Goal: Transaction & Acquisition: Purchase product/service

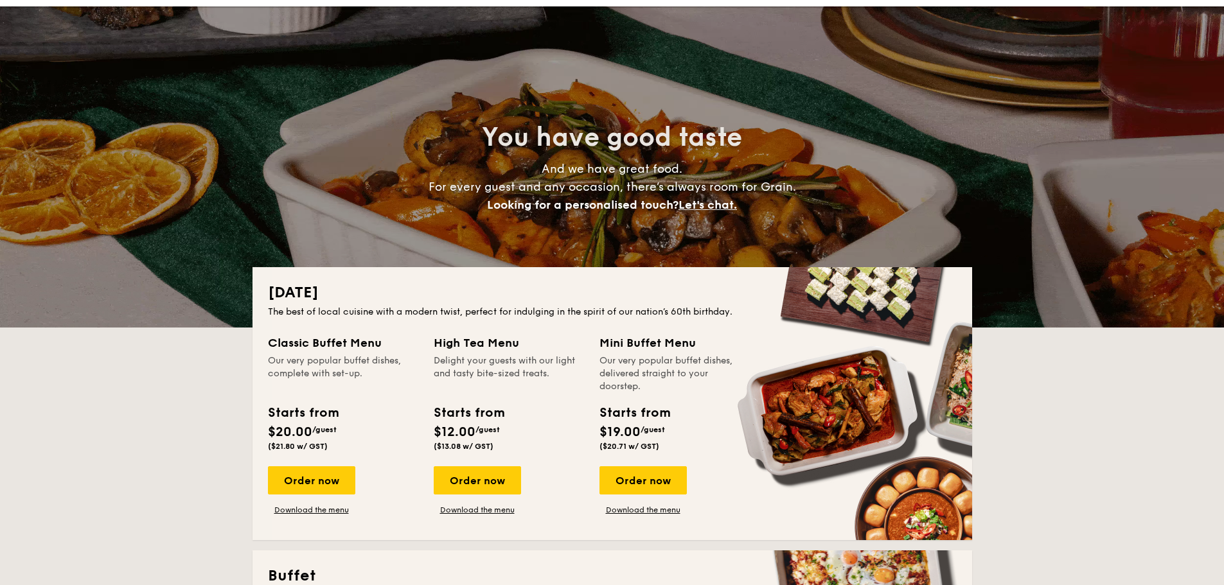
scroll to position [129, 0]
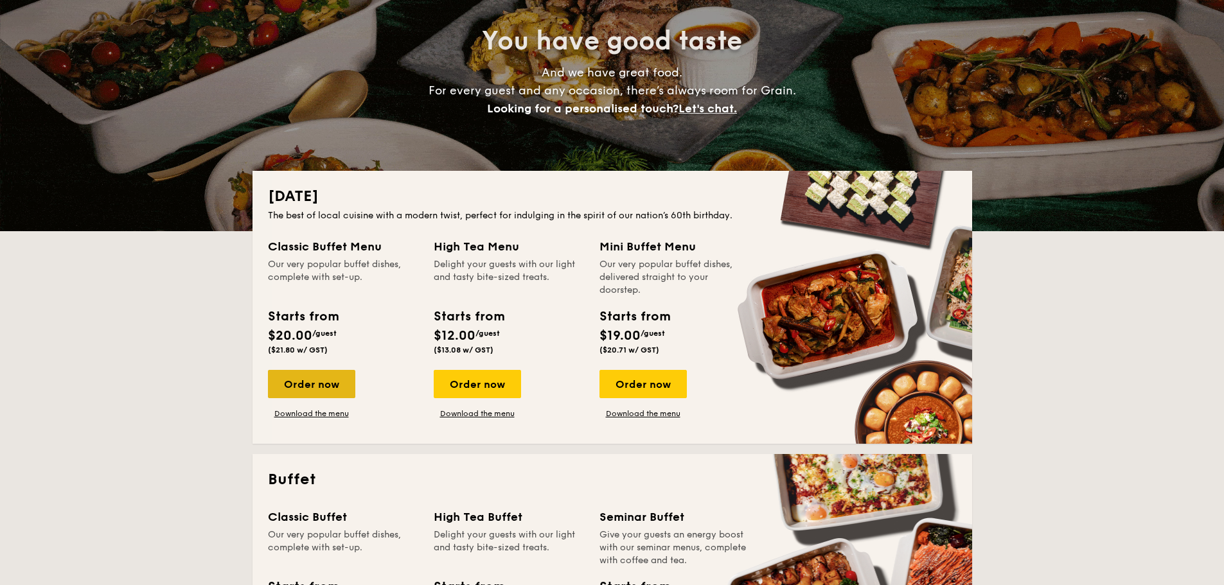
click at [314, 383] on div "Order now" at bounding box center [311, 384] width 87 height 28
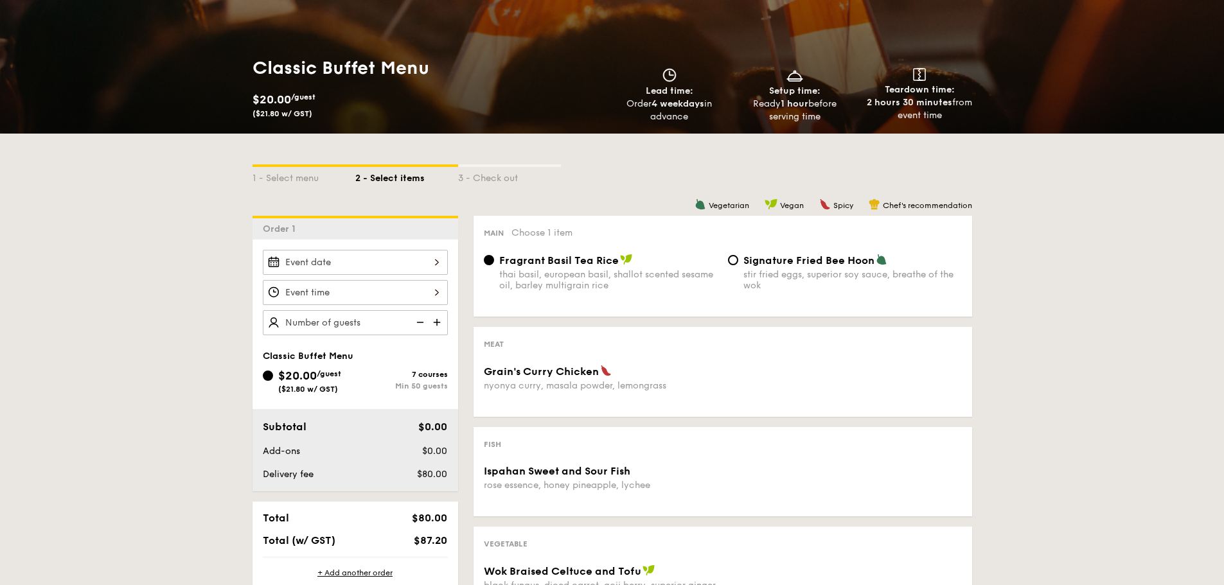
scroll to position [193, 0]
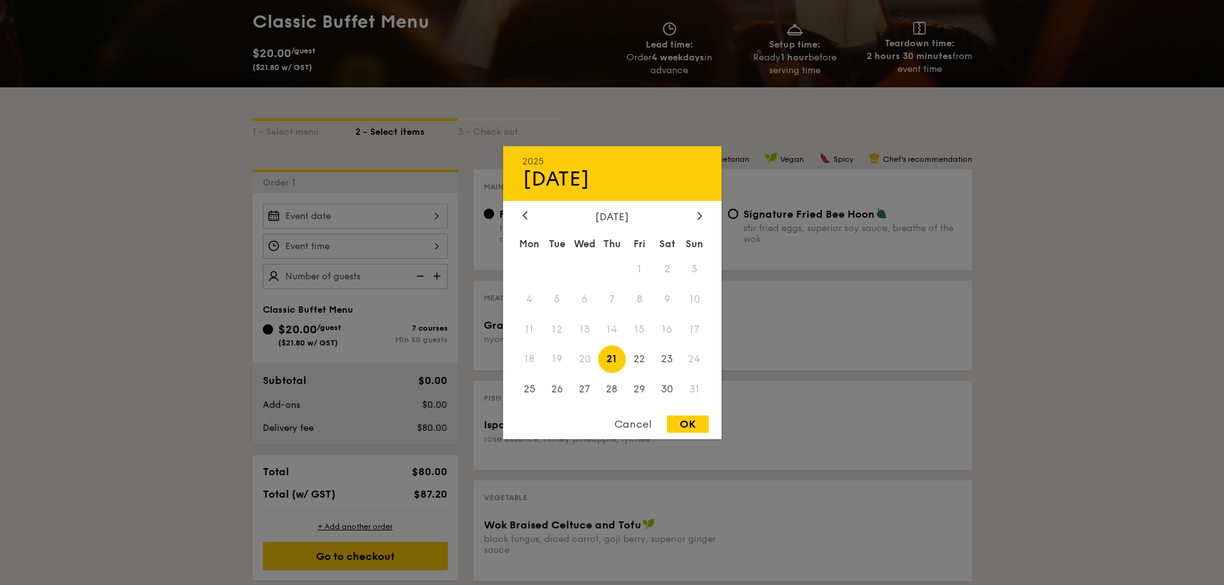
click at [411, 214] on div "2025 Aug [DATE] Tue Wed Thu Fri Sat Sun 1 2 3 4 5 6 7 8 9 10 11 12 13 14 15 16 …" at bounding box center [355, 216] width 185 height 25
click at [629, 429] on div "Cancel" at bounding box center [632, 424] width 63 height 17
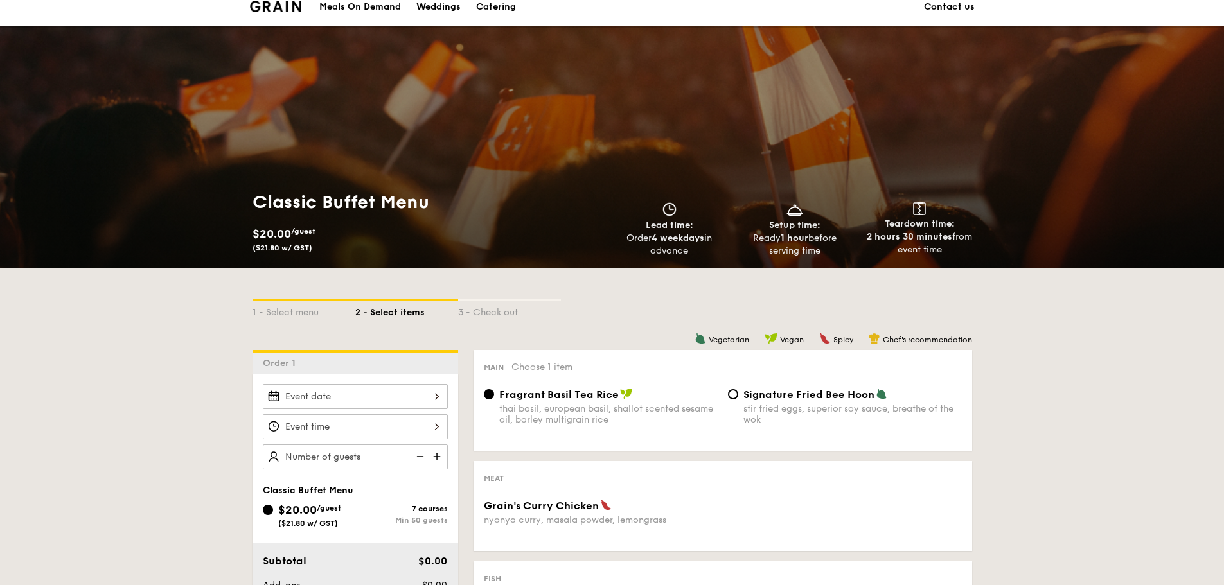
scroll to position [0, 0]
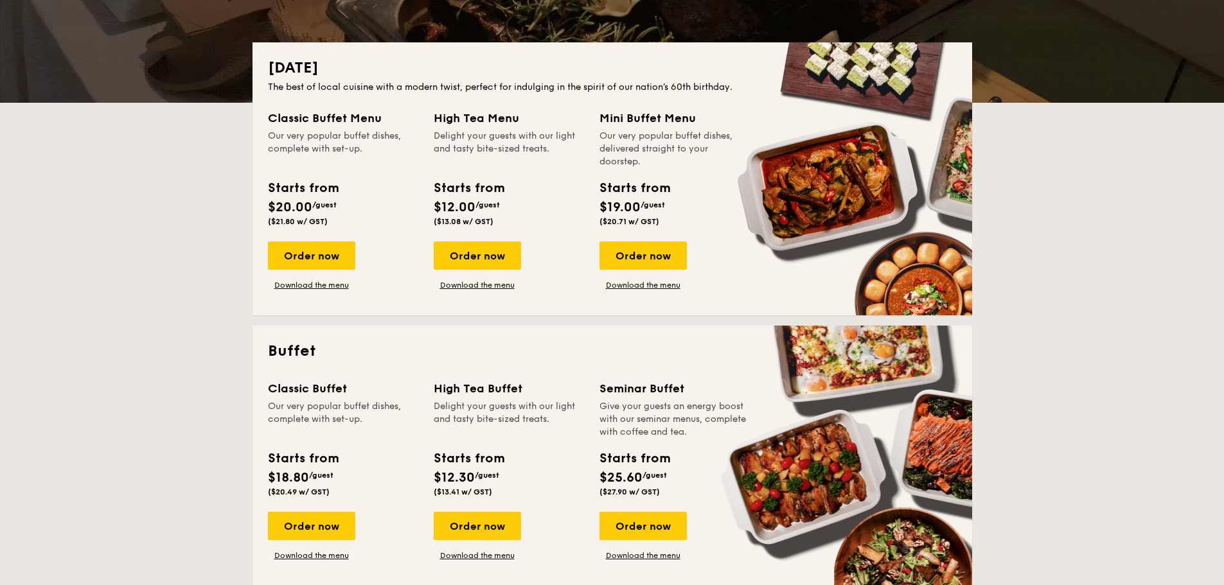
scroll to position [321, 0]
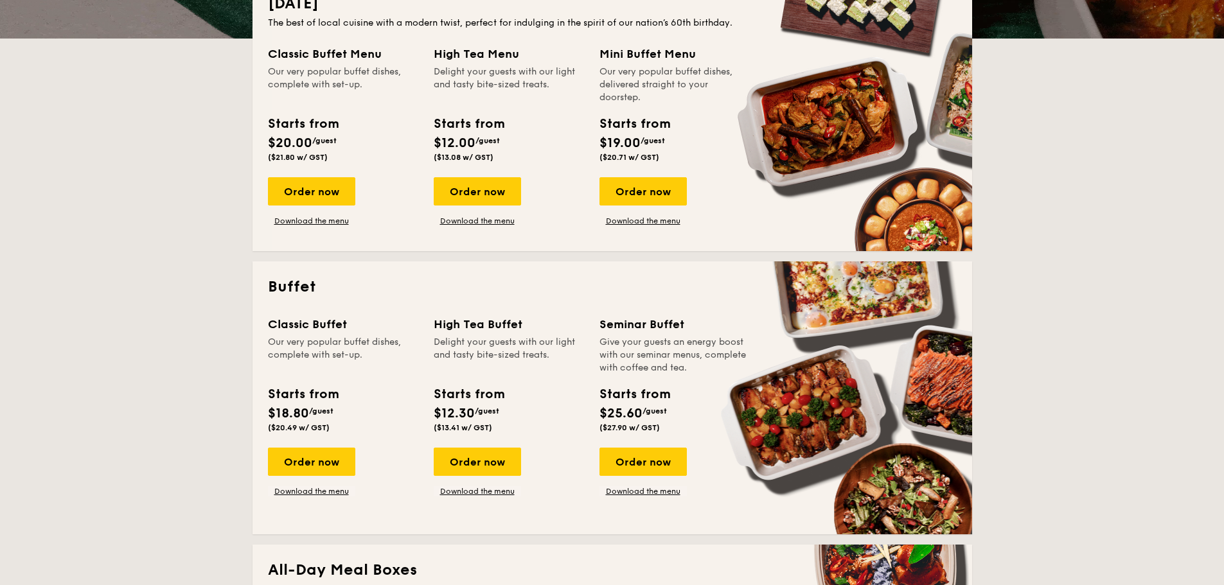
drag, startPoint x: 273, startPoint y: 338, endPoint x: 361, endPoint y: 350, distance: 88.9
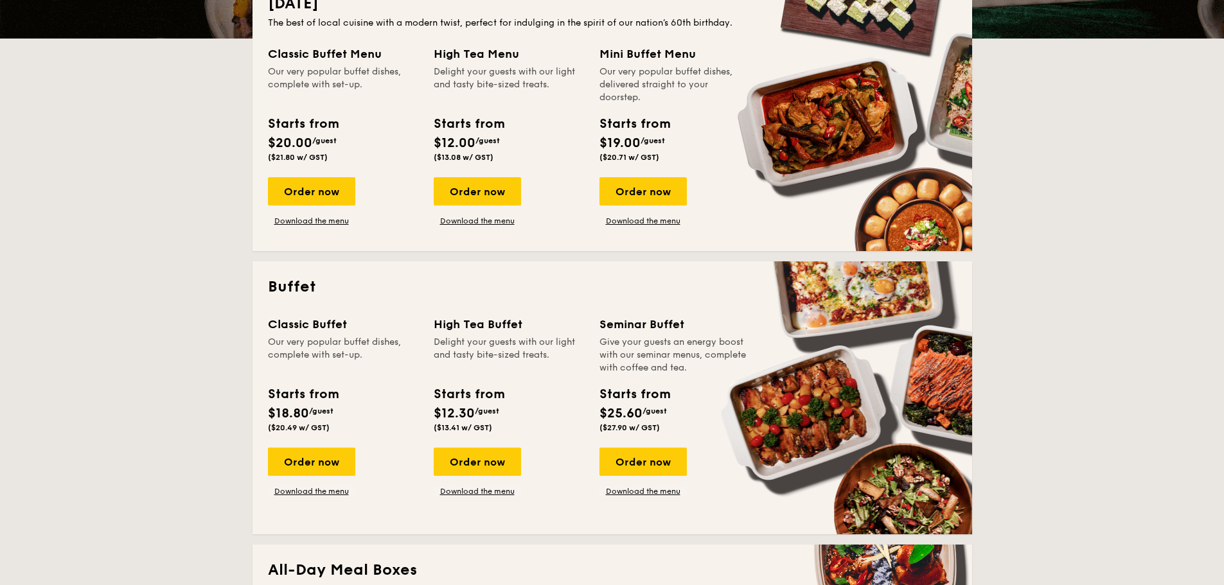
click at [361, 350] on div "Our very popular buffet dishes, complete with set-up." at bounding box center [343, 355] width 150 height 39
click at [310, 344] on div "Our very popular buffet dishes, complete with set-up." at bounding box center [343, 355] width 150 height 39
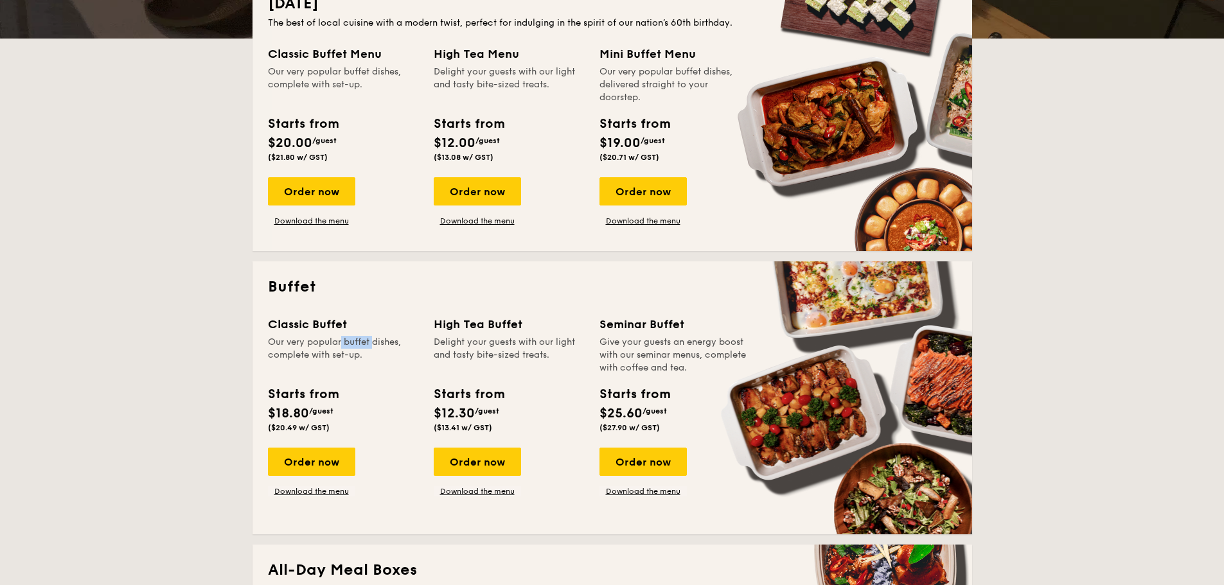
click at [310, 344] on div "Our very popular buffet dishes, complete with set-up." at bounding box center [343, 355] width 150 height 39
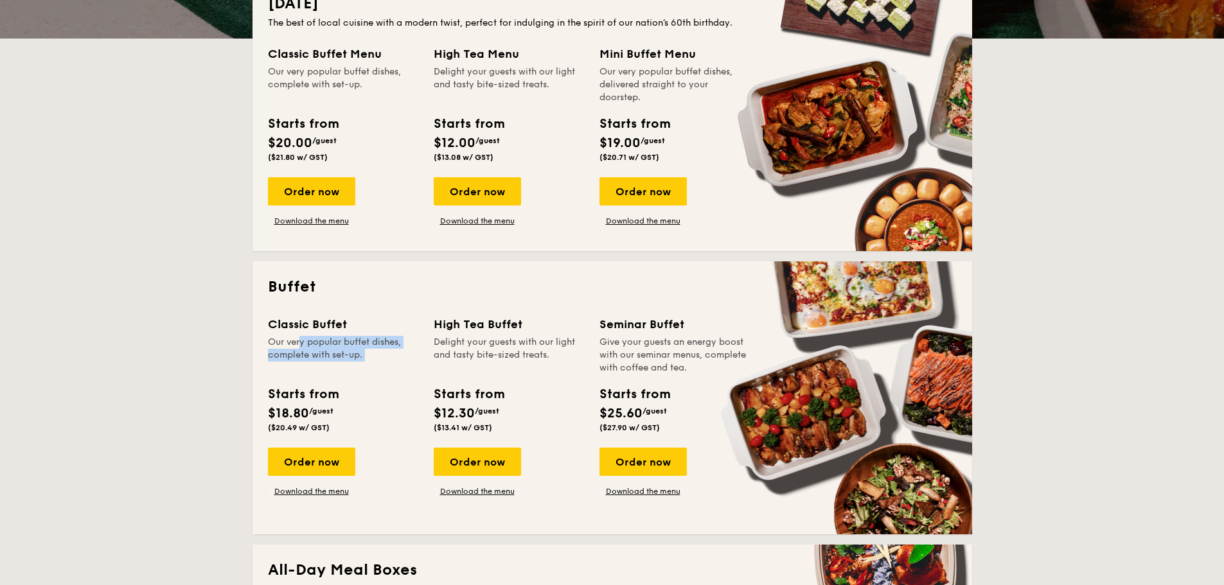
click at [310, 344] on div "Our very popular buffet dishes, complete with set-up." at bounding box center [343, 355] width 150 height 39
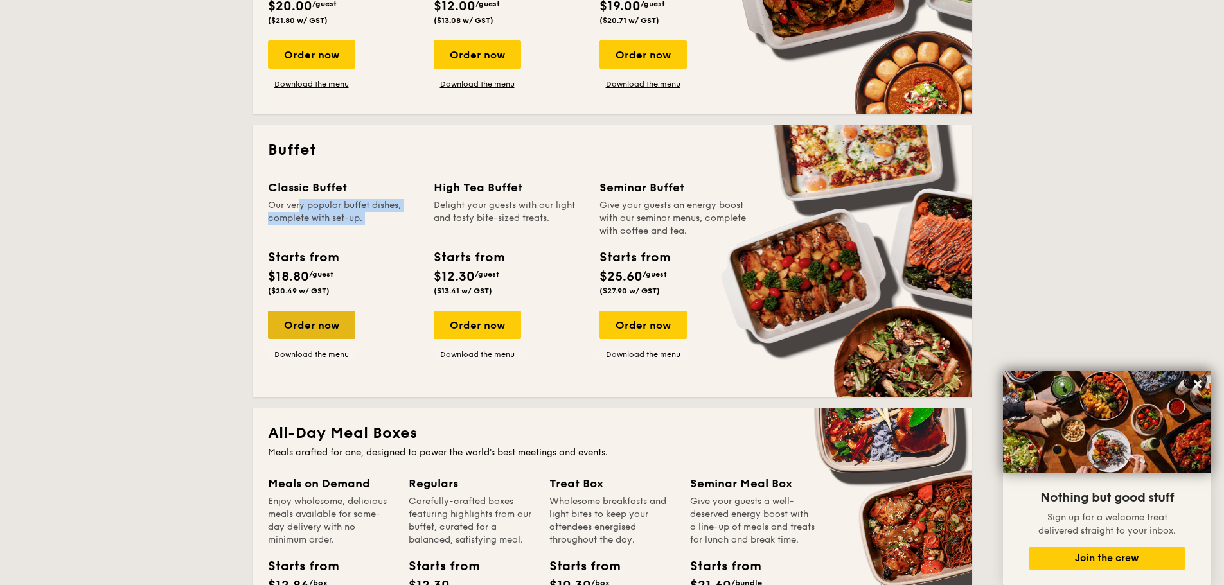
scroll to position [450, 0]
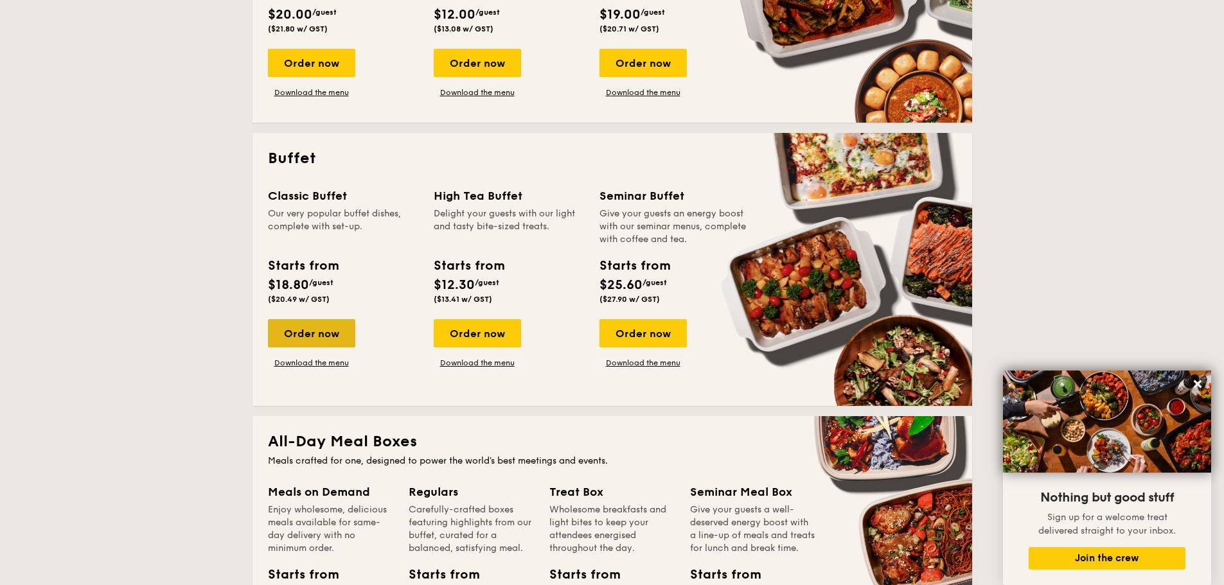
click at [332, 337] on div "Order now" at bounding box center [311, 333] width 87 height 28
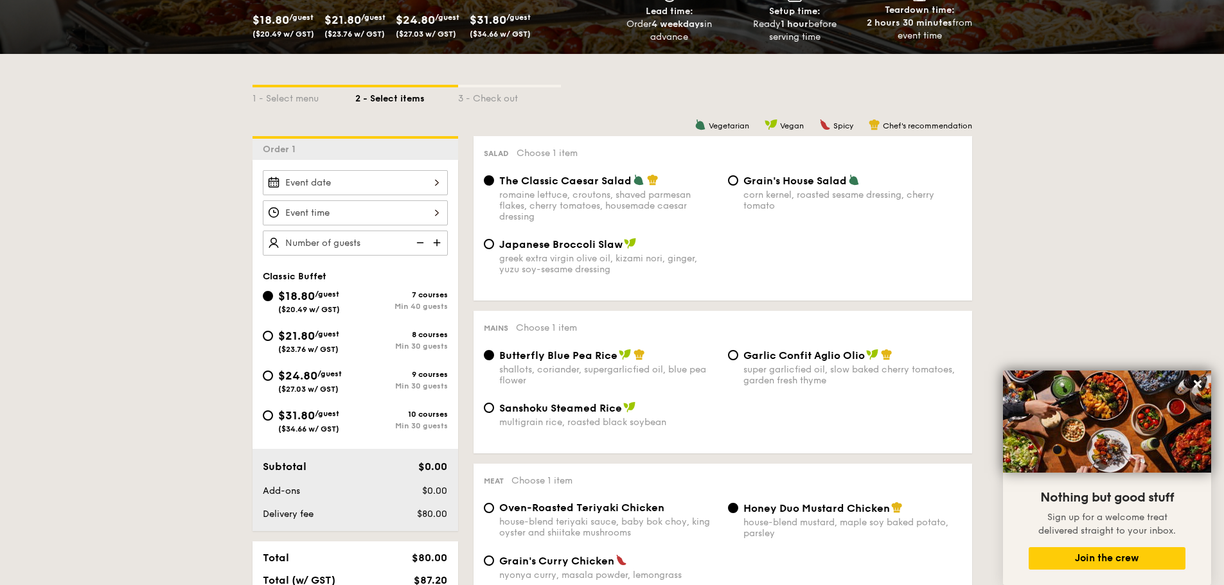
scroll to position [257, 0]
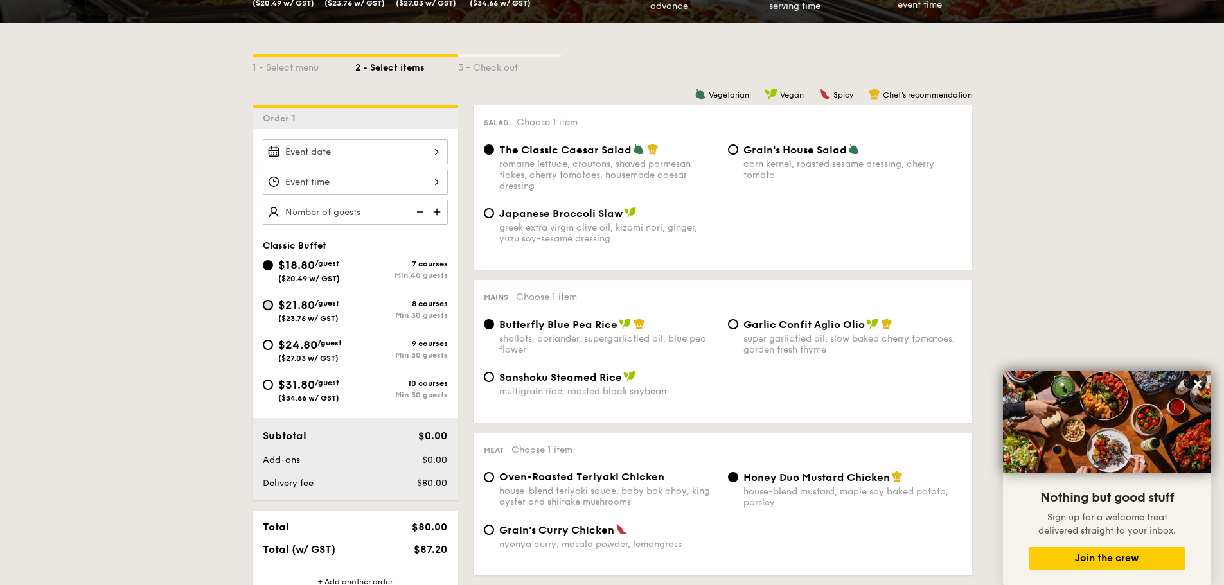
click at [265, 302] on input "$21.80 /guest ($23.76 w/ GST) 8 courses Min 30 guests" at bounding box center [268, 305] width 10 height 10
radio input "true"
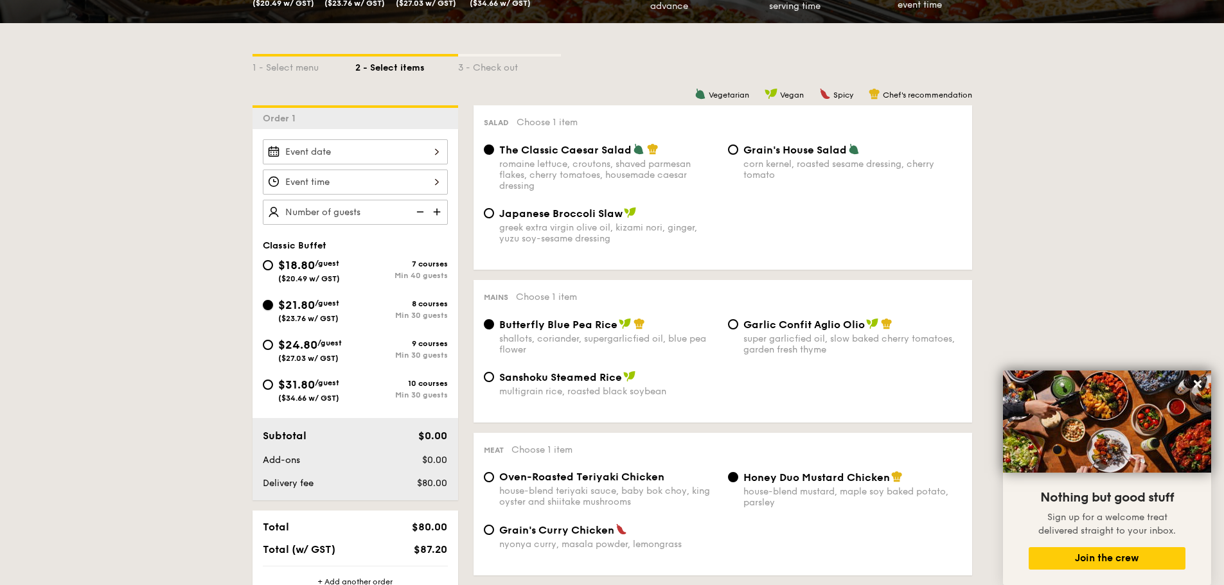
radio input "true"
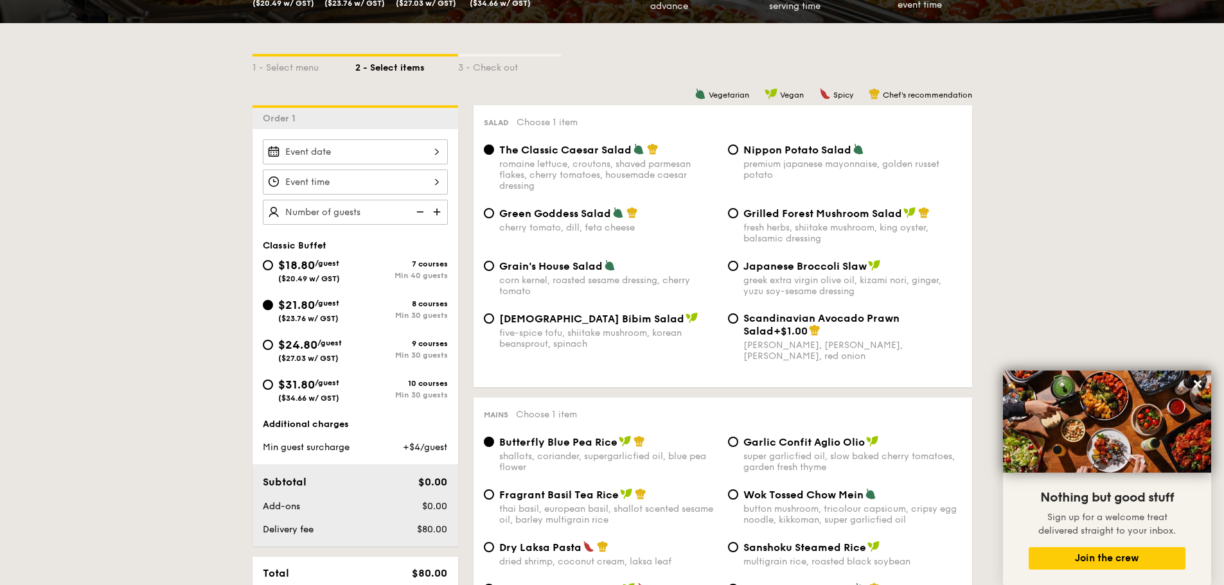
click at [401, 152] on div "2025 Aug [DATE] Tue Wed Thu Fri Sat Sun 1 2 3 4 5 6 7 8 9 10 11 12 13 14 15 16 …" at bounding box center [355, 151] width 185 height 25
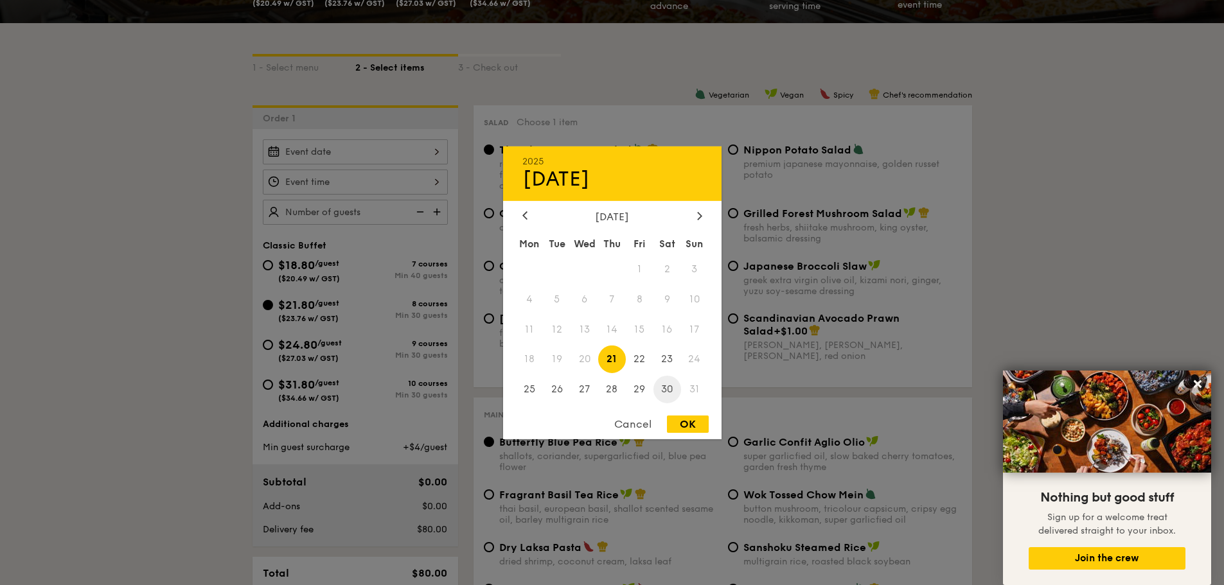
click at [666, 391] on span "30" at bounding box center [668, 390] width 28 height 28
click at [688, 427] on div "OK" at bounding box center [688, 424] width 42 height 17
type input "[DATE]"
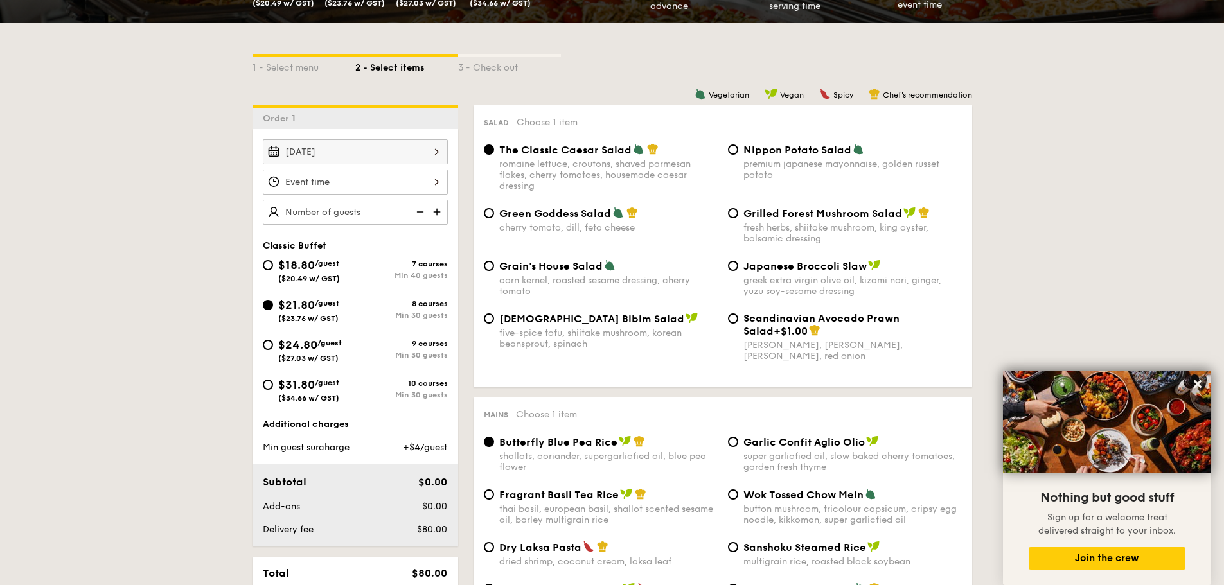
click at [365, 184] on div at bounding box center [355, 182] width 185 height 25
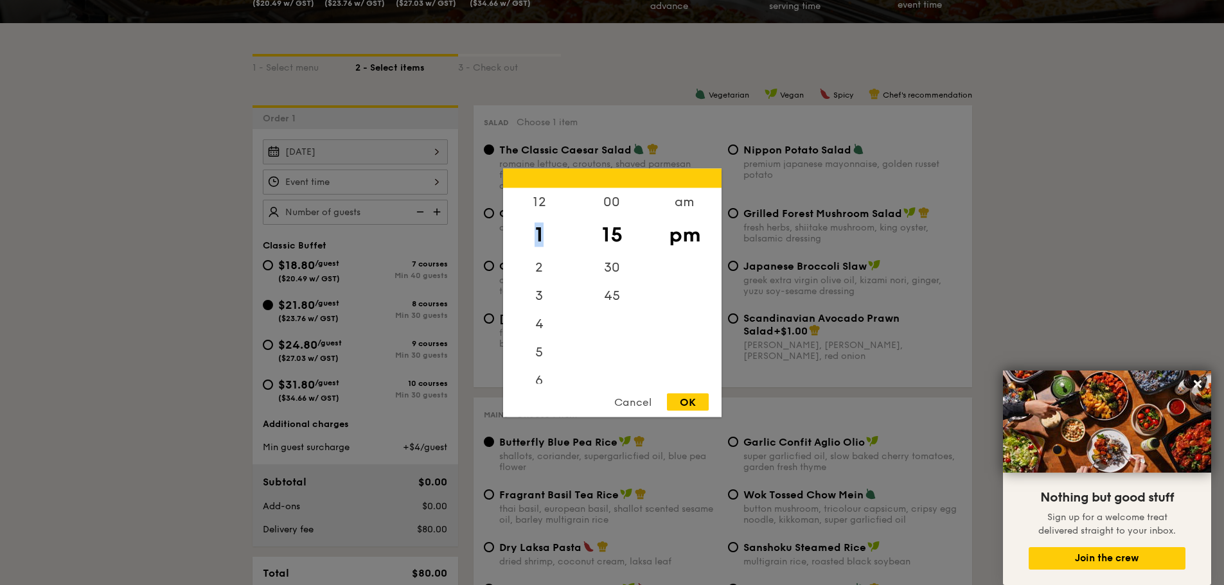
drag, startPoint x: 542, startPoint y: 256, endPoint x: 547, endPoint y: 231, distance: 24.8
click at [547, 231] on div "1" at bounding box center [539, 234] width 73 height 37
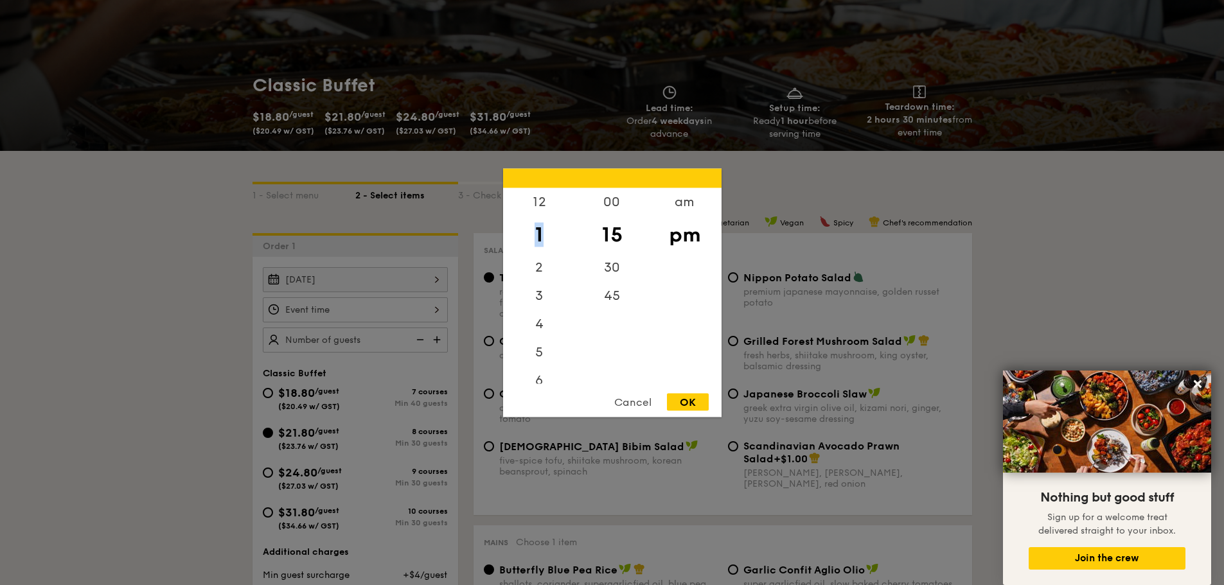
scroll to position [129, 0]
click at [540, 207] on div "12" at bounding box center [539, 206] width 73 height 37
click at [688, 204] on div "am" at bounding box center [684, 206] width 73 height 37
click at [539, 377] on div "11" at bounding box center [539, 373] width 73 height 37
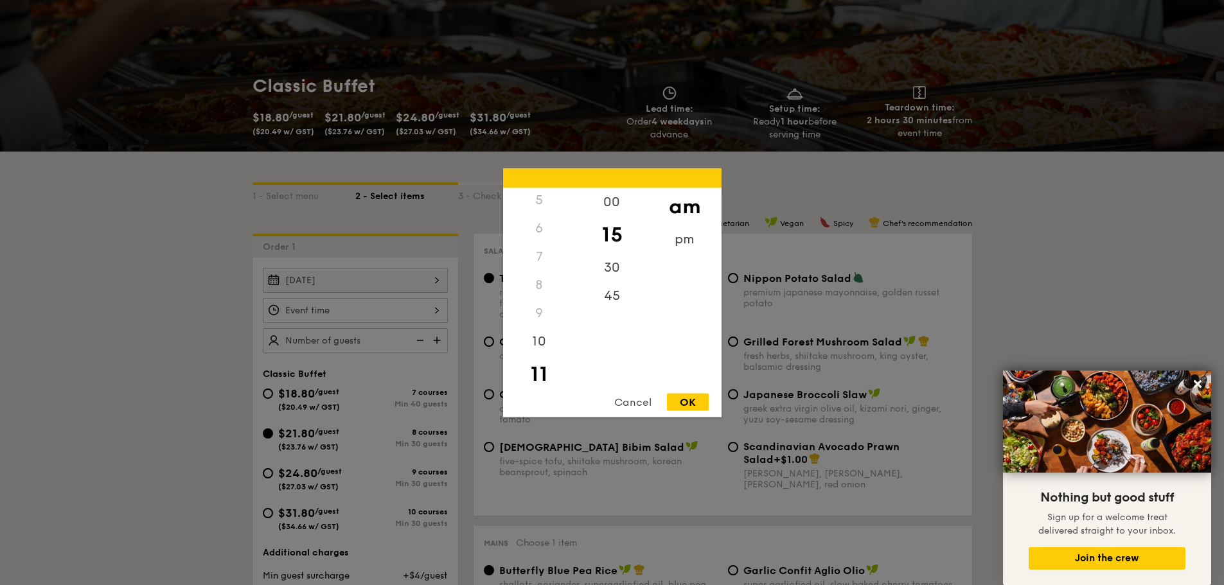
click at [614, 235] on div "15" at bounding box center [612, 234] width 73 height 37
click at [608, 203] on div "00" at bounding box center [612, 206] width 73 height 37
click at [681, 403] on div "OK" at bounding box center [688, 401] width 42 height 17
type input "11:00AM"
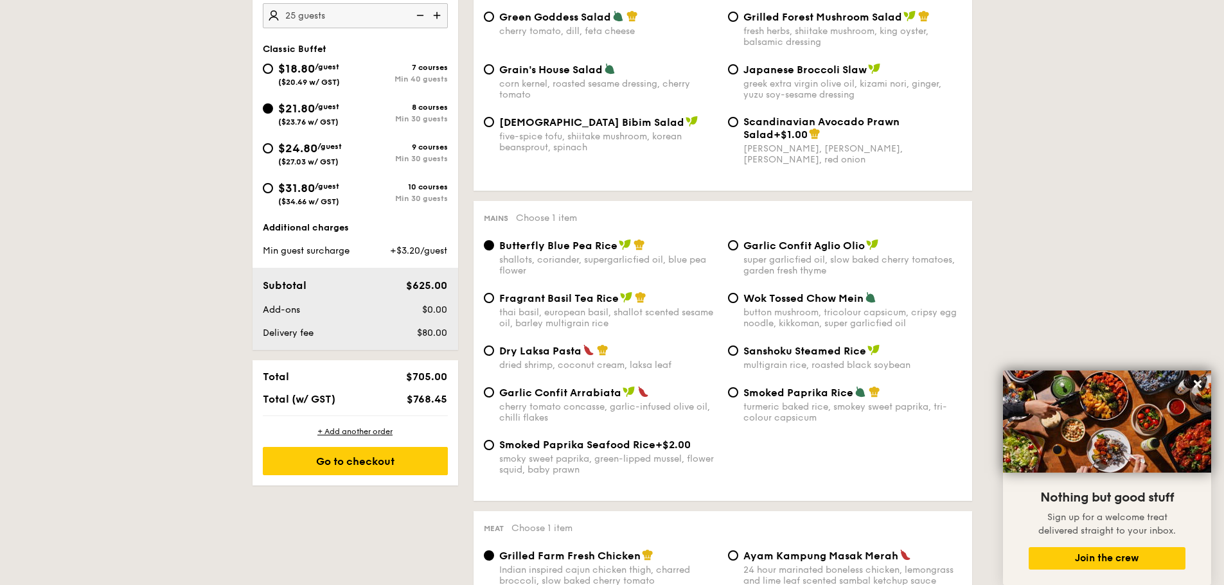
scroll to position [514, 0]
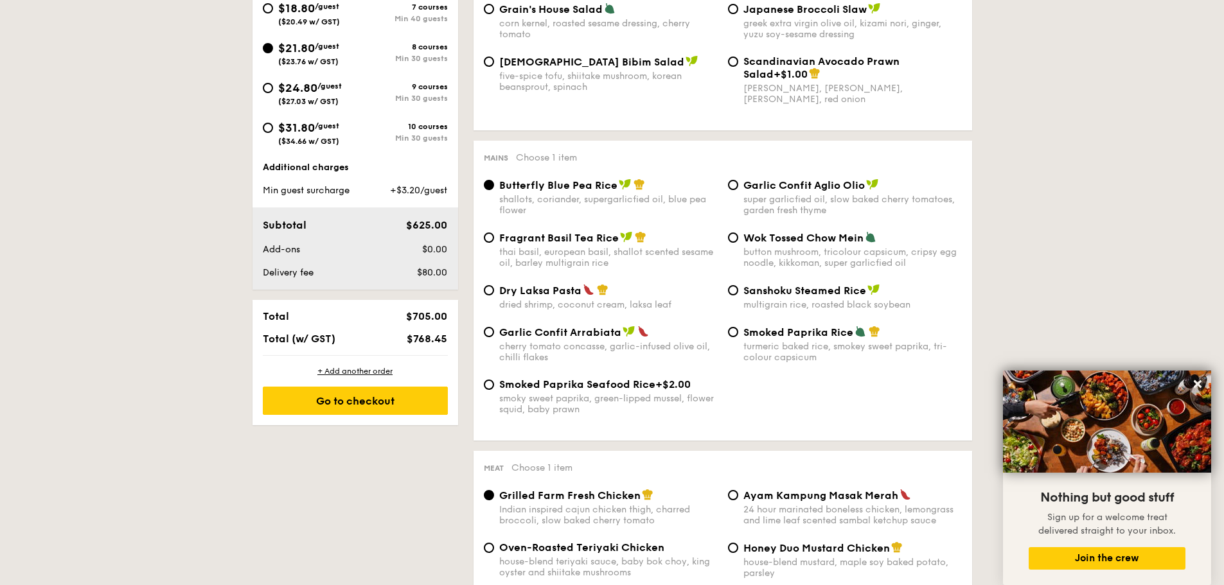
type input "25 guests"
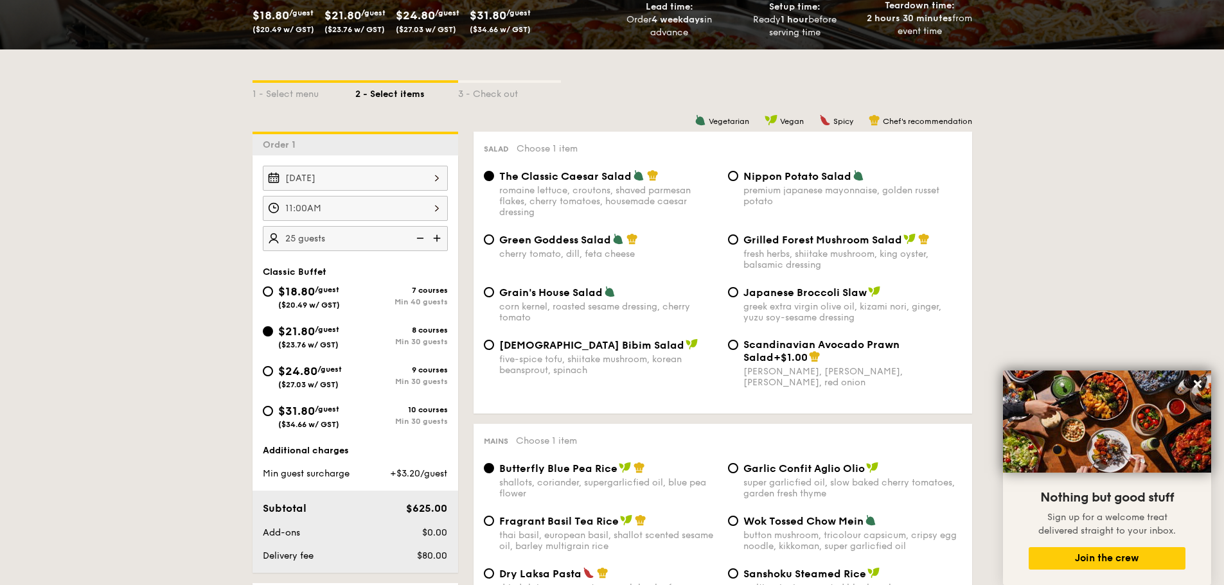
scroll to position [305, 0]
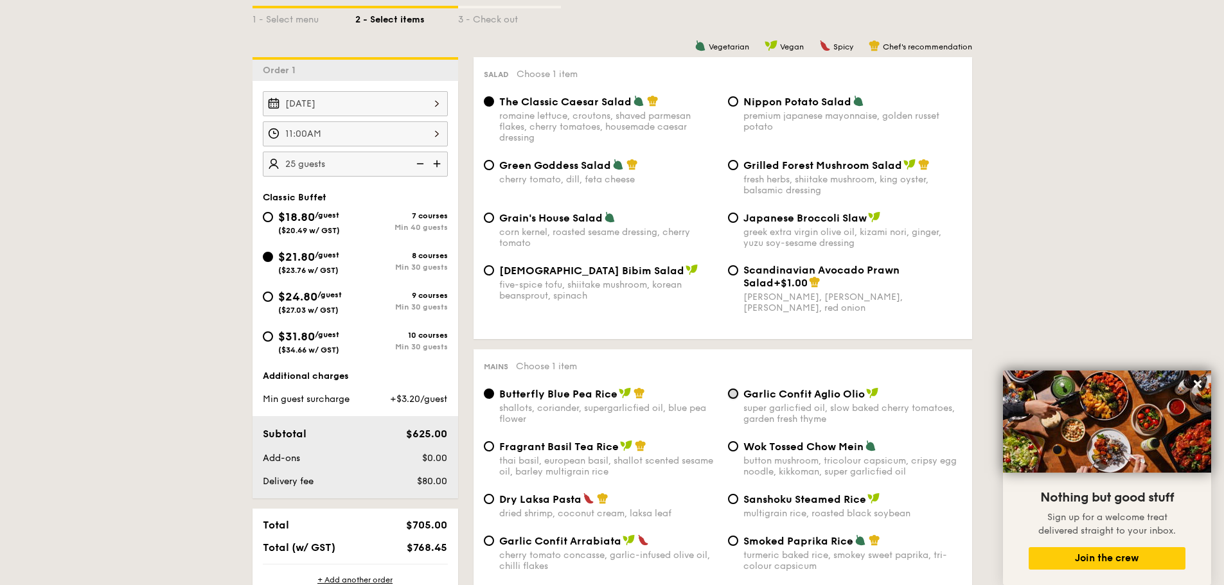
click at [736, 395] on input "Garlic Confit Aglio Olio super garlicfied oil, slow baked cherry tomatoes, gard…" at bounding box center [733, 394] width 10 height 10
radio input "true"
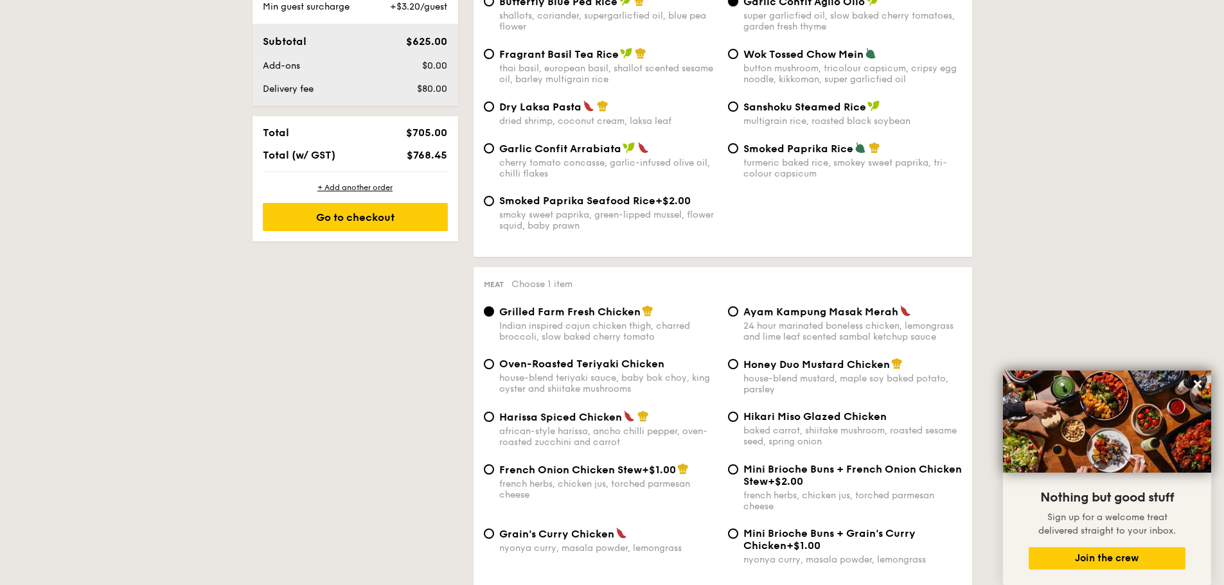
scroll to position [819, 0]
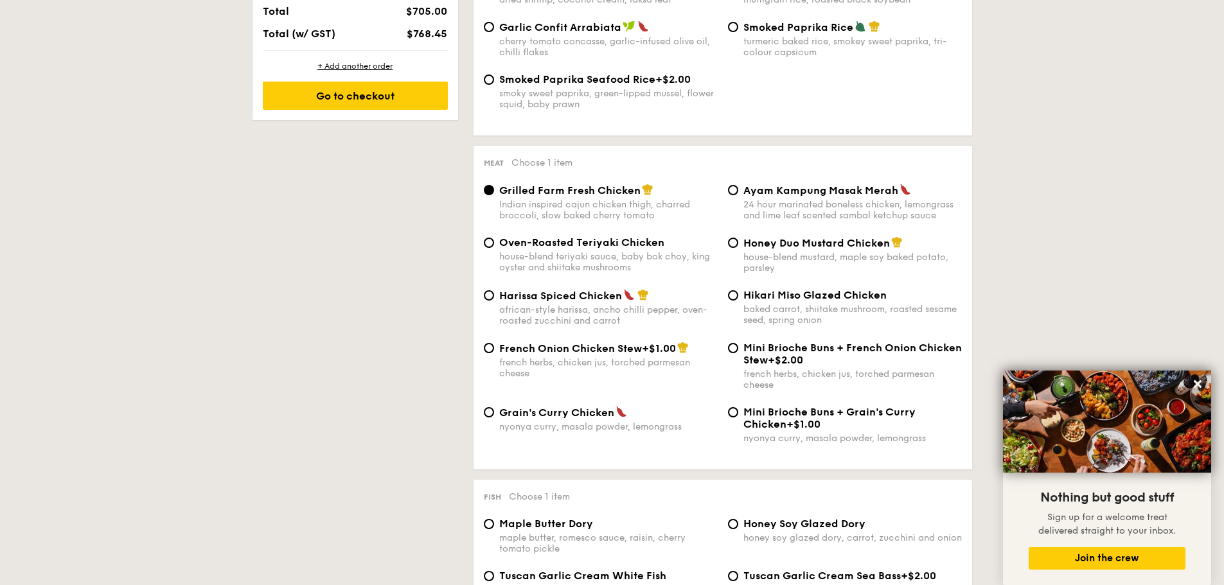
click at [799, 295] on span "Hikari Miso Glazed Chicken" at bounding box center [815, 295] width 143 height 12
click at [738, 295] on input "Hikari Miso Glazed Chicken baked carrot, shiitake mushroom, roasted sesame seed…" at bounding box center [733, 295] width 10 height 10
radio input "true"
click at [603, 244] on span "Oven-Roasted Teriyaki Chicken" at bounding box center [581, 242] width 165 height 12
click at [494, 244] on input "Oven-Roasted Teriyaki Chicken house-blend teriyaki sauce, baby bok choy, king o…" at bounding box center [489, 243] width 10 height 10
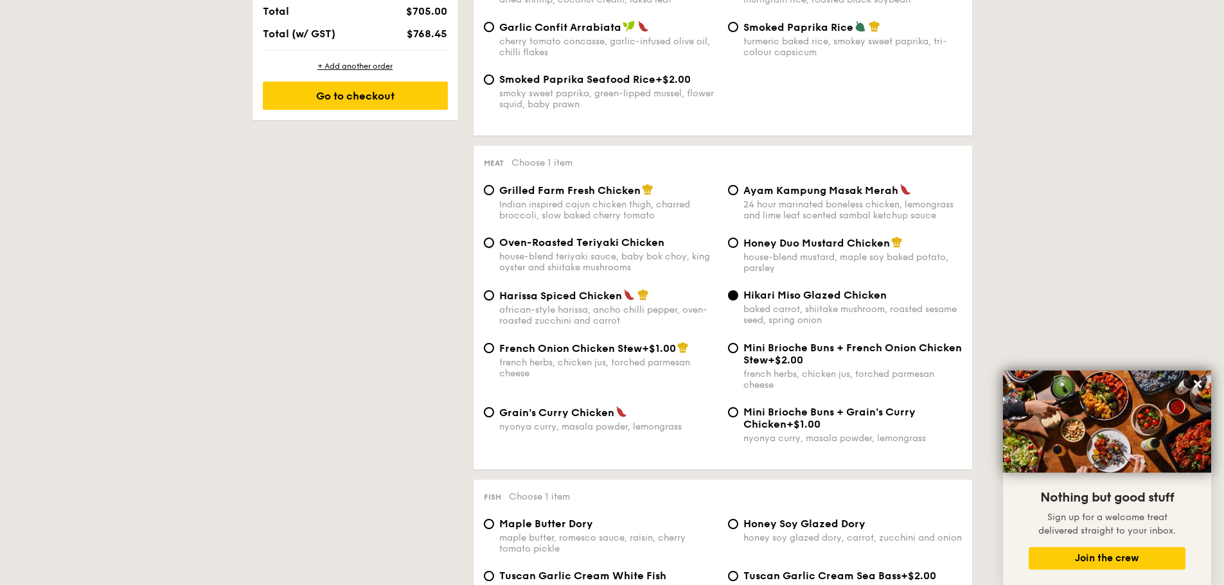
radio input "true"
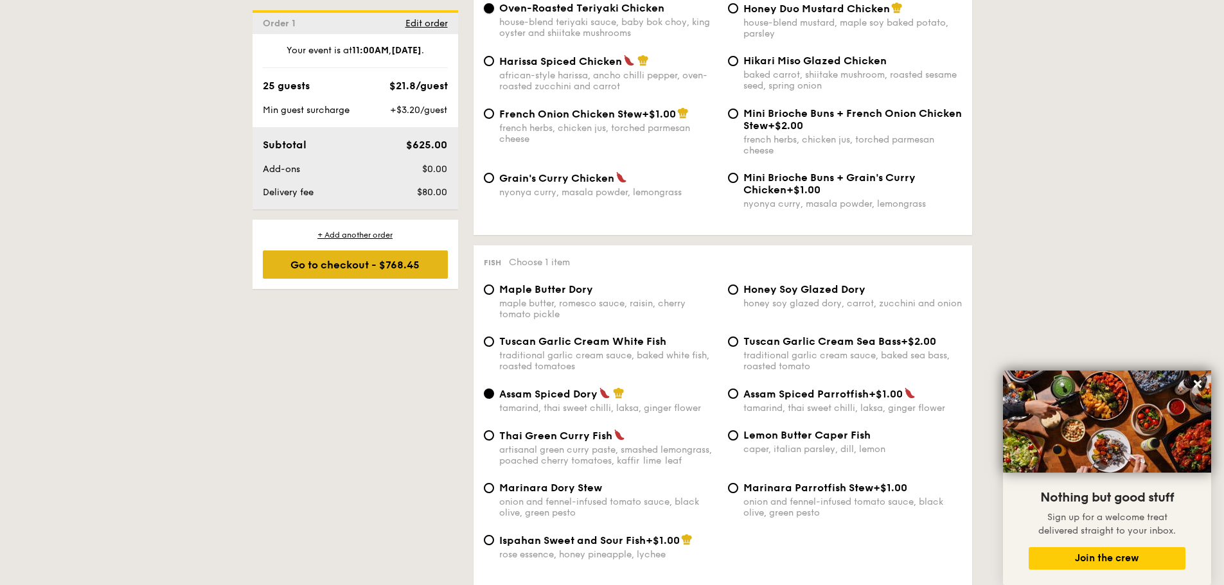
scroll to position [1076, 0]
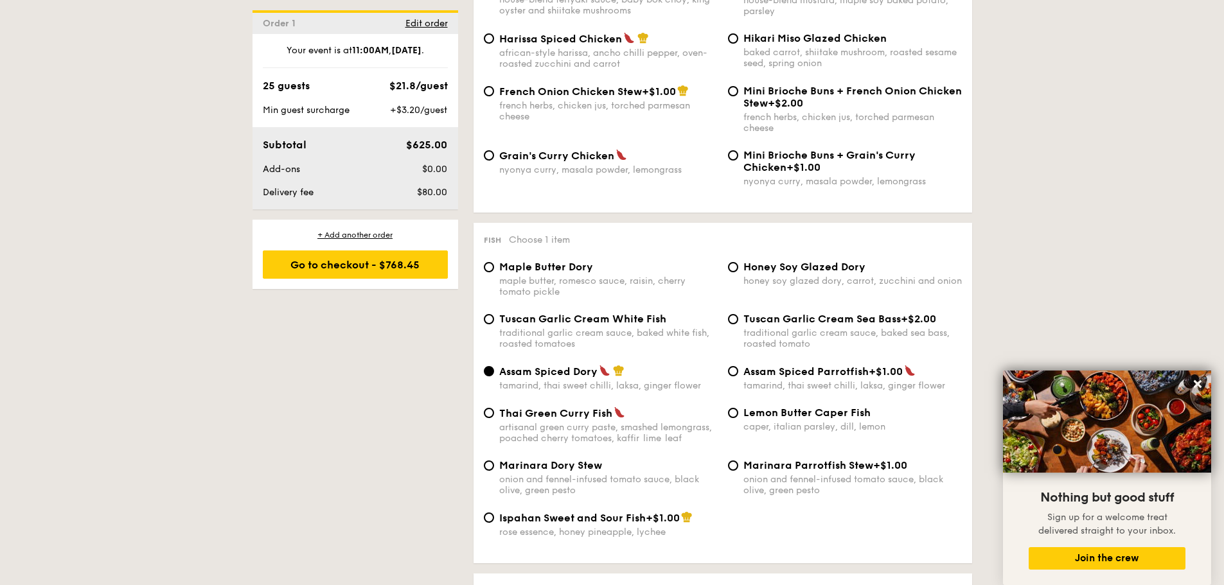
click at [540, 519] on span "Ispahan Sweet and Sour Fish" at bounding box center [572, 518] width 147 height 12
click at [494, 519] on input "Ispahan Sweet and Sour Fish +$1.00 rose essence, honey pineapple, lychee" at bounding box center [489, 518] width 10 height 10
radio input "true"
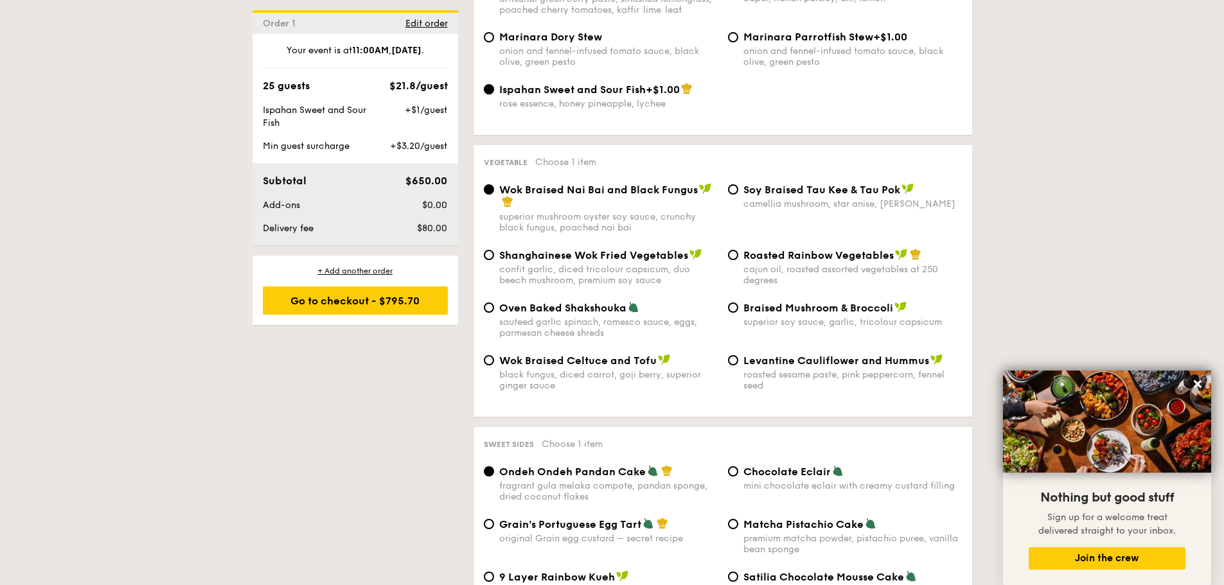
scroll to position [1526, 0]
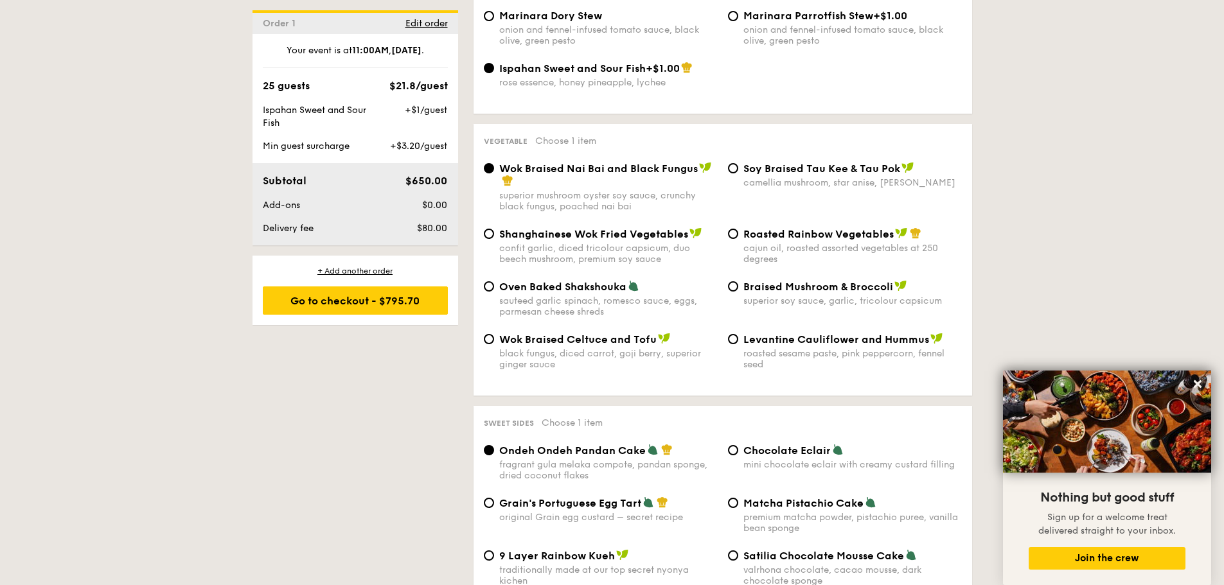
click at [761, 290] on span "Braised Mushroom & Broccoli" at bounding box center [819, 287] width 150 height 12
click at [738, 290] on input "Braised Mushroom & Broccoli superior soy sauce, garlic, tricolour capsicum" at bounding box center [733, 286] width 10 height 10
radio input "true"
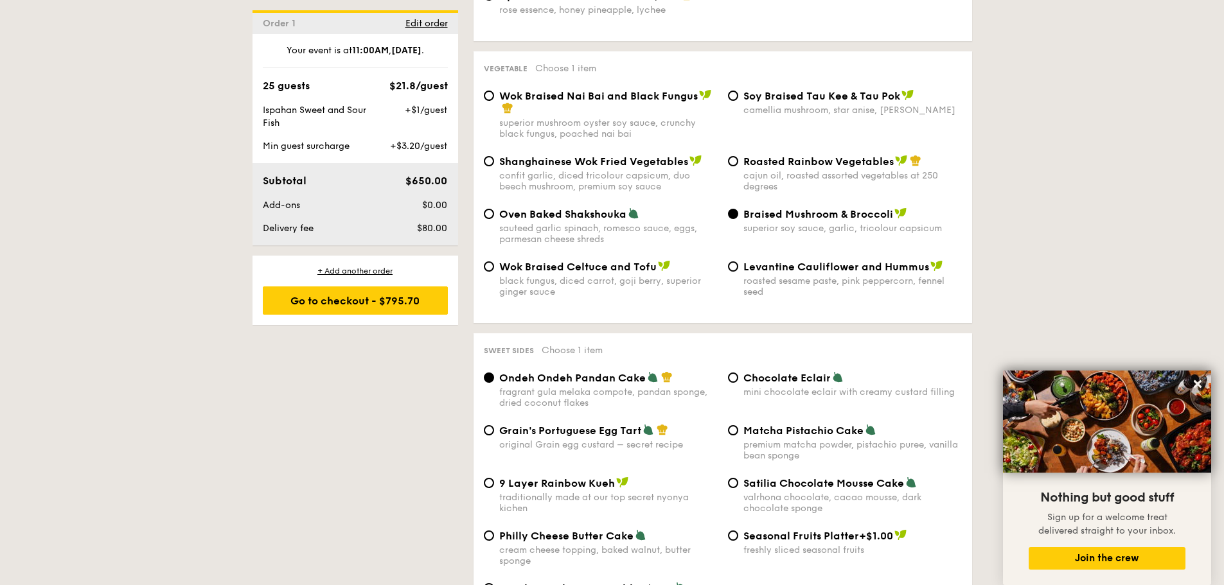
scroll to position [1590, 0]
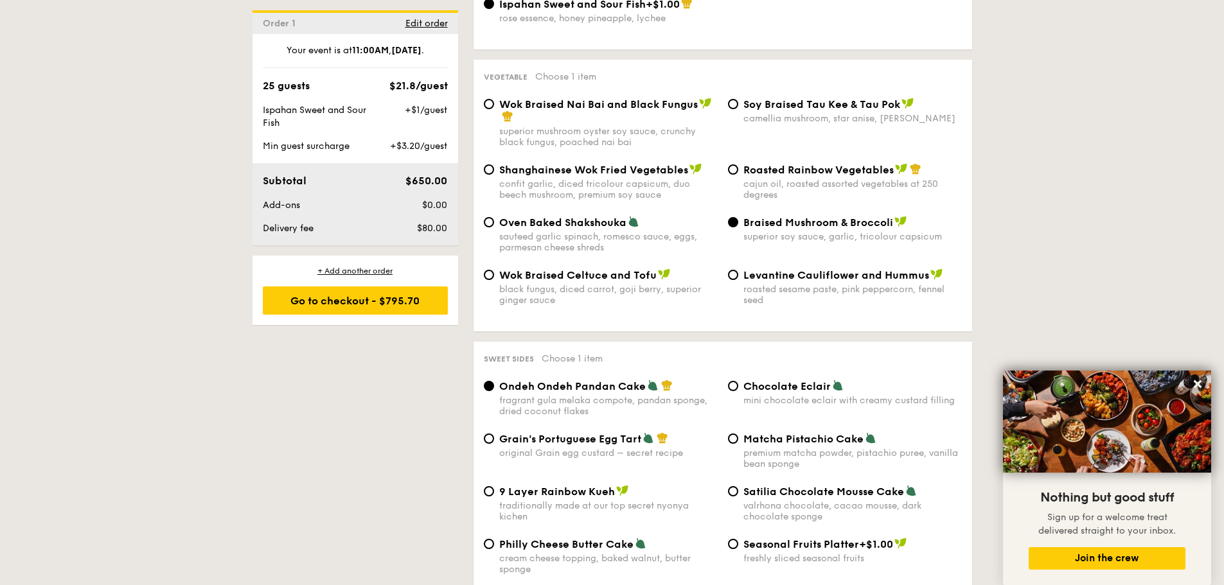
click at [566, 277] on span "Wok Braised Celtuce and Tofu" at bounding box center [577, 275] width 157 height 12
click at [494, 277] on input "Wok Braised Celtuce and Tofu black fungus, diced carrot, goji [PERSON_NAME], su…" at bounding box center [489, 275] width 10 height 10
radio input "true"
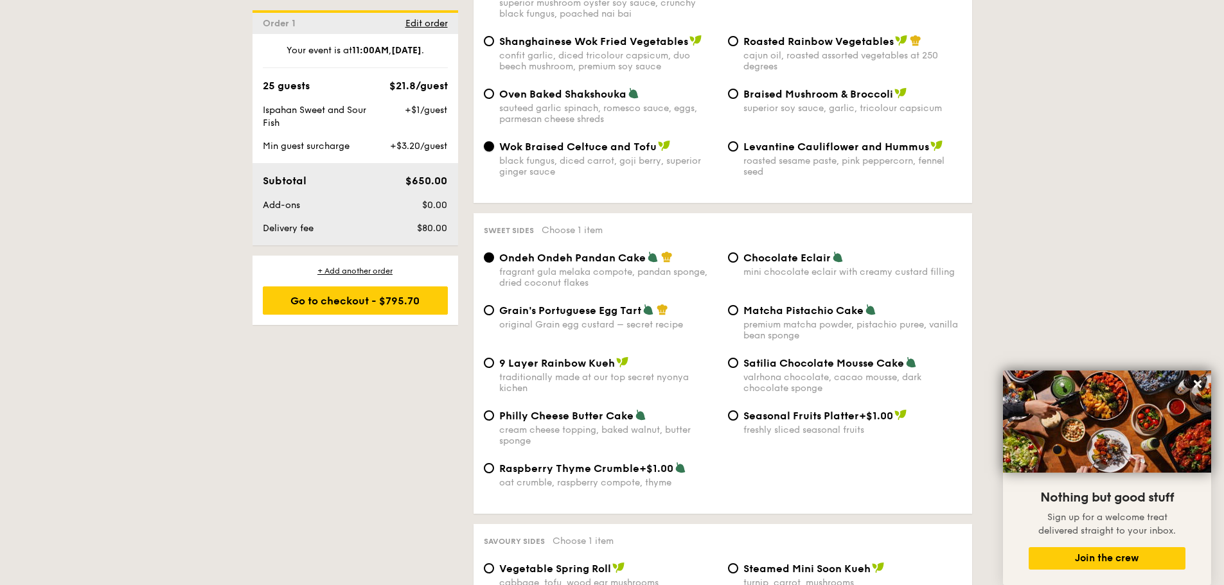
scroll to position [1783, 0]
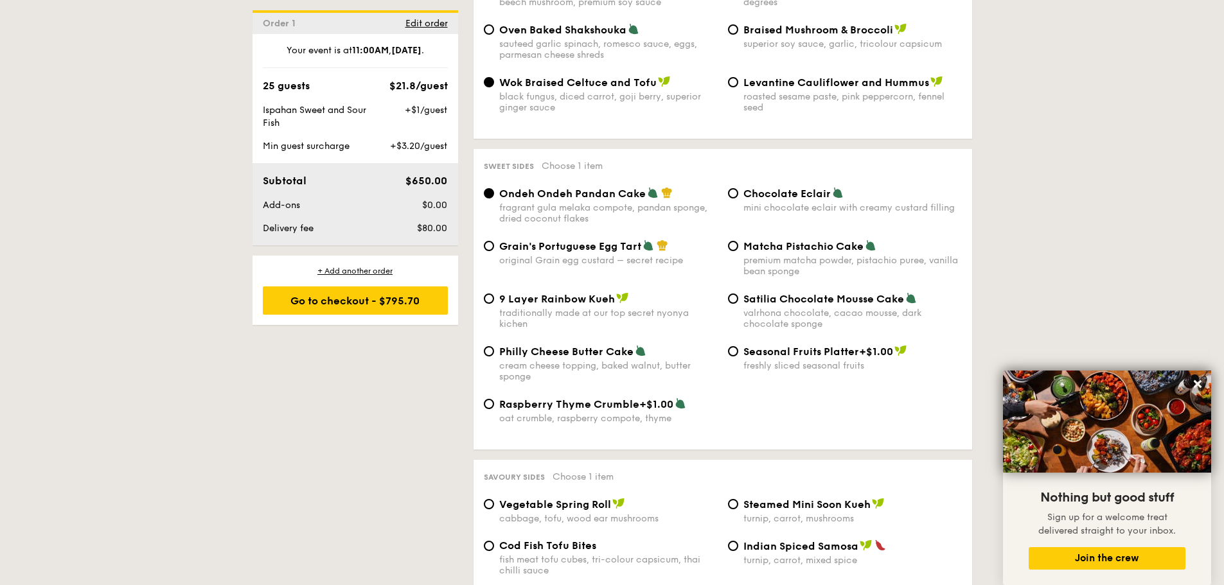
click at [567, 293] on span "9 Layer Rainbow Kueh" at bounding box center [557, 299] width 116 height 12
click at [494, 294] on input "9 Layer Rainbow Kueh traditionally made at our top secret nyonya kichen" at bounding box center [489, 299] width 10 height 10
radio input "true"
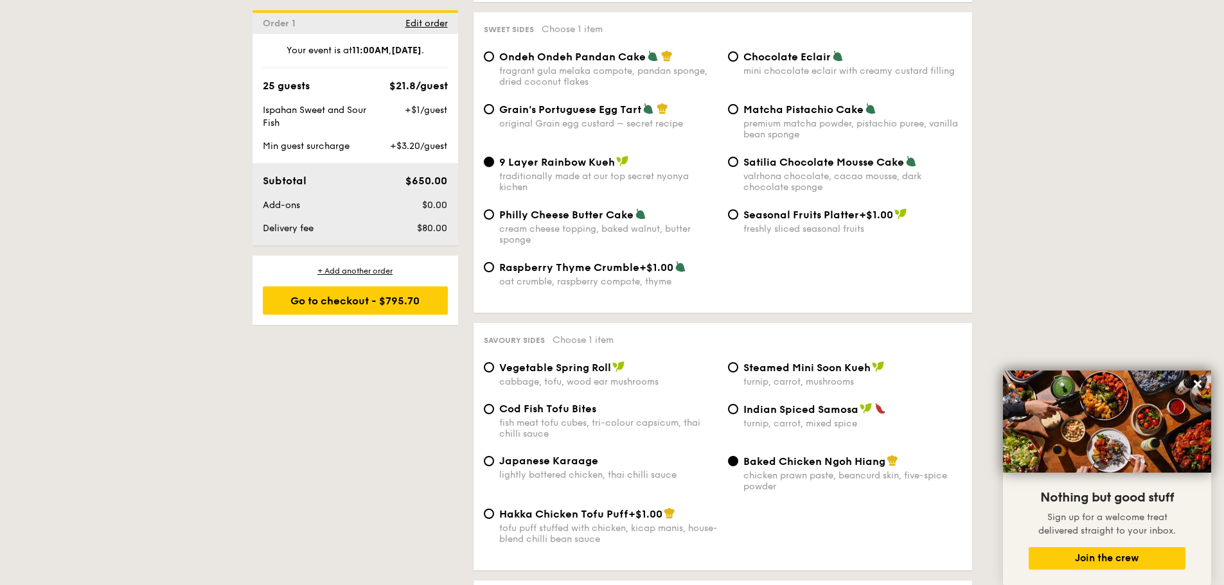
scroll to position [1848, 0]
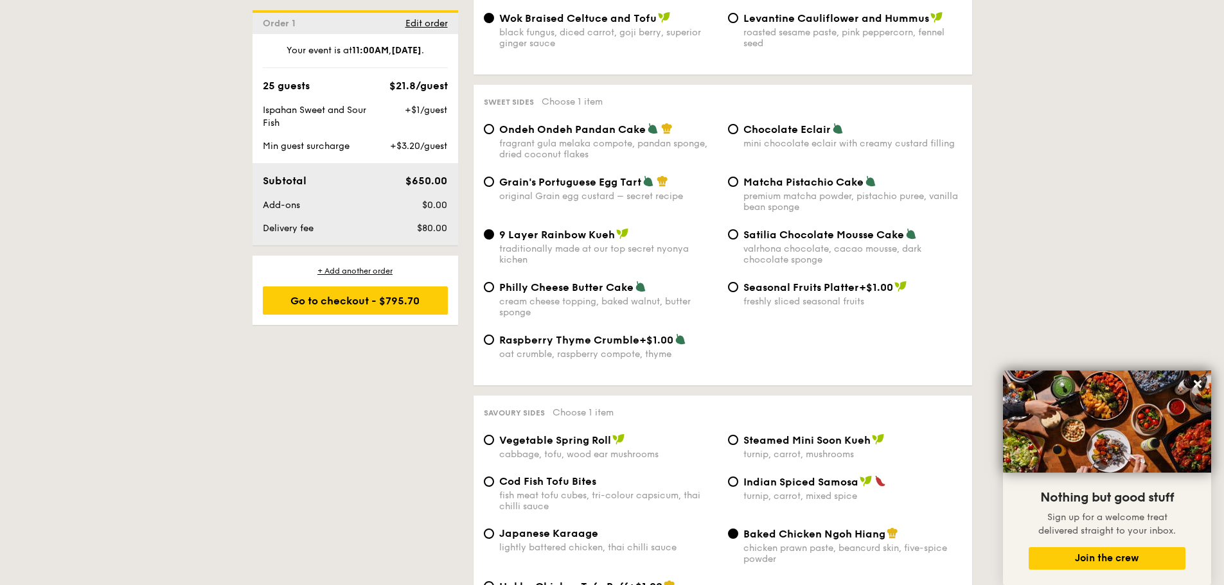
click at [785, 133] on span "Chocolate Eclair" at bounding box center [787, 129] width 87 height 12
click at [738, 133] on input "Chocolate Eclair mini chocolate eclair with creamy custard filling" at bounding box center [733, 129] width 10 height 10
radio input "true"
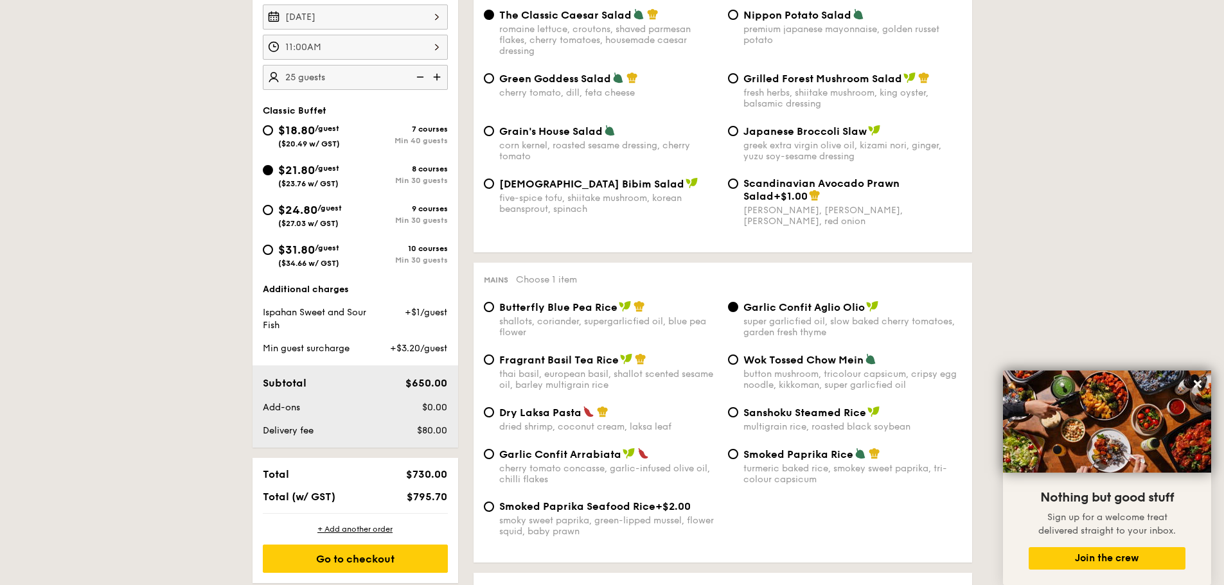
scroll to position [305, 0]
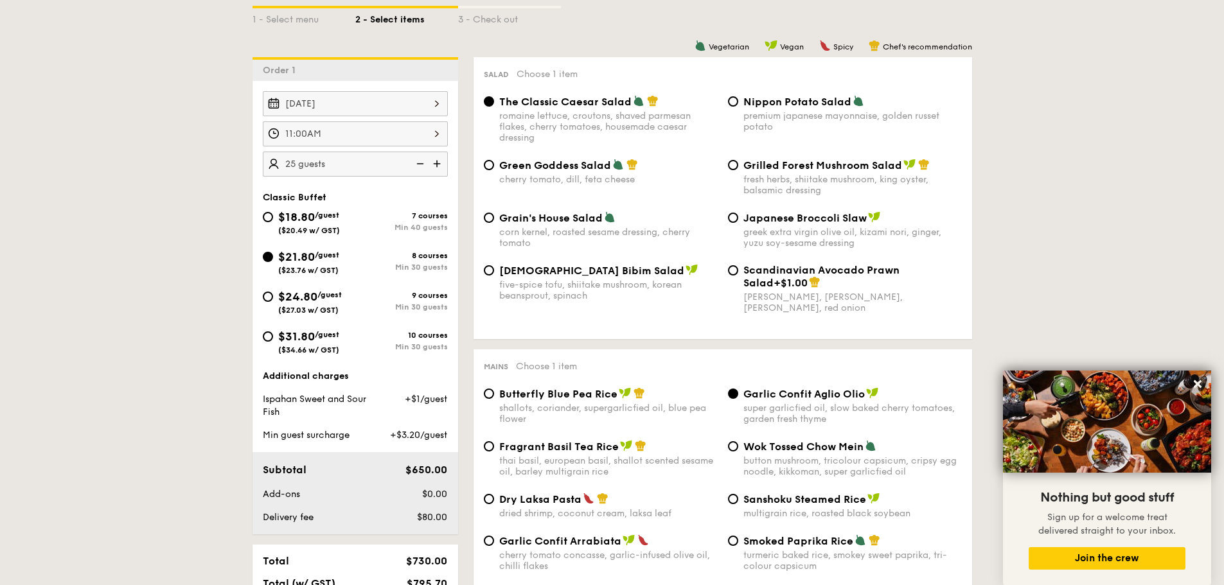
click at [854, 164] on span "Grilled Forest Mushroom Salad" at bounding box center [823, 165] width 159 height 12
click at [738, 164] on input "Grilled Forest Mushroom Salad fresh herbs, shiitake mushroom, king oyster, bals…" at bounding box center [733, 165] width 10 height 10
radio input "true"
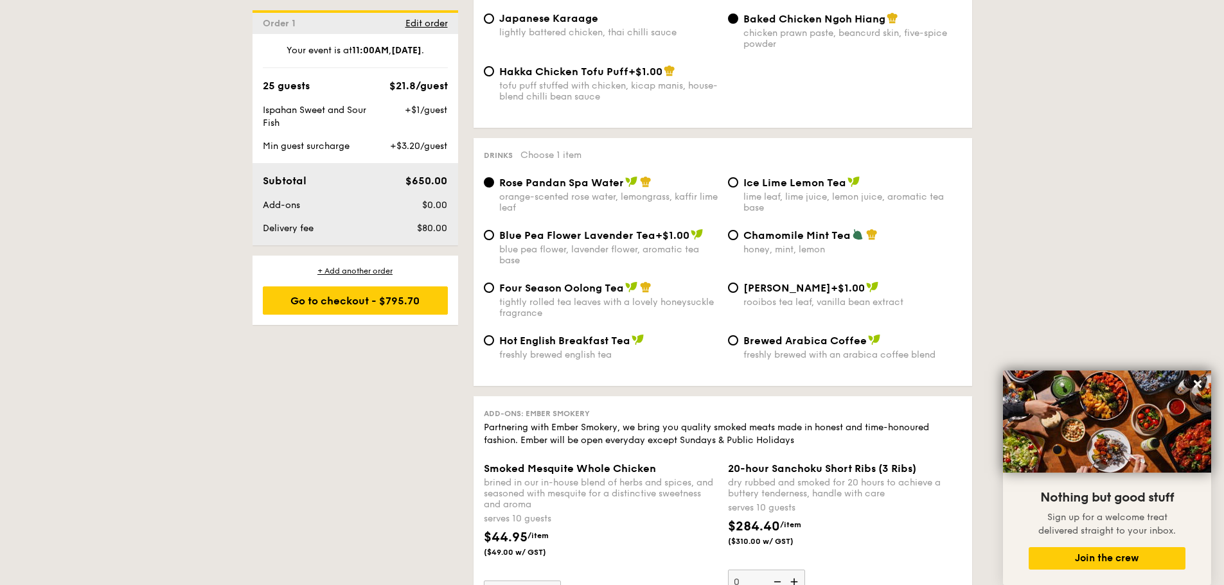
scroll to position [2362, 0]
click at [346, 299] on div "Go to checkout - $795.70" at bounding box center [355, 301] width 185 height 28
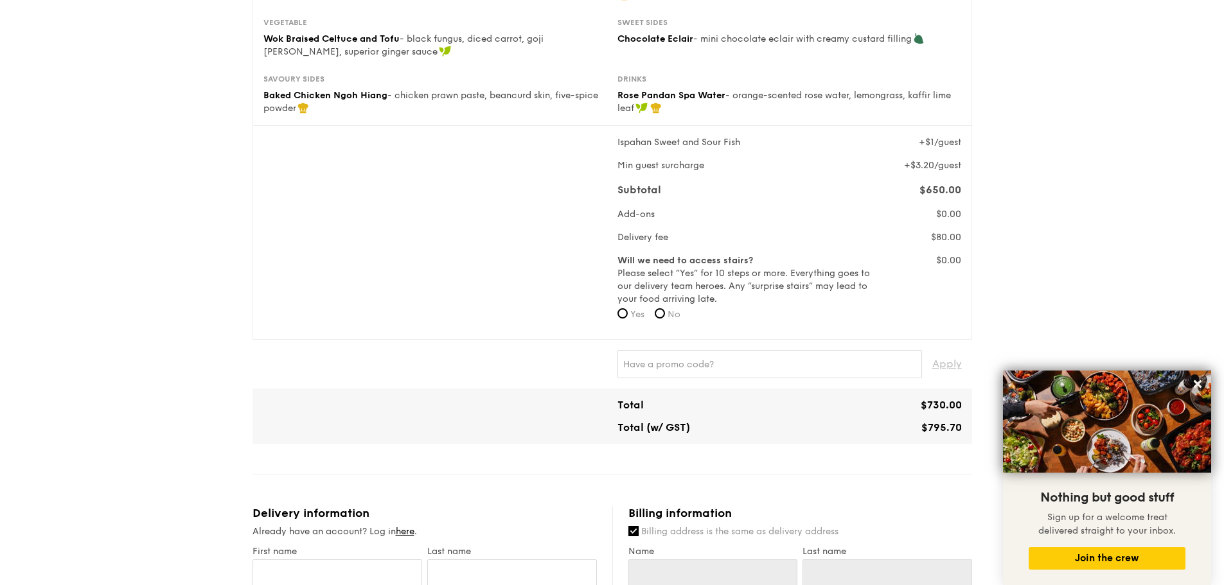
scroll to position [321, 0]
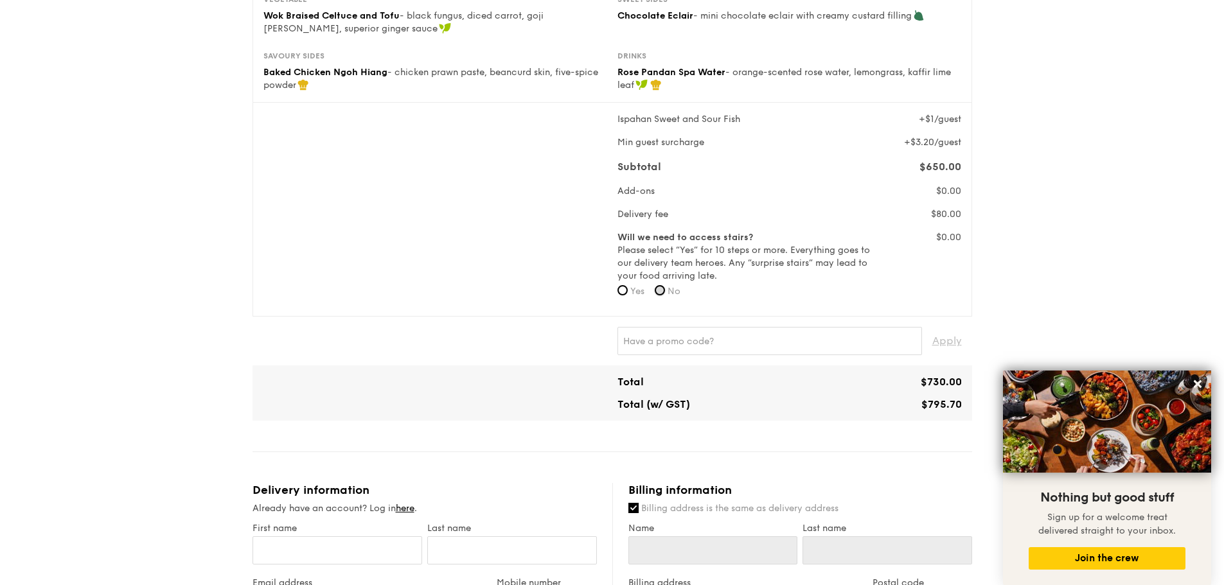
click at [664, 285] on input "No" at bounding box center [660, 290] width 10 height 10
radio input "true"
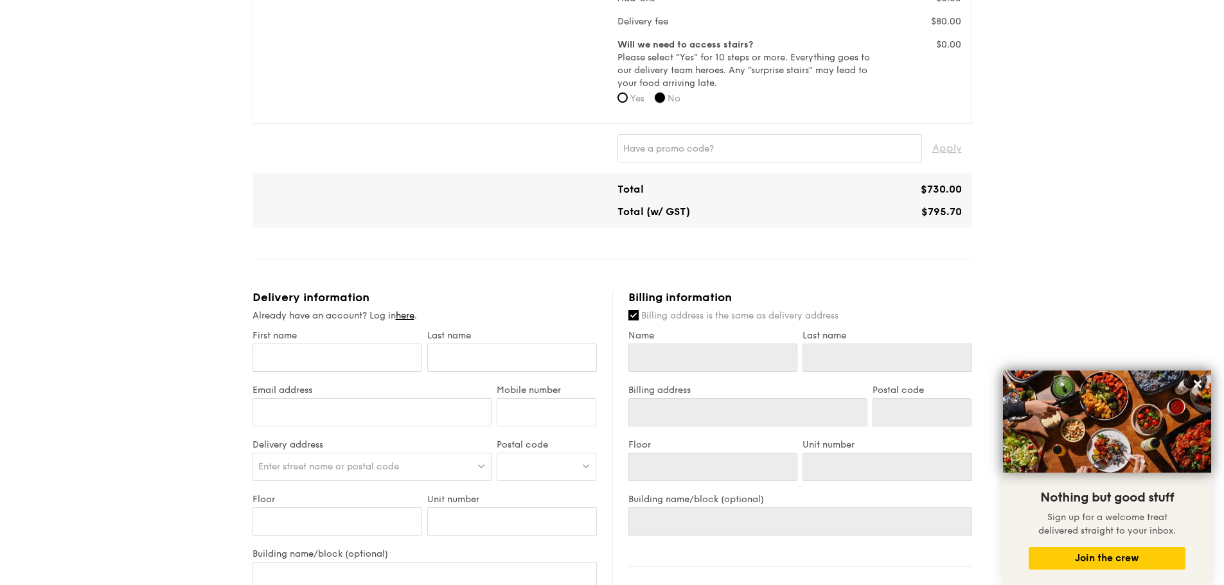
scroll to position [643, 0]
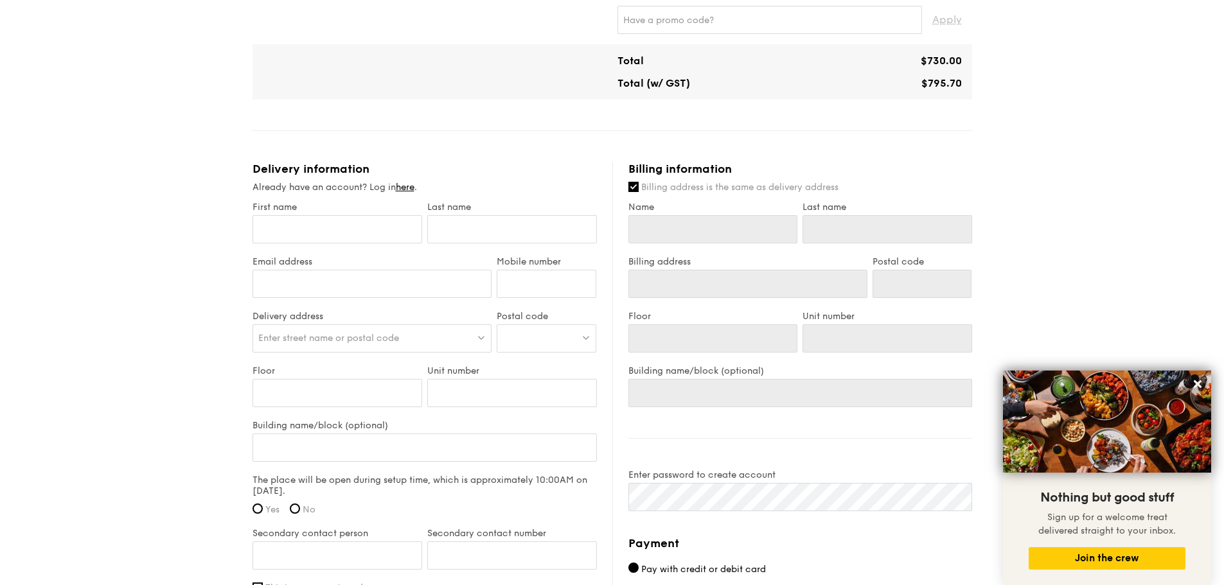
click at [1175, 163] on div "1 - Select menu 2 - Select items 3 - Check out Classic Buffet $21.80 /guest ($2…" at bounding box center [612, 106] width 1224 height 1499
click at [352, 229] on input "First name" at bounding box center [338, 229] width 170 height 28
type input "[PERSON_NAME]"
type input "Er"
type input "97594493"
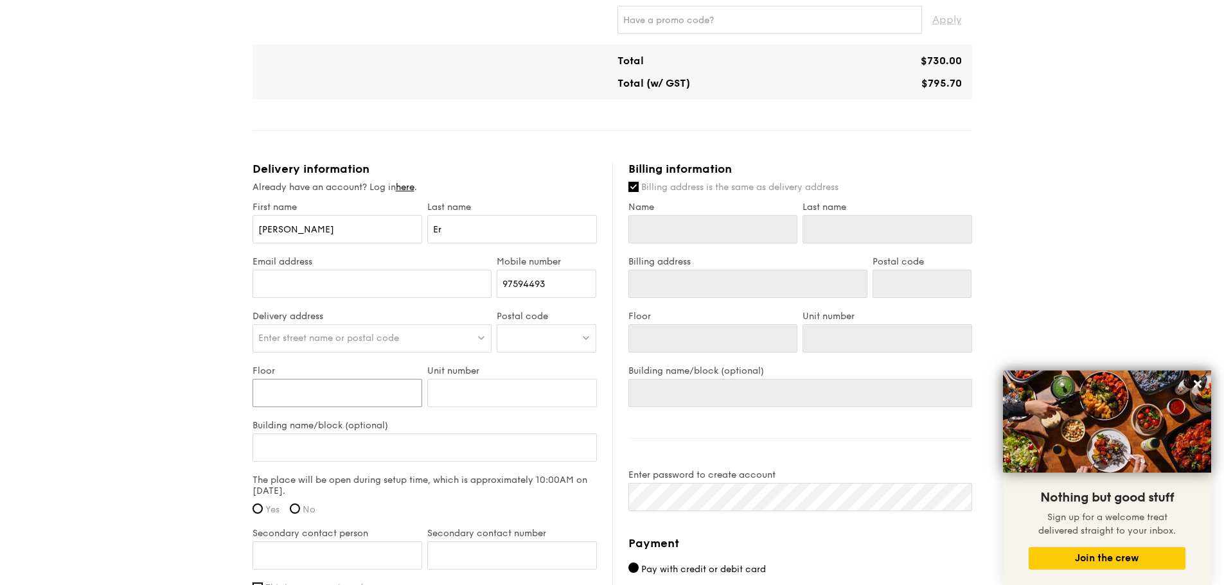
type input "[STREET_ADDRESS]"
type input "[PERSON_NAME]"
type input "Er"
type input "[STREET_ADDRESS]"
click at [359, 286] on input "Email address" at bounding box center [373, 284] width 240 height 28
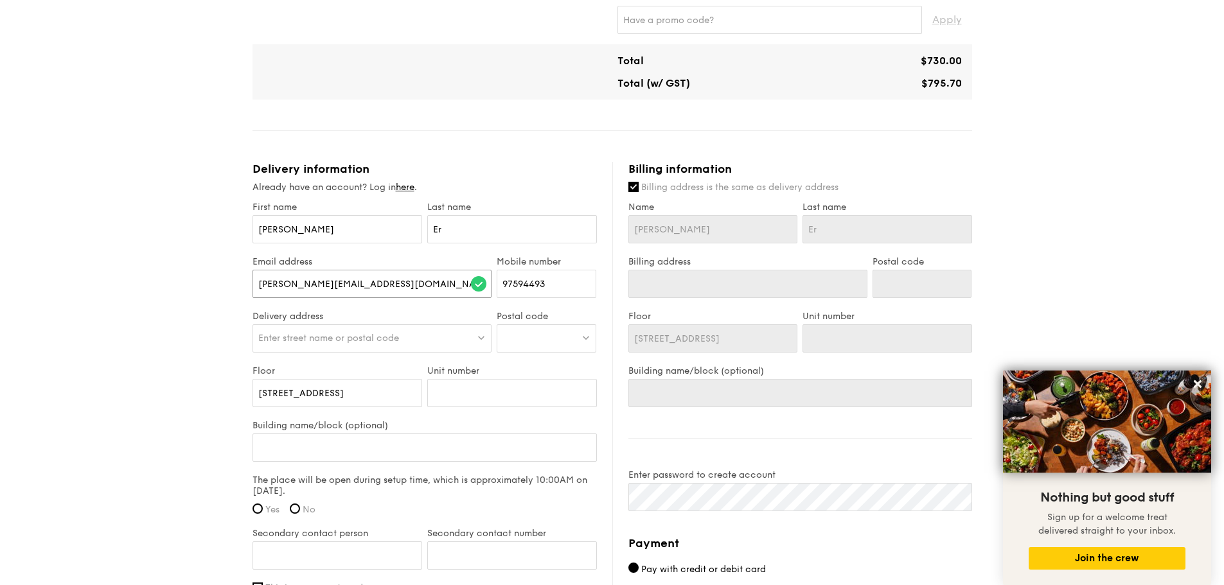
type input "[PERSON_NAME][EMAIL_ADDRESS][DOMAIN_NAME]"
click at [362, 338] on span "Enter street name or postal code" at bounding box center [328, 338] width 141 height 11
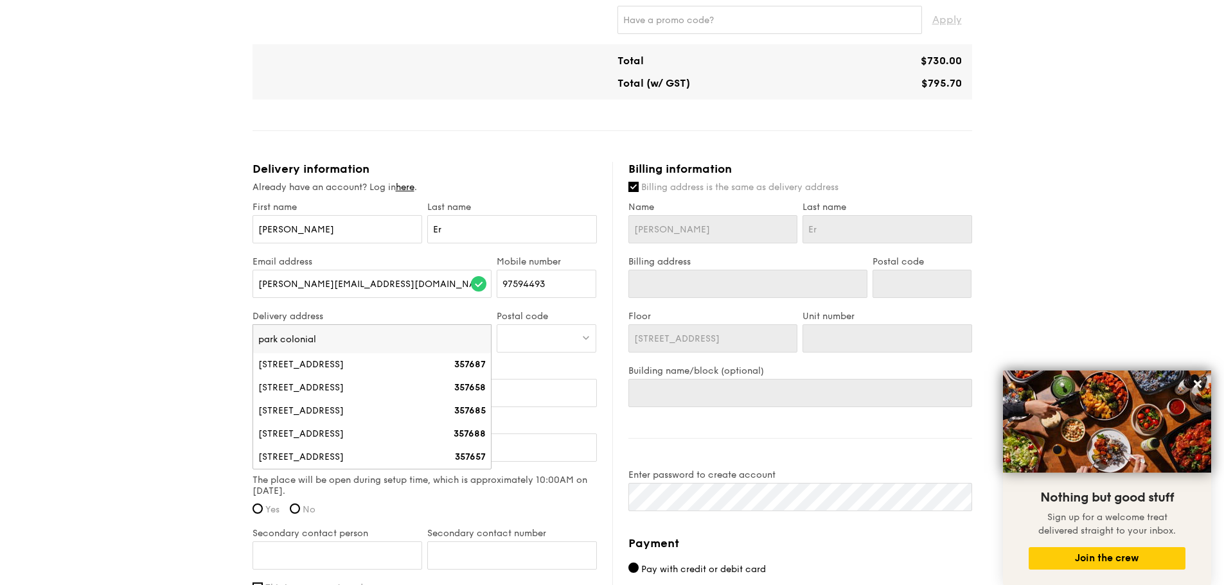
type input "park colonial"
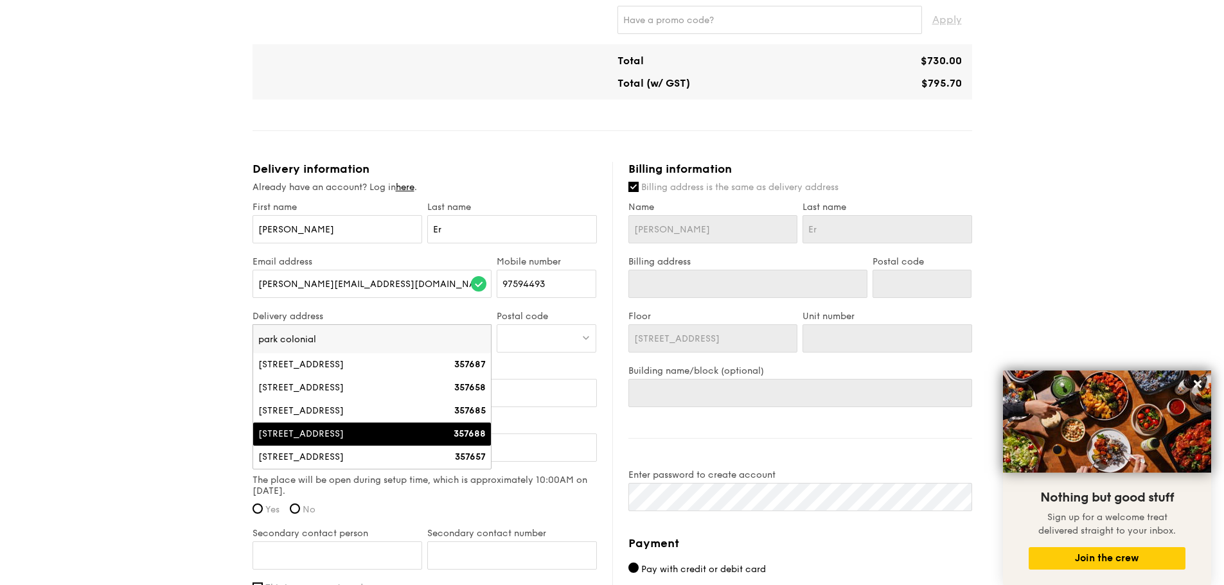
click at [352, 432] on div "[STREET_ADDRESS]" at bounding box center [343, 434] width 171 height 13
type input "Park Colonial, [STREET_ADDRESS]"
type input "357688"
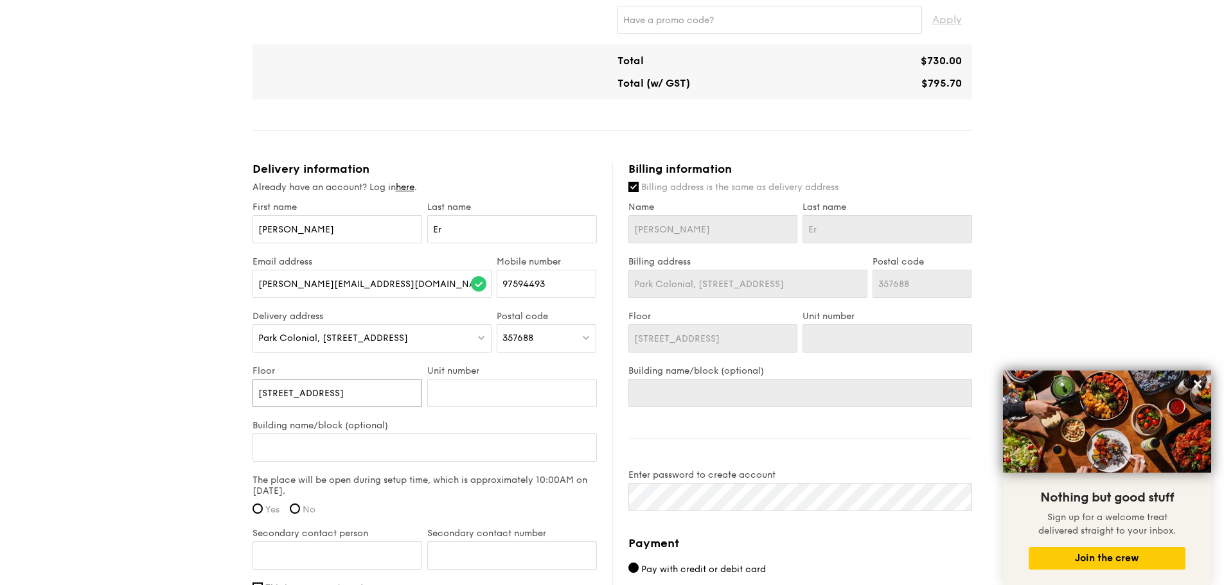
drag, startPoint x: 379, startPoint y: 393, endPoint x: 71, endPoint y: 367, distance: 308.3
click at [71, 367] on div "1 - Select menu 2 - Select items 3 - Check out Classic Buffet $21.80 /guest ($2…" at bounding box center [612, 106] width 1224 height 1499
drag, startPoint x: 200, startPoint y: 400, endPoint x: 247, endPoint y: 397, distance: 47.0
click at [200, 400] on div "1 - Select menu 2 - Select items 3 - Check out Classic Buffet $21.80 /guest ($2…" at bounding box center [612, 106] width 1224 height 1499
click at [315, 392] on input "Floor" at bounding box center [338, 393] width 170 height 28
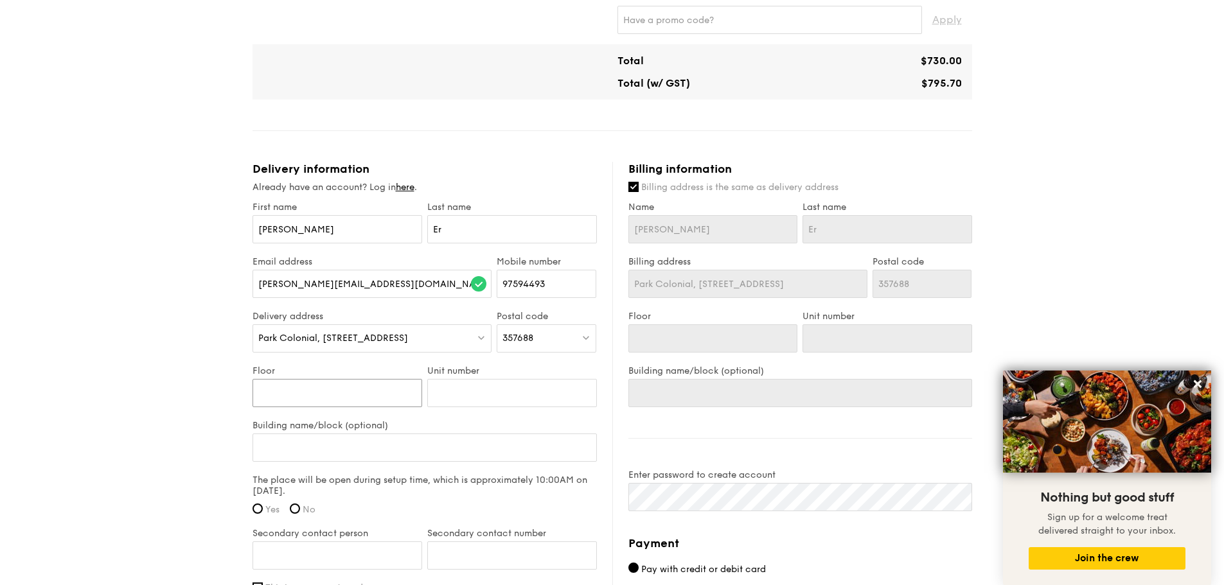
type input "C"
type input "Cl"
type input "Clu"
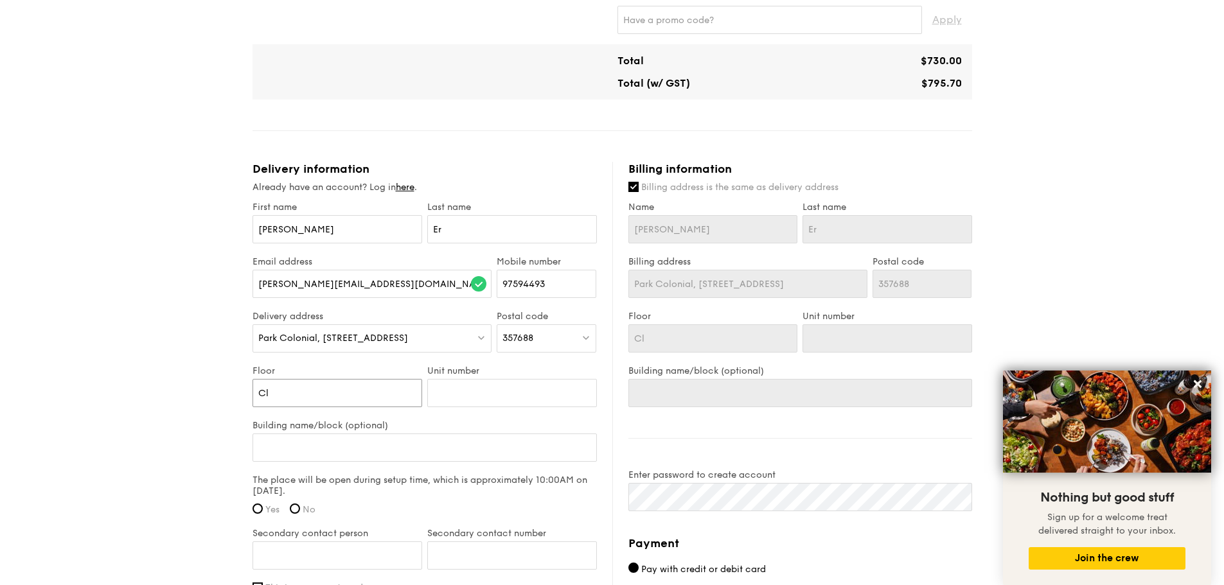
type input "Clu"
type input "Club"
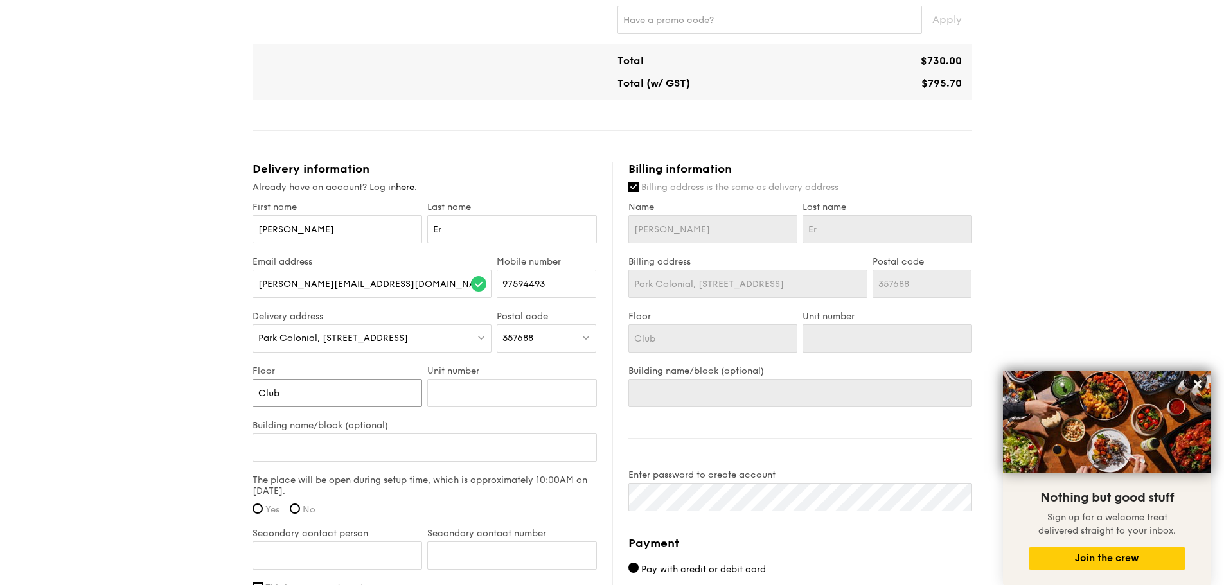
type input "Club h"
type input "Club ho"
type input "Club hou"
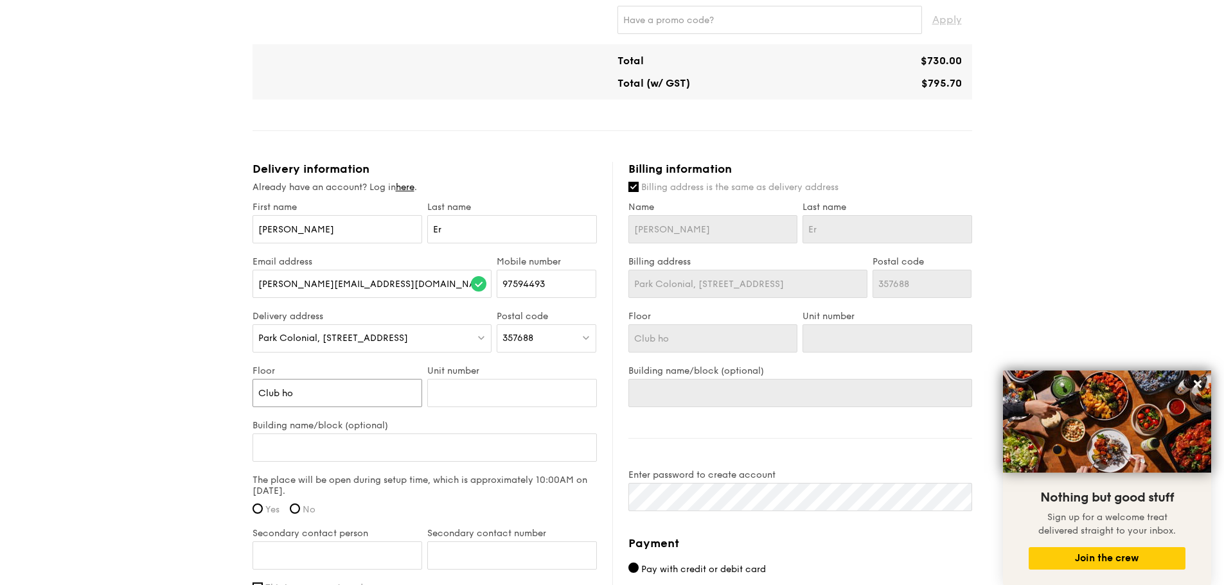
type input "Club hou"
type input "Club hous"
type input "Club house"
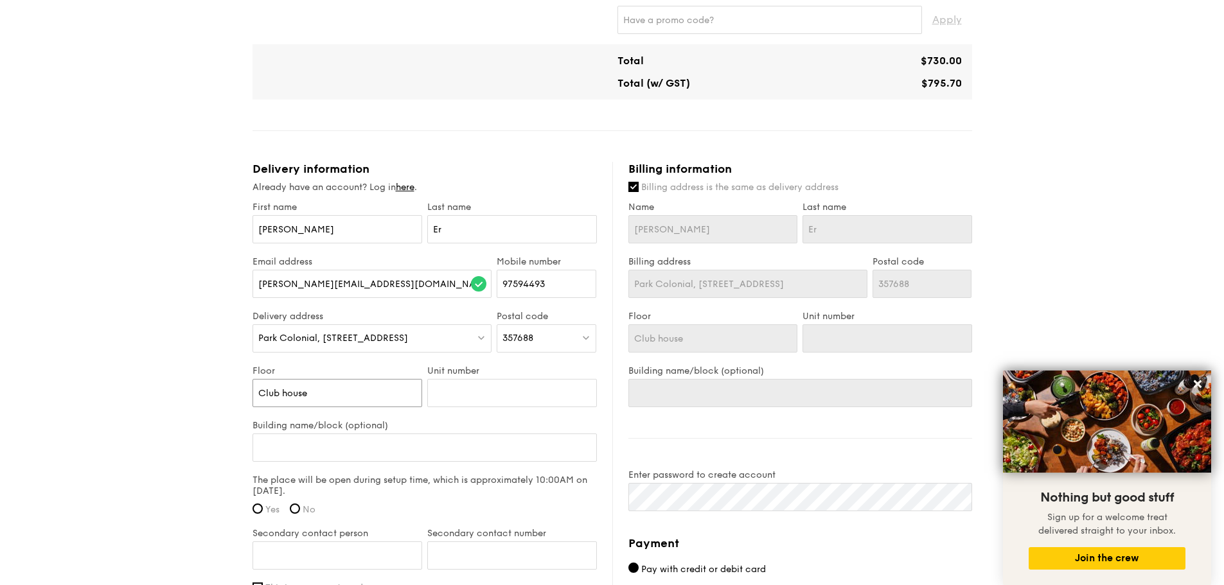
type input "Club house"
click at [469, 401] on input "Unit number" at bounding box center [512, 393] width 170 height 28
type input "-"
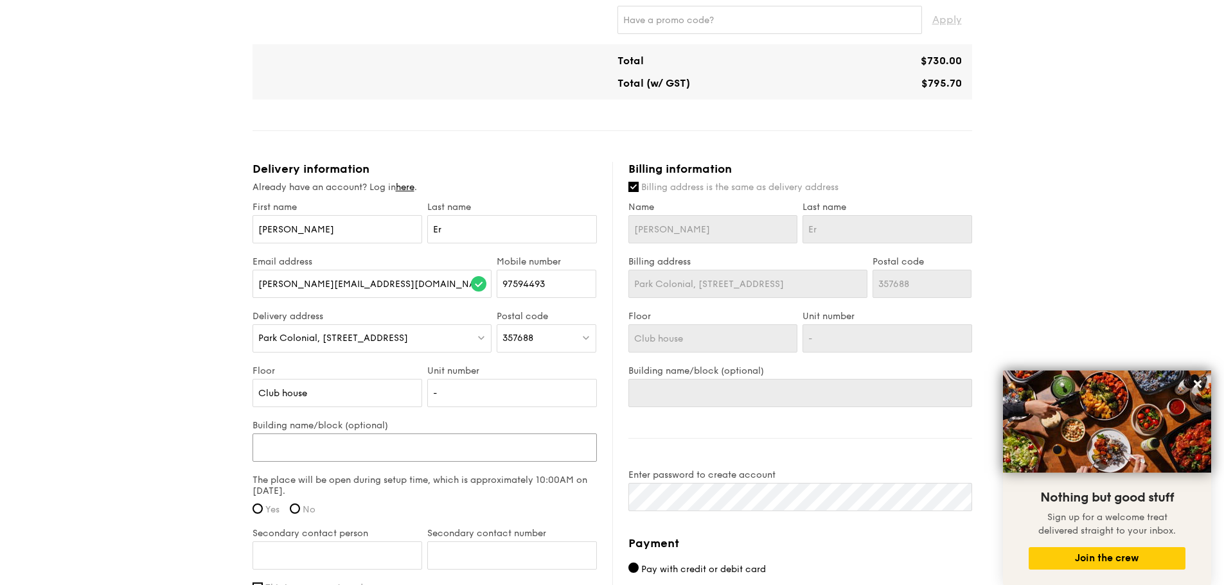
click at [330, 451] on input "Building name/block (optional)" at bounding box center [425, 448] width 344 height 28
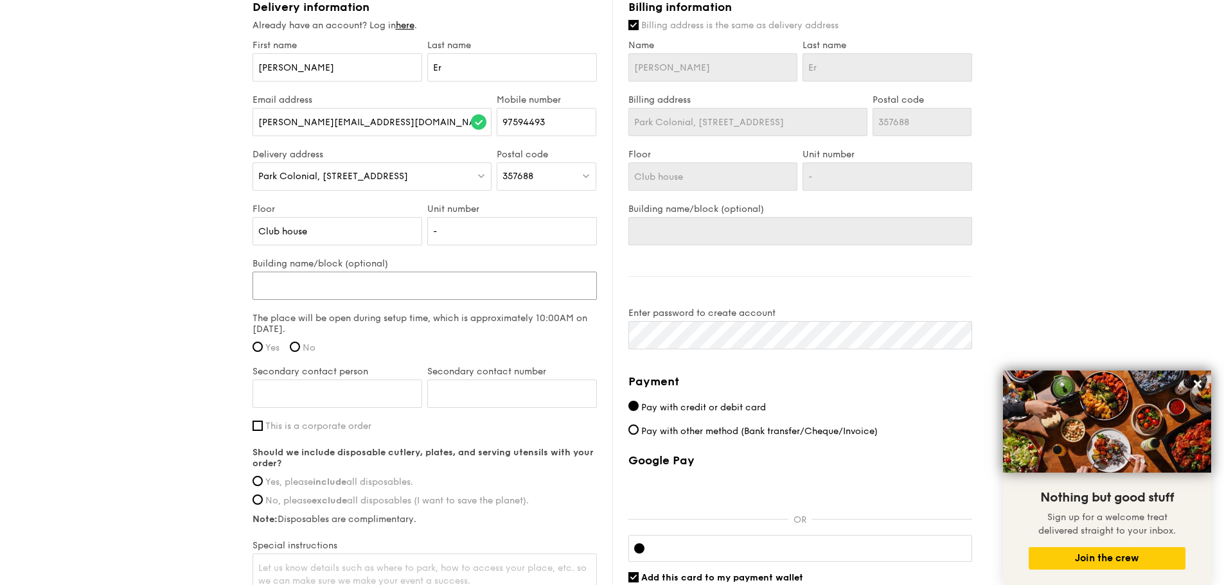
scroll to position [835, 0]
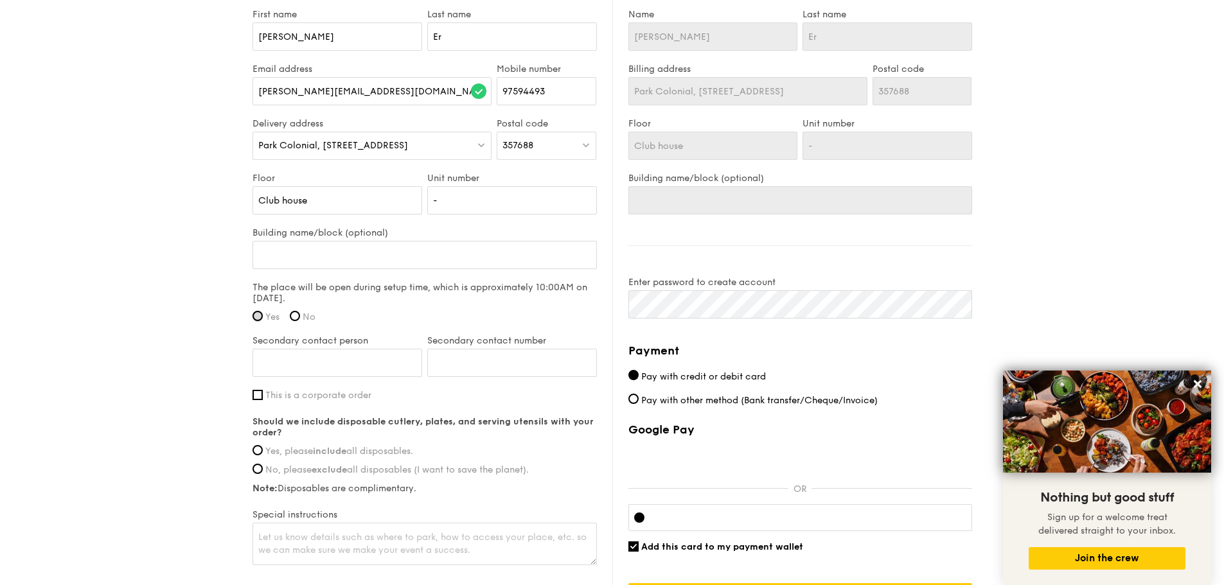
click at [258, 319] on input "Yes" at bounding box center [258, 316] width 10 height 10
radio input "true"
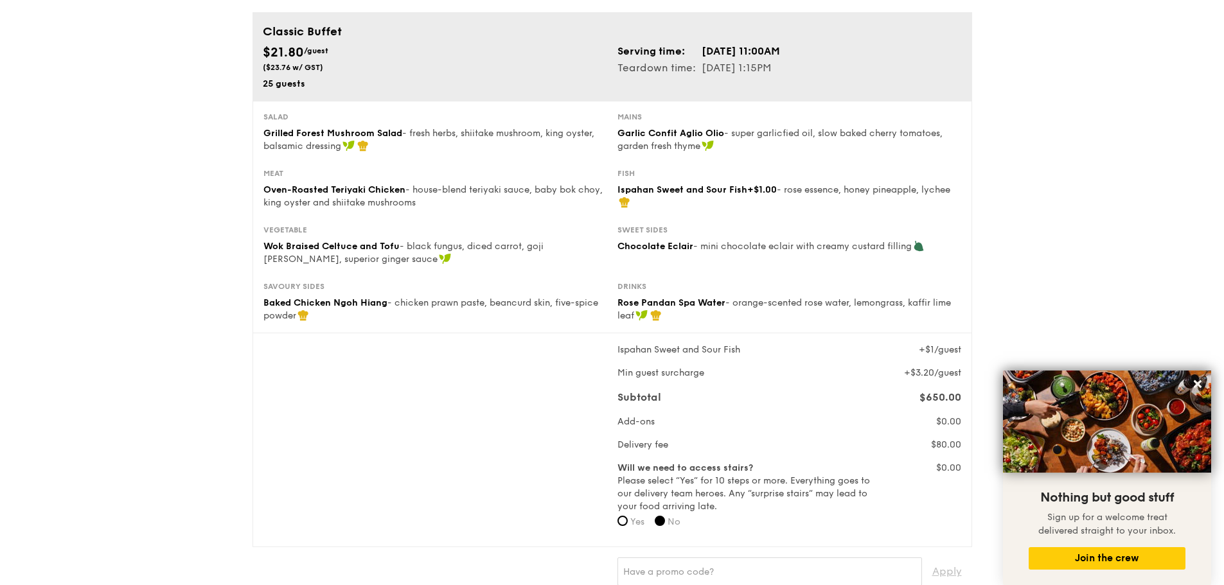
scroll to position [0, 0]
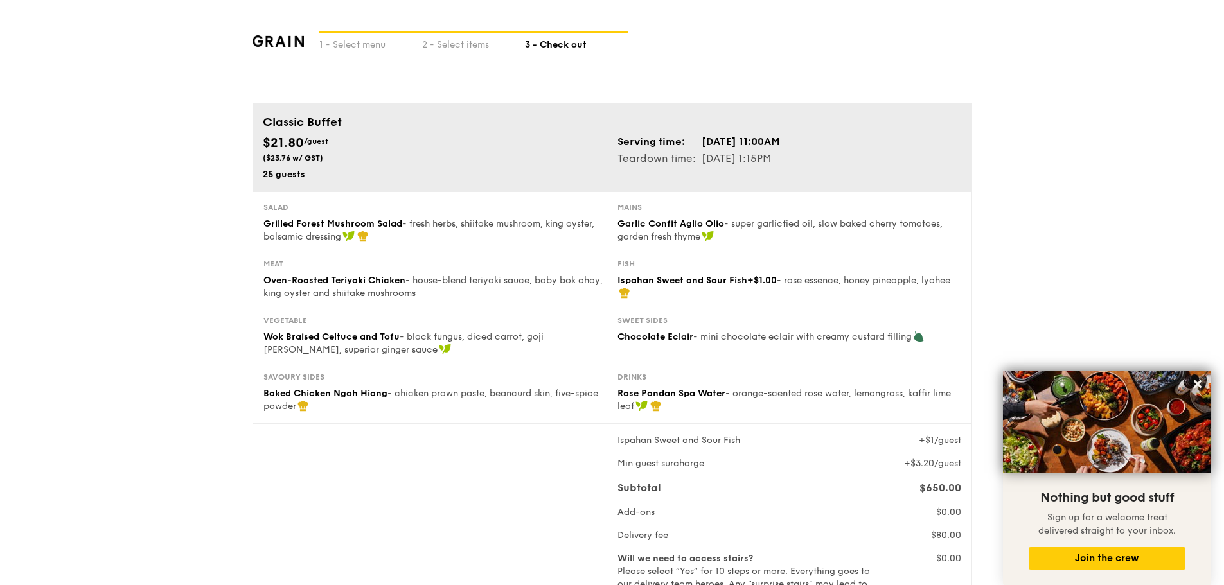
click at [722, 147] on td "[DATE] 11:00AM" at bounding box center [741, 142] width 80 height 17
click at [364, 46] on div "1 - Select menu" at bounding box center [370, 42] width 103 height 18
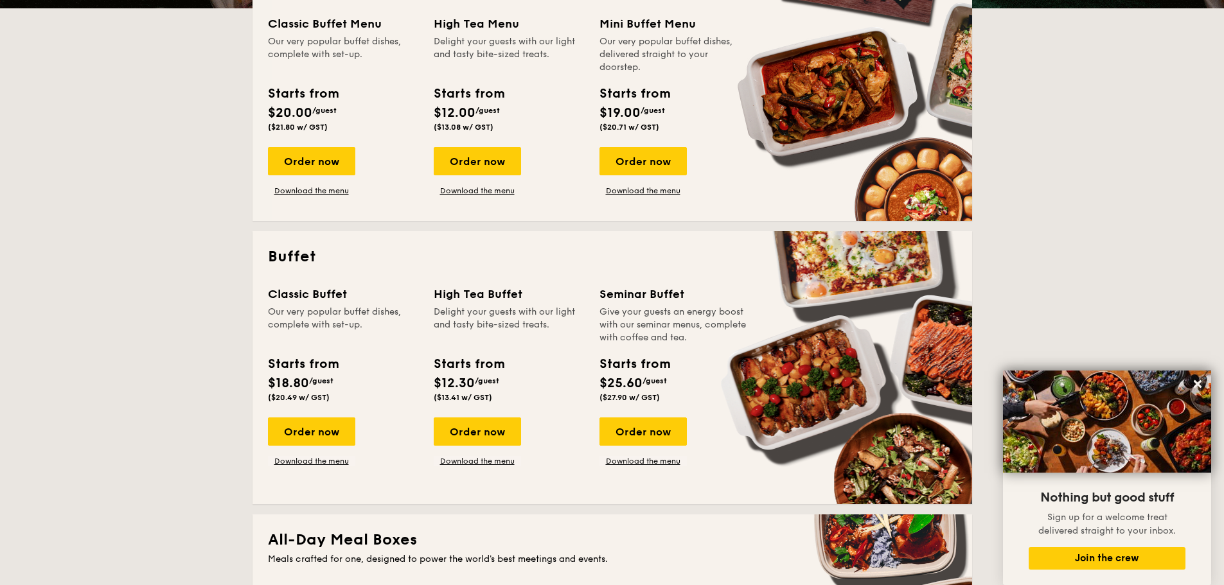
scroll to position [578, 0]
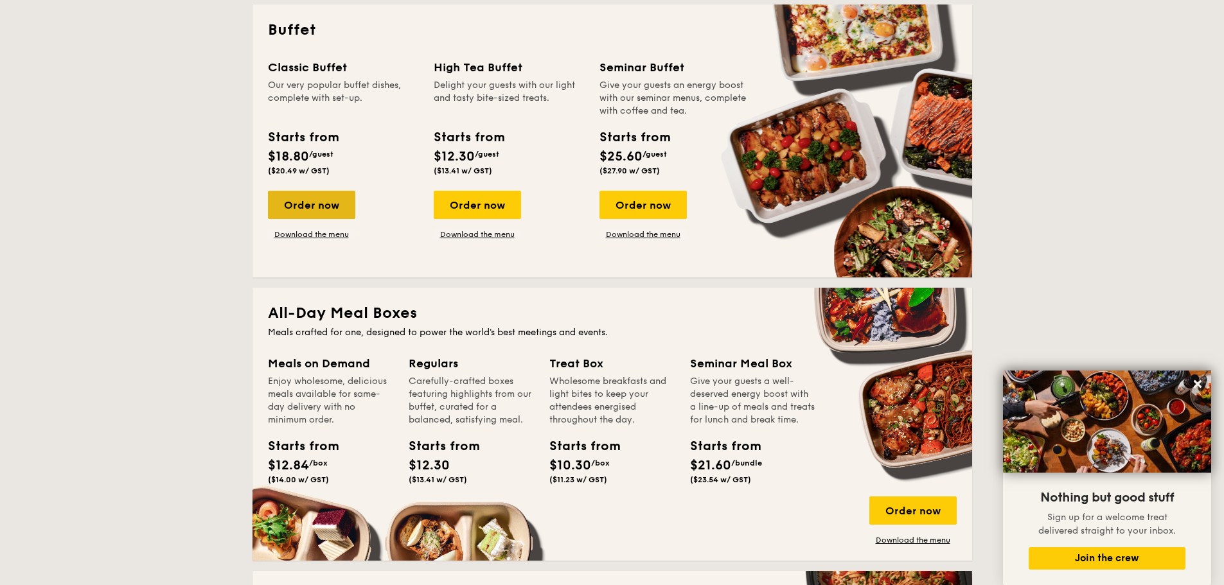
click at [314, 212] on div "Order now" at bounding box center [311, 205] width 87 height 28
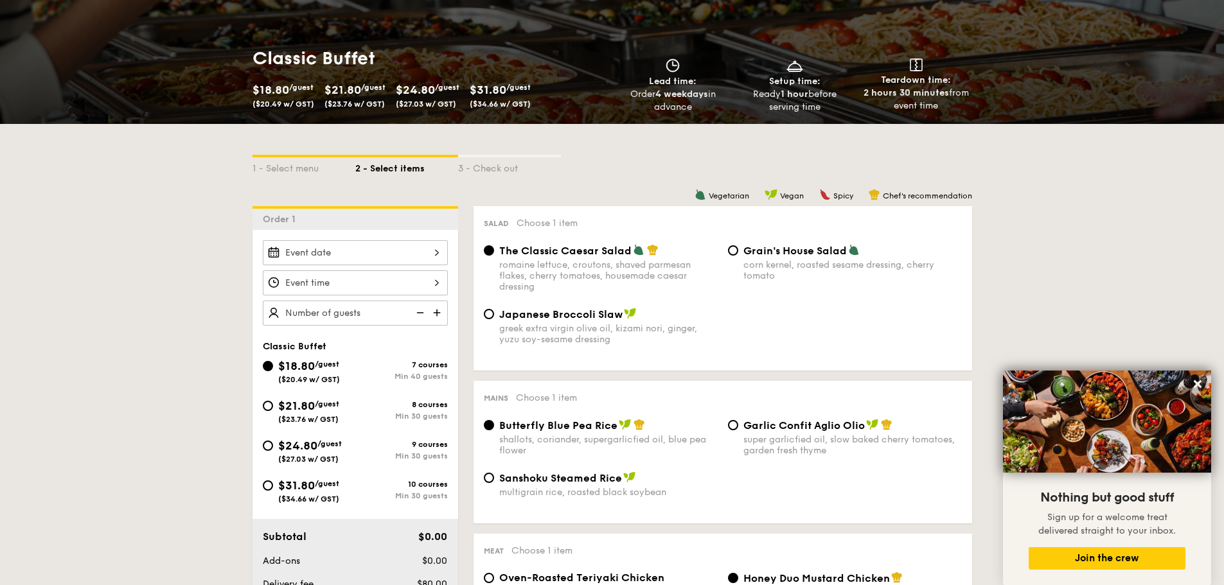
scroll to position [193, 0]
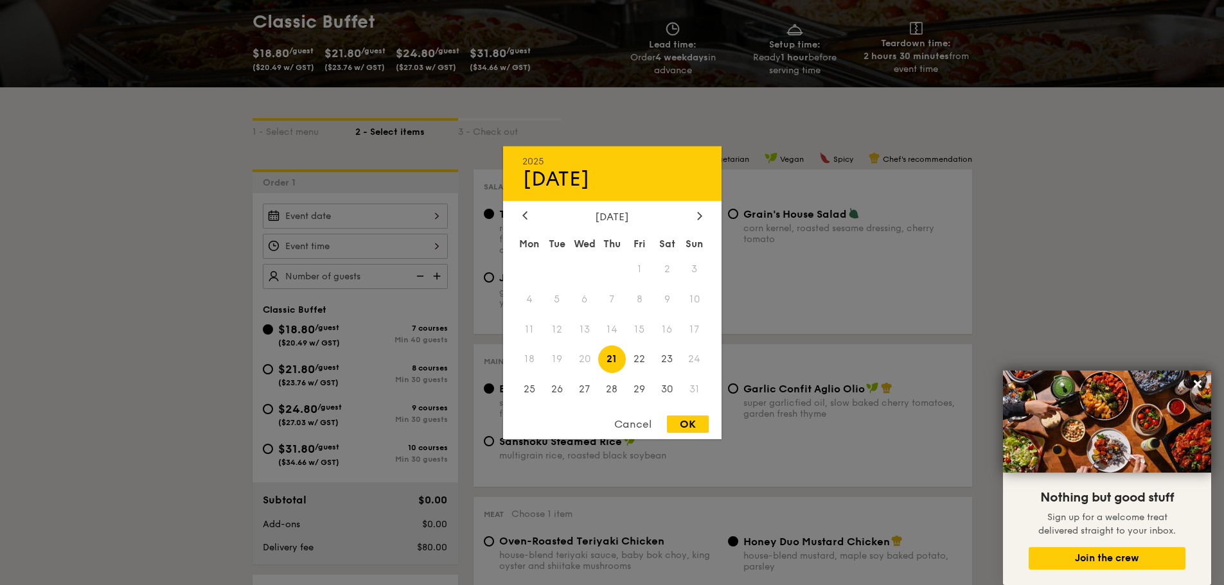
click at [381, 216] on div "2025 Aug [DATE] Tue Wed Thu Fri Sat Sun 1 2 3 4 5 6 7 8 9 10 11 12 13 14 15 16 …" at bounding box center [355, 216] width 185 height 25
click at [665, 386] on span "30" at bounding box center [668, 390] width 28 height 28
click at [704, 424] on div "OK" at bounding box center [688, 424] width 42 height 17
type input "[DATE]"
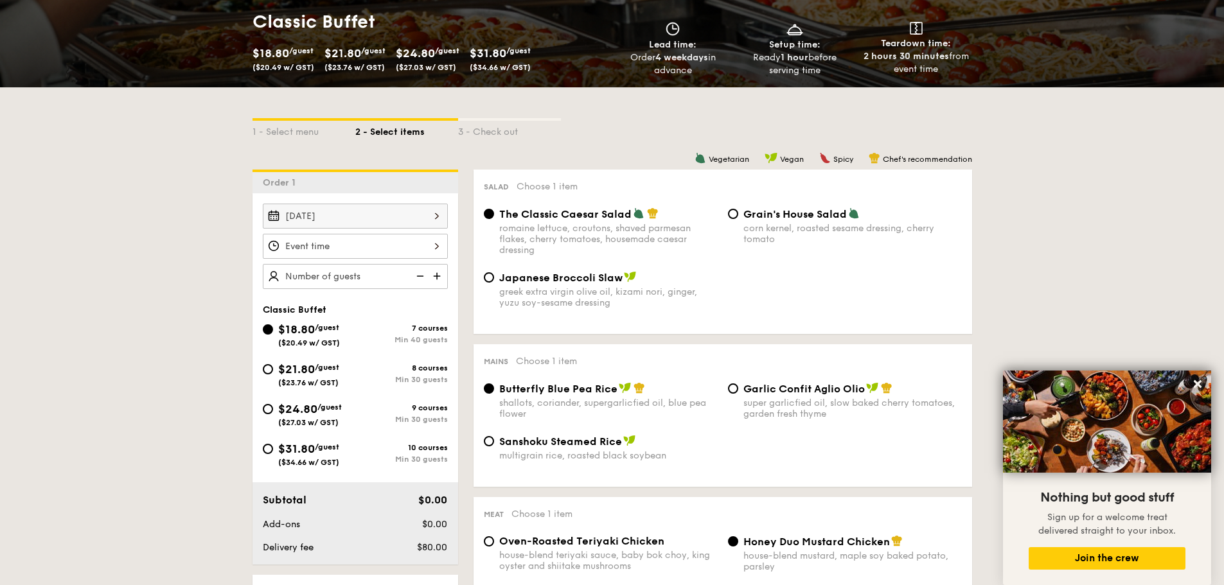
click at [359, 244] on div at bounding box center [355, 246] width 185 height 25
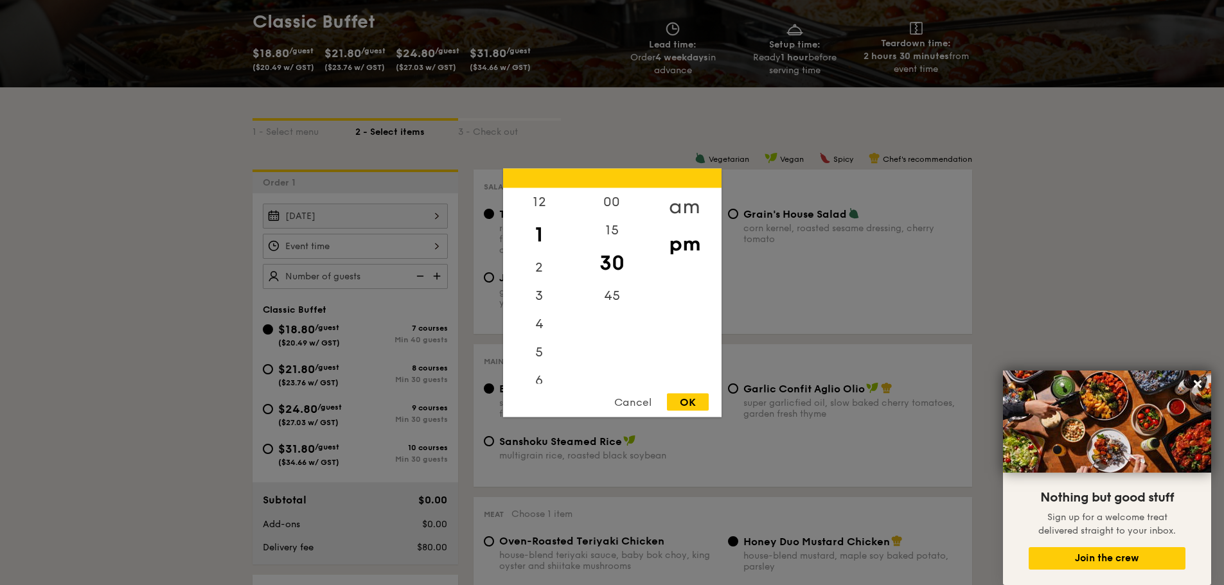
click at [691, 198] on div "am" at bounding box center [684, 206] width 73 height 37
click at [548, 373] on div "11" at bounding box center [539, 373] width 73 height 37
click at [683, 398] on div "OK" at bounding box center [688, 401] width 42 height 17
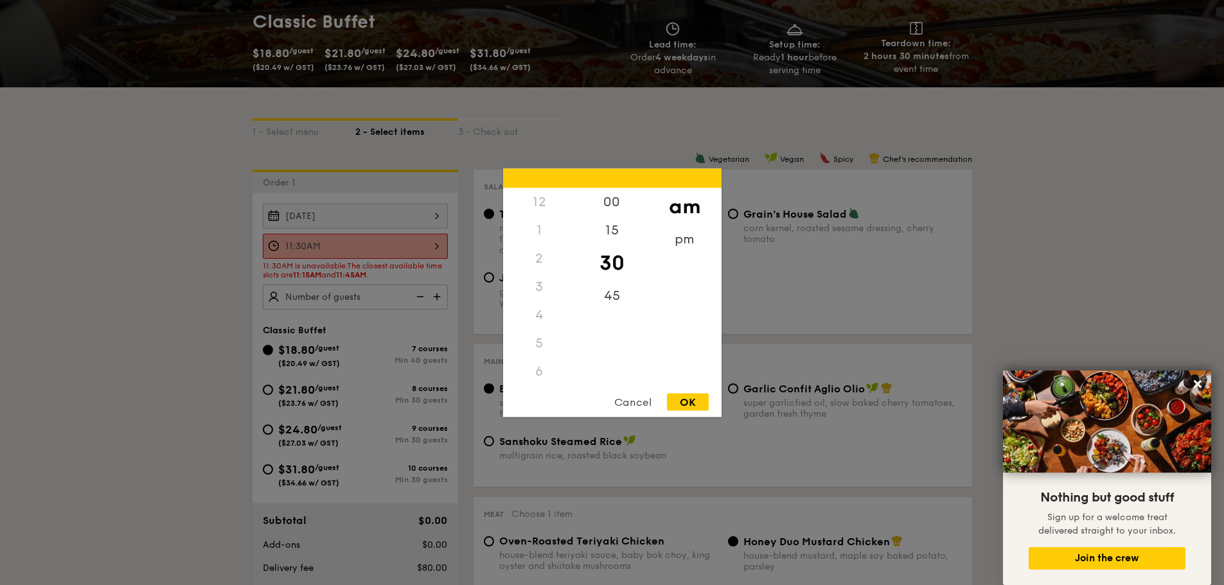
click at [395, 244] on div "11:30AM 12 1 2 3 4 5 6 7 8 9 10 11 00 15 30 45 am pm Cancel OK" at bounding box center [355, 246] width 185 height 25
drag, startPoint x: 607, startPoint y: 227, endPoint x: 616, endPoint y: 234, distance: 10.9
click at [607, 226] on div "15" at bounding box center [612, 234] width 73 height 37
click at [691, 401] on div "OK" at bounding box center [688, 401] width 42 height 17
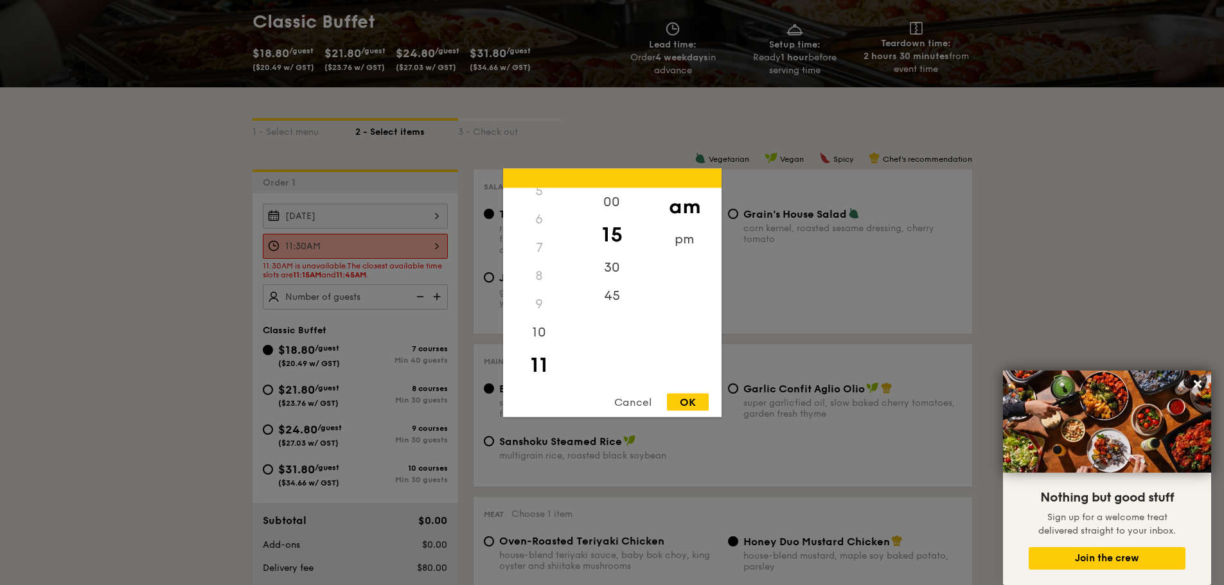
type input "11:15AM"
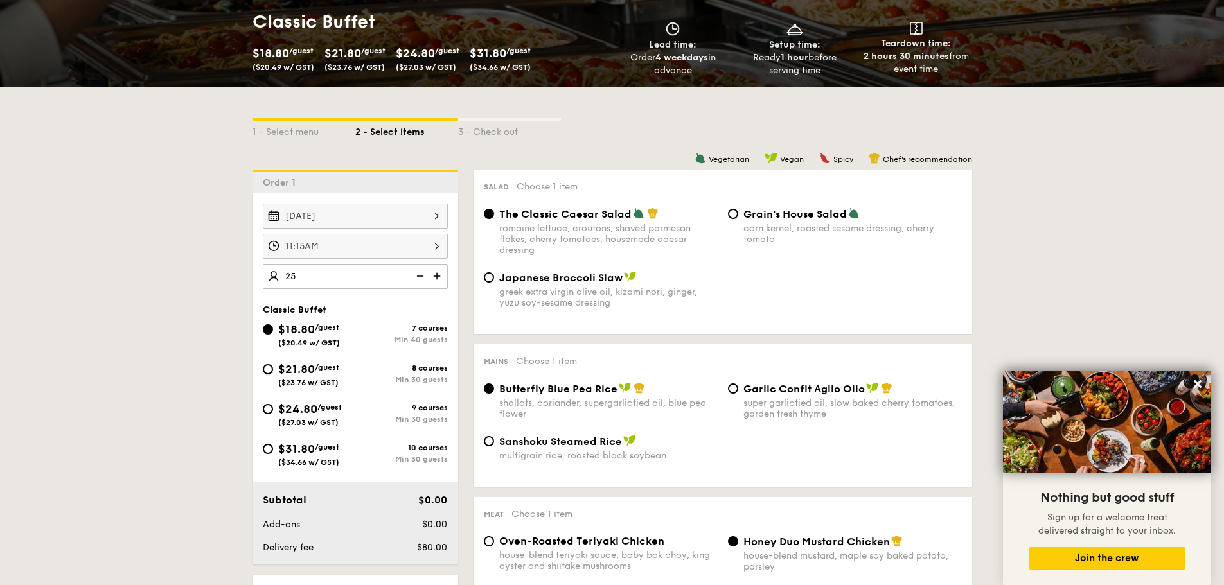
type input "40 guests"
click at [271, 367] on input "$21.80 /guest ($23.76 w/ GST) 8 courses Min 30 guests" at bounding box center [268, 369] width 10 height 10
radio input "true"
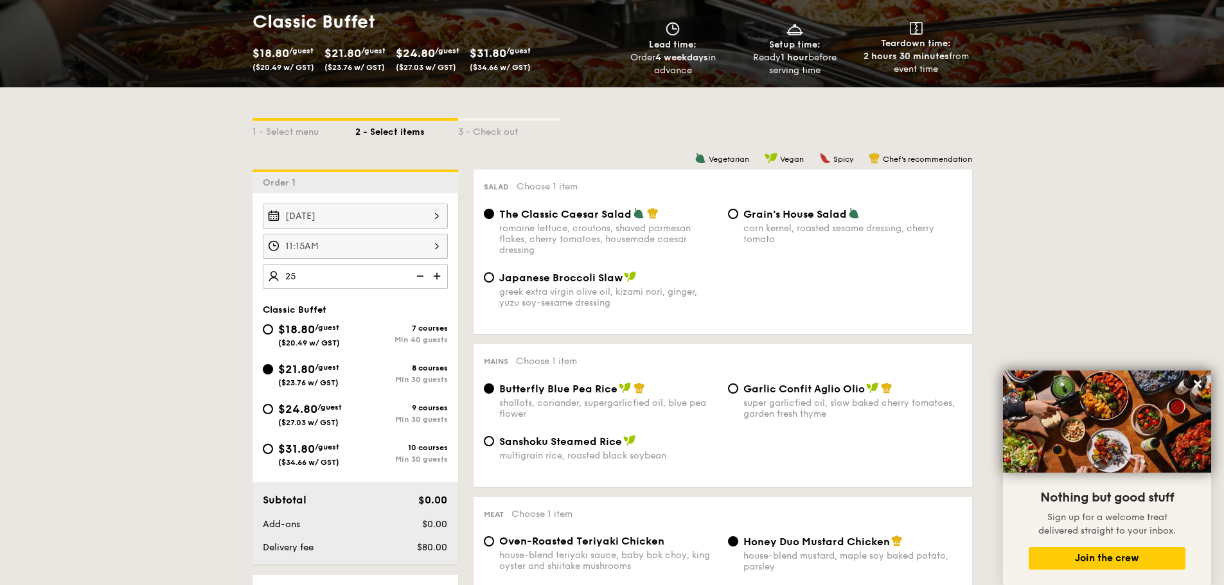
radio input "true"
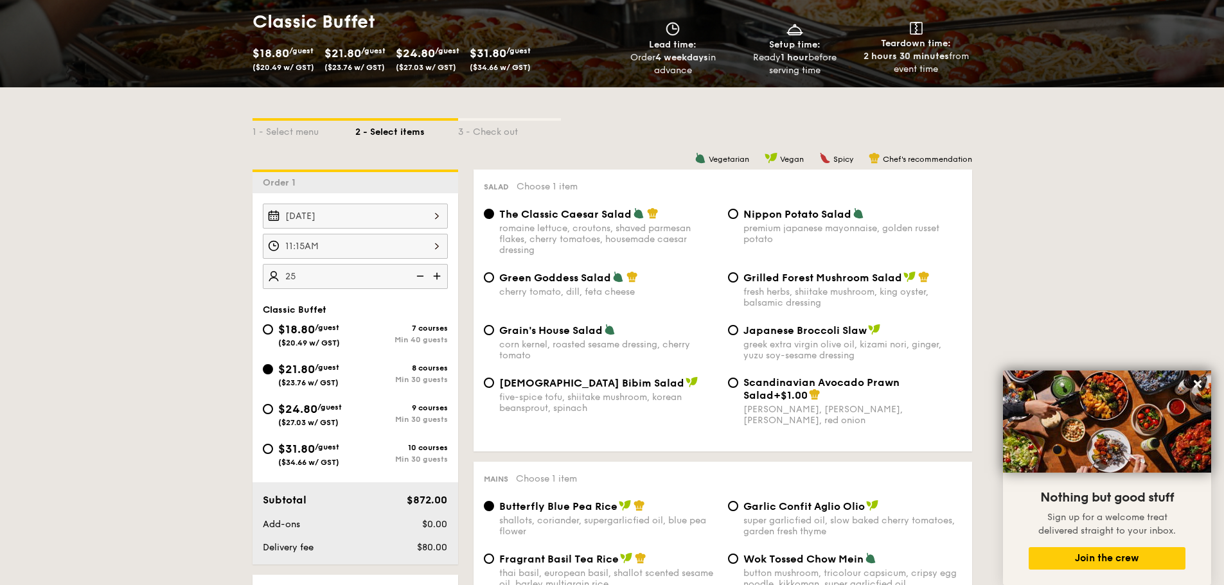
click at [797, 328] on span "Japanese Broccoli Slaw" at bounding box center [805, 331] width 123 height 12
click at [738, 328] on input "Japanese Broccoli Slaw greek extra virgin olive oil, kizami [PERSON_NAME], yuzu…" at bounding box center [733, 330] width 10 height 10
radio input "true"
drag, startPoint x: 830, startPoint y: 271, endPoint x: 932, endPoint y: 280, distance: 102.5
click at [830, 271] on div "The Classic Caesar Salad romaine lettuce, croutons, shaved parmesan flakes, che…" at bounding box center [723, 325] width 478 height 234
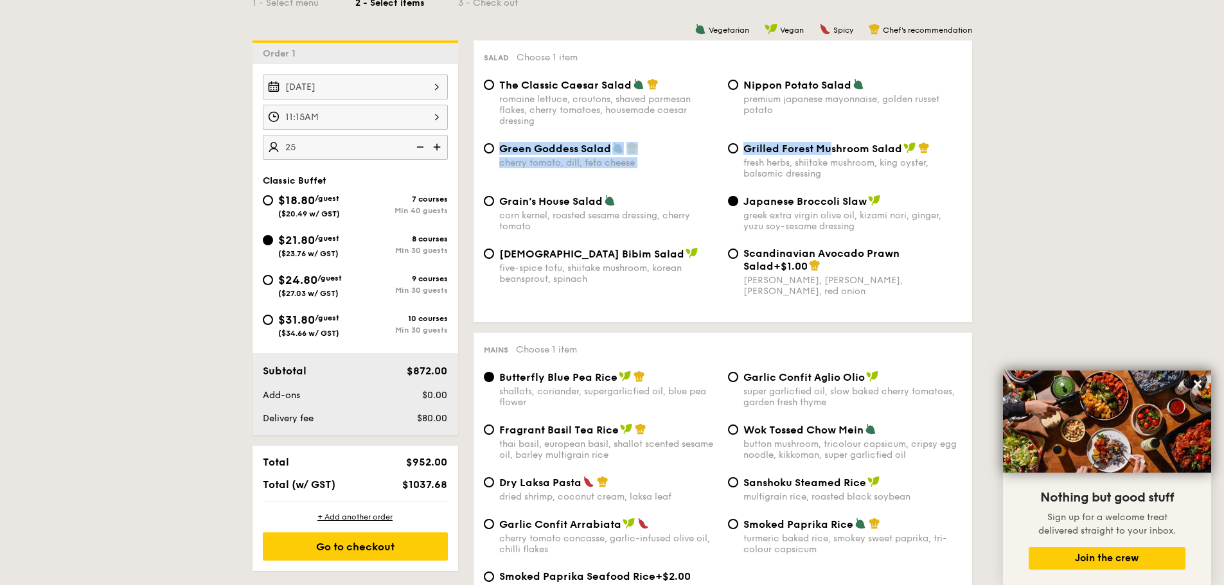
scroll to position [321, 0]
click at [736, 152] on input "Grilled Forest Mushroom Salad fresh herbs, shiitake mushroom, king oyster, bals…" at bounding box center [733, 149] width 10 height 10
radio input "true"
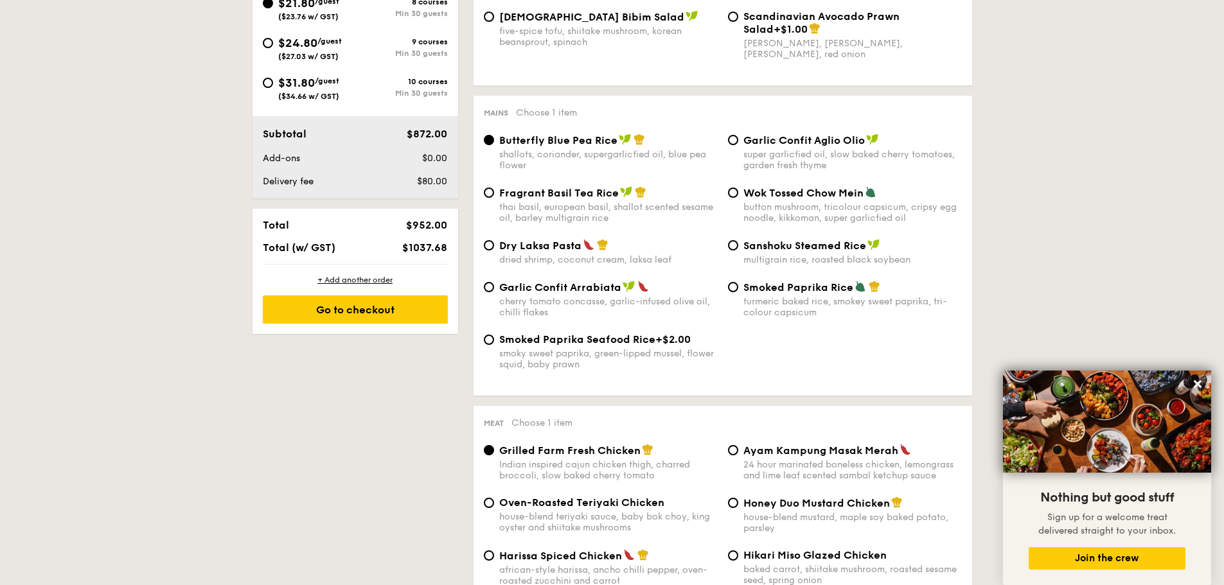
scroll to position [578, 0]
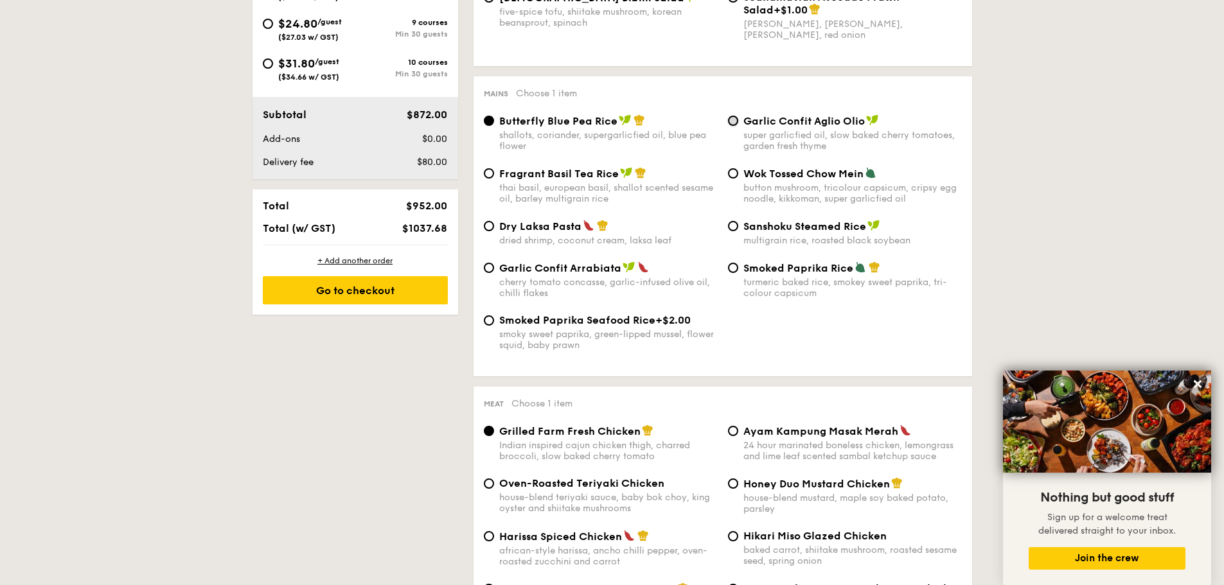
click at [734, 121] on input "Garlic Confit Aglio Olio super garlicfied oil, slow baked cherry tomatoes, gard…" at bounding box center [733, 121] width 10 height 10
radio input "true"
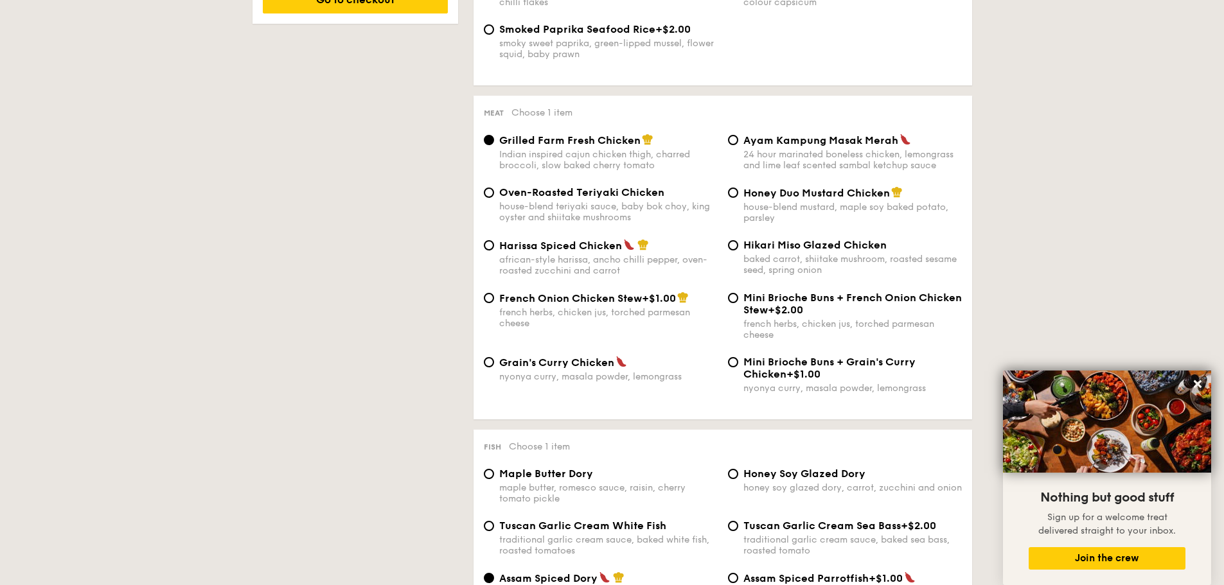
scroll to position [900, 0]
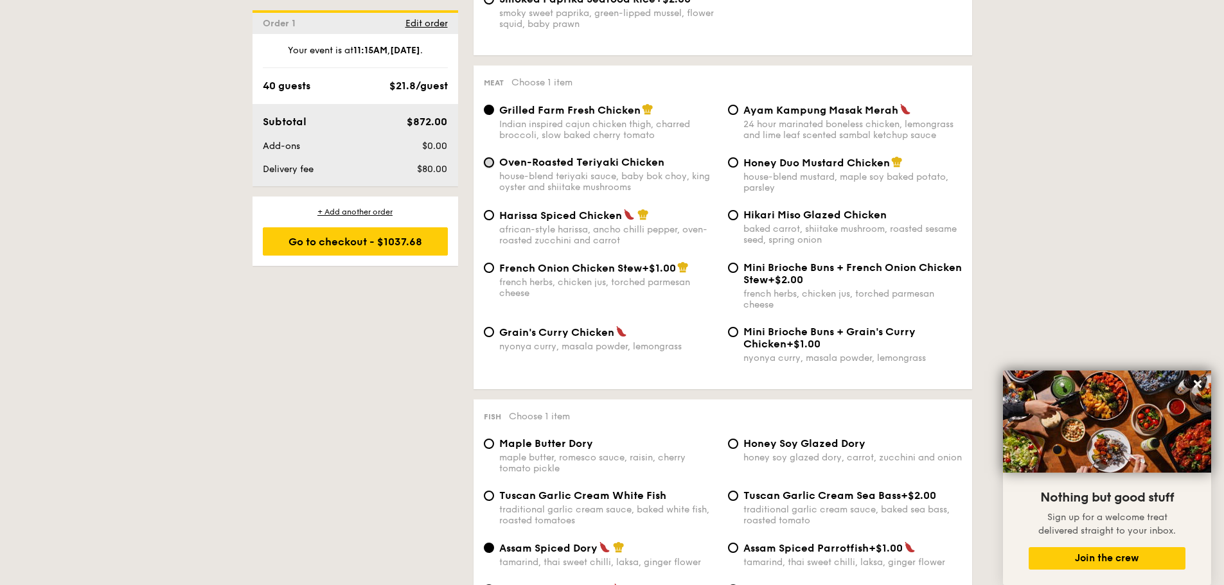
click at [489, 164] on input "Oven-Roasted Teriyaki Chicken house-blend teriyaki sauce, baby bok choy, king o…" at bounding box center [489, 162] width 10 height 10
radio input "true"
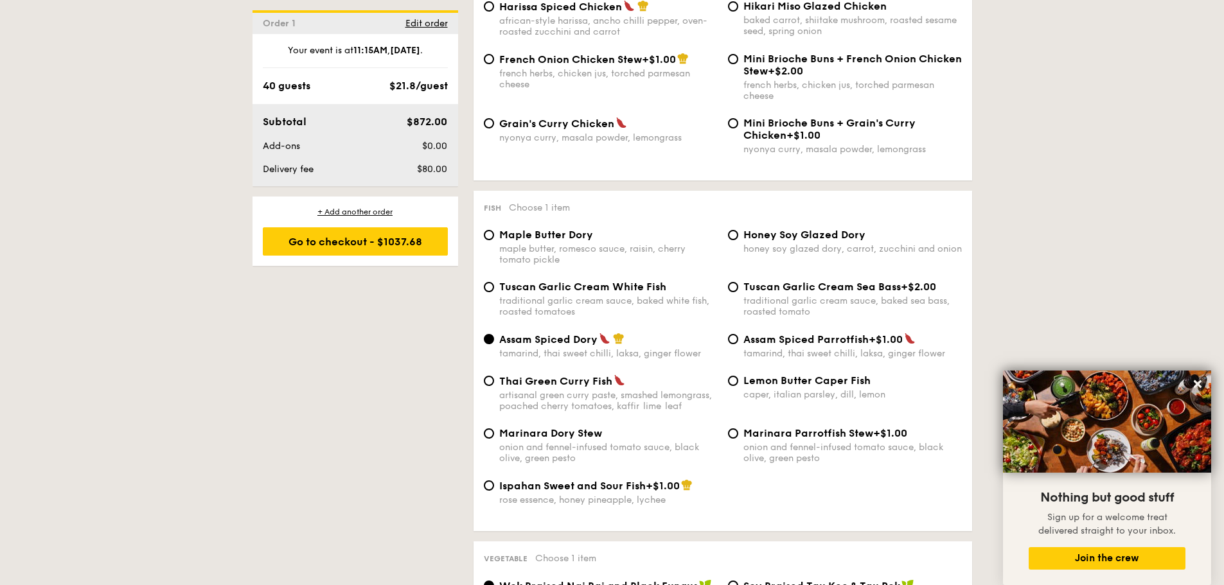
scroll to position [1157, 0]
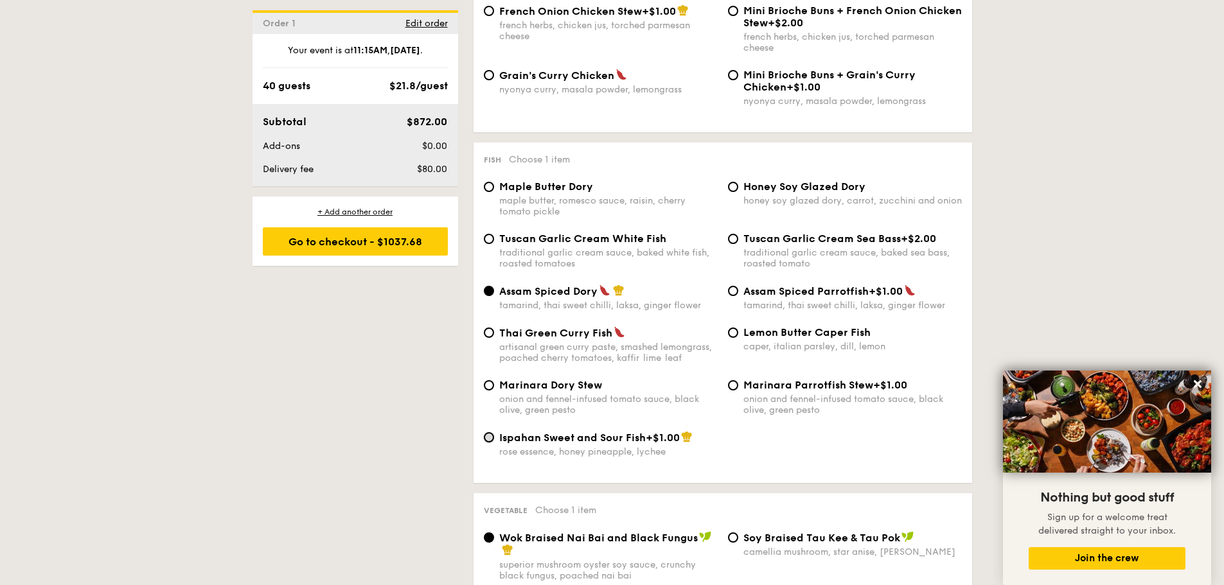
click at [491, 438] on input "Ispahan Sweet and Sour Fish +$1.00 rose essence, honey pineapple, lychee" at bounding box center [489, 437] width 10 height 10
radio input "true"
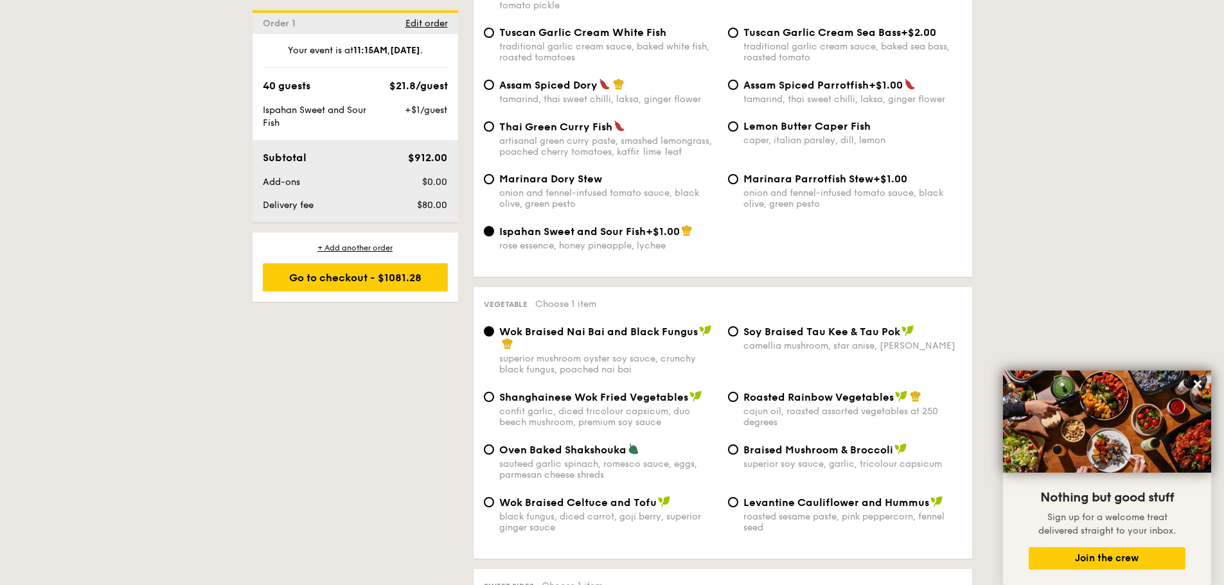
scroll to position [1478, 0]
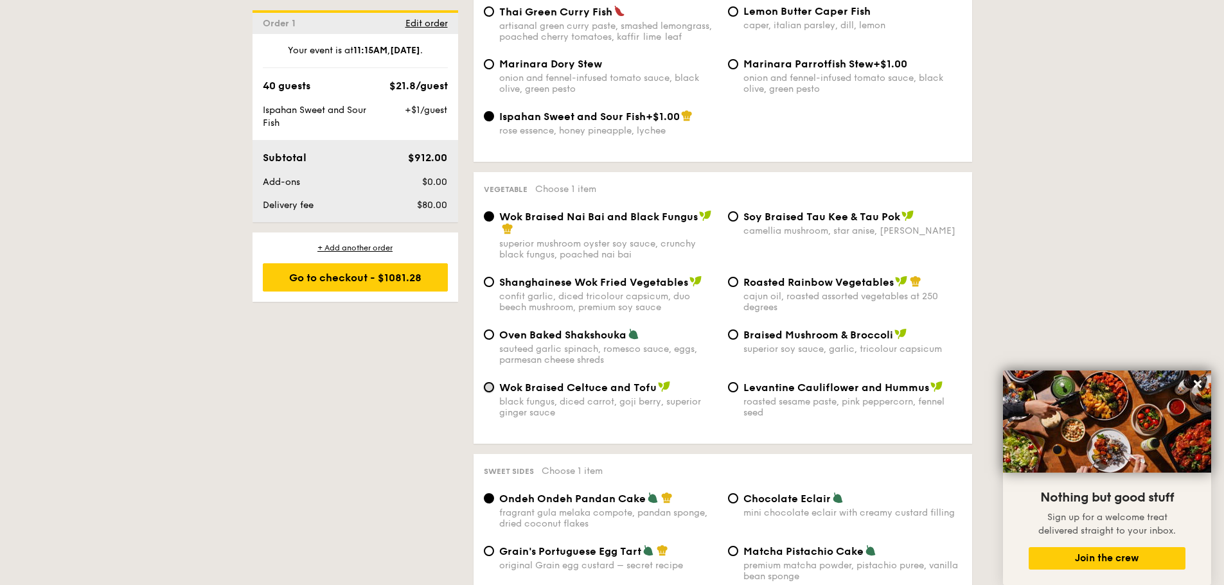
click at [489, 389] on input "Wok Braised Celtuce and Tofu black fungus, diced carrot, goji [PERSON_NAME], su…" at bounding box center [489, 387] width 10 height 10
radio input "true"
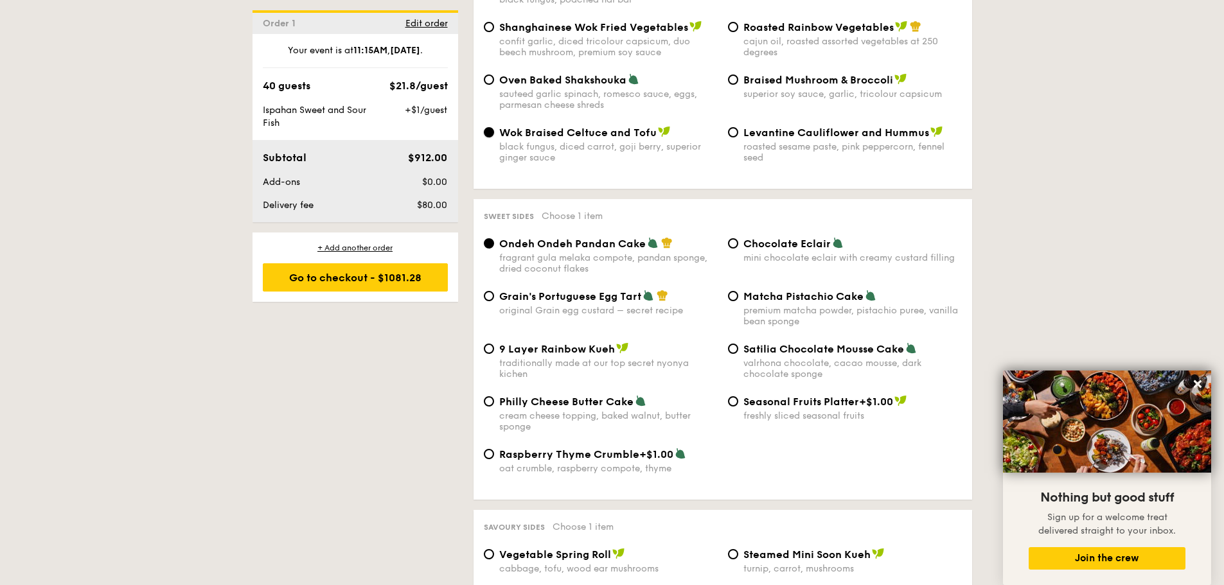
scroll to position [1735, 0]
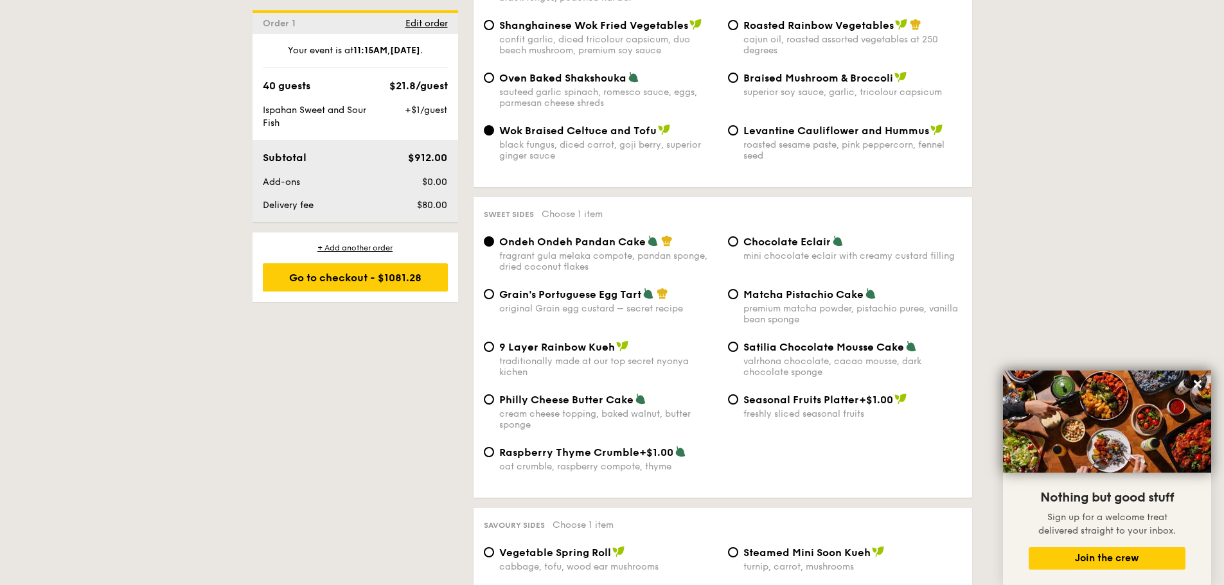
click at [738, 244] on div "Chocolate Eclair mini chocolate eclair with creamy custard filling" at bounding box center [845, 248] width 244 height 26
click at [735, 242] on input "Chocolate Eclair mini chocolate eclair with creamy custard filling" at bounding box center [733, 241] width 10 height 10
radio input "true"
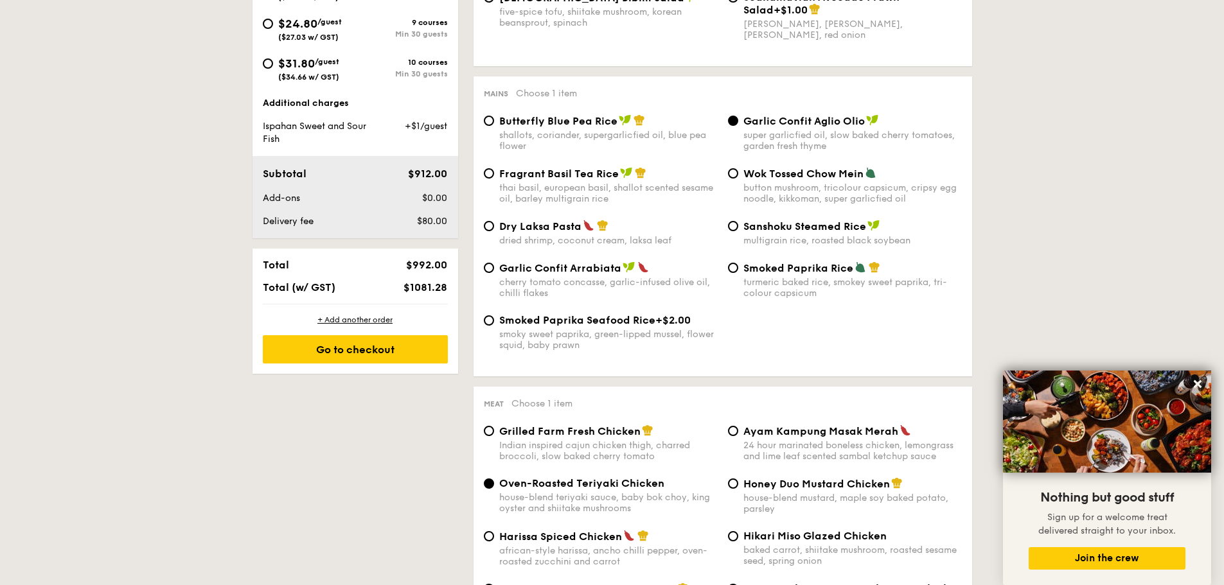
scroll to position [193, 0]
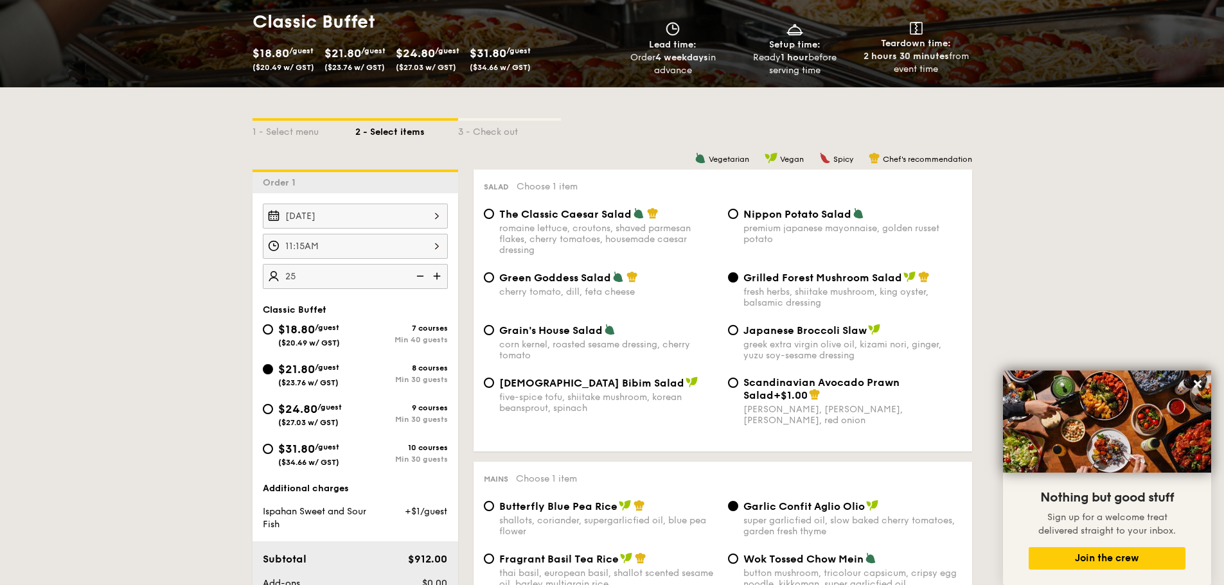
type input "25 guests"
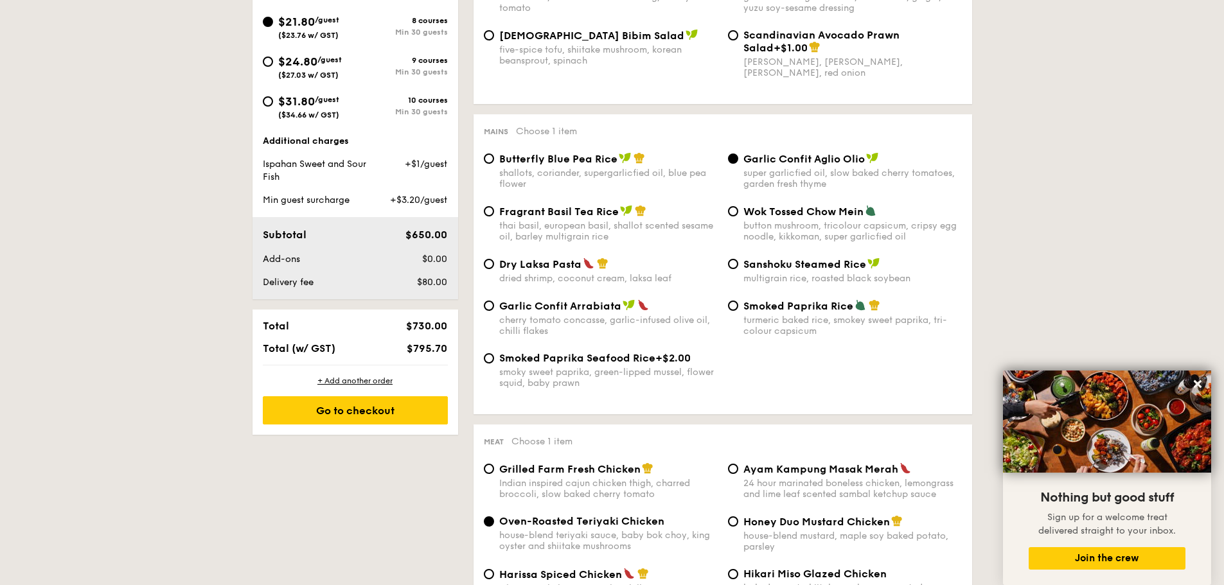
scroll to position [643, 0]
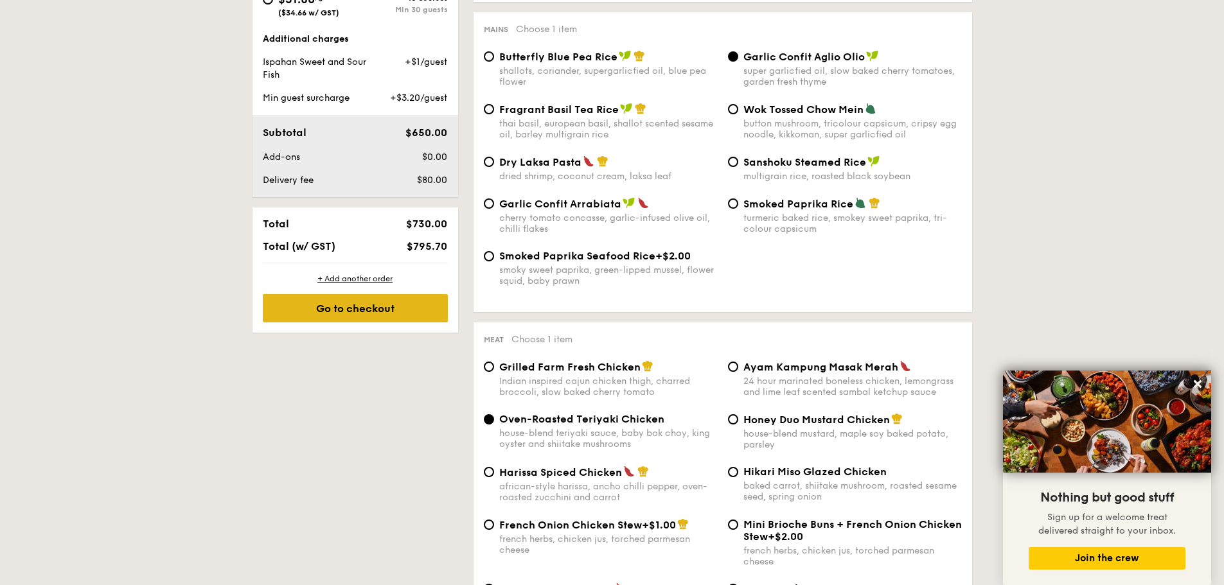
click at [382, 311] on div "Go to checkout" at bounding box center [355, 308] width 185 height 28
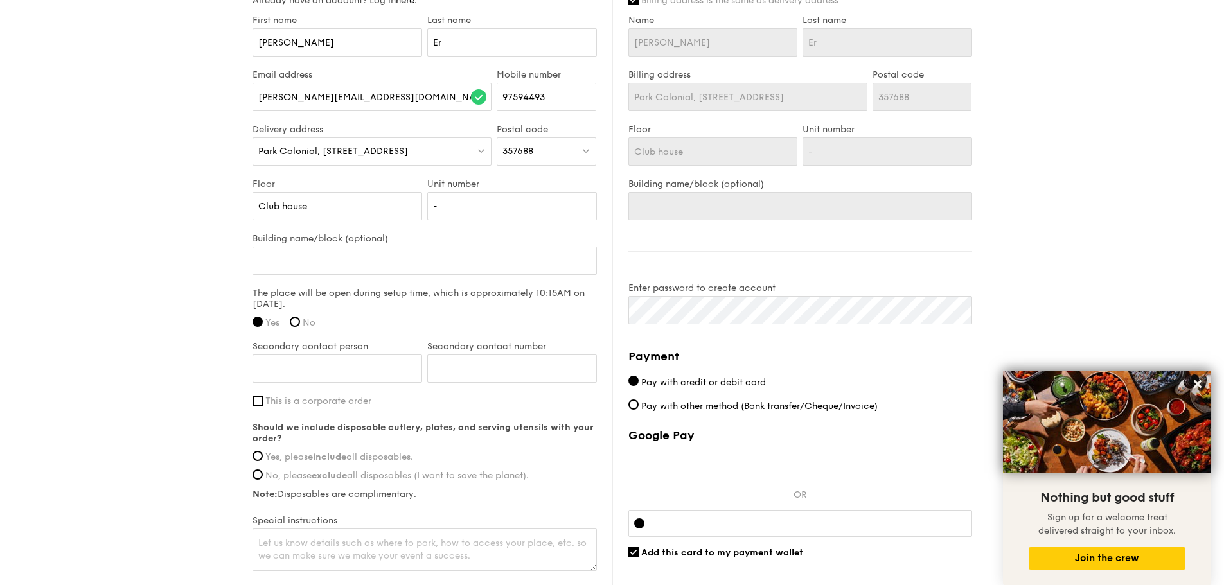
scroll to position [835, 0]
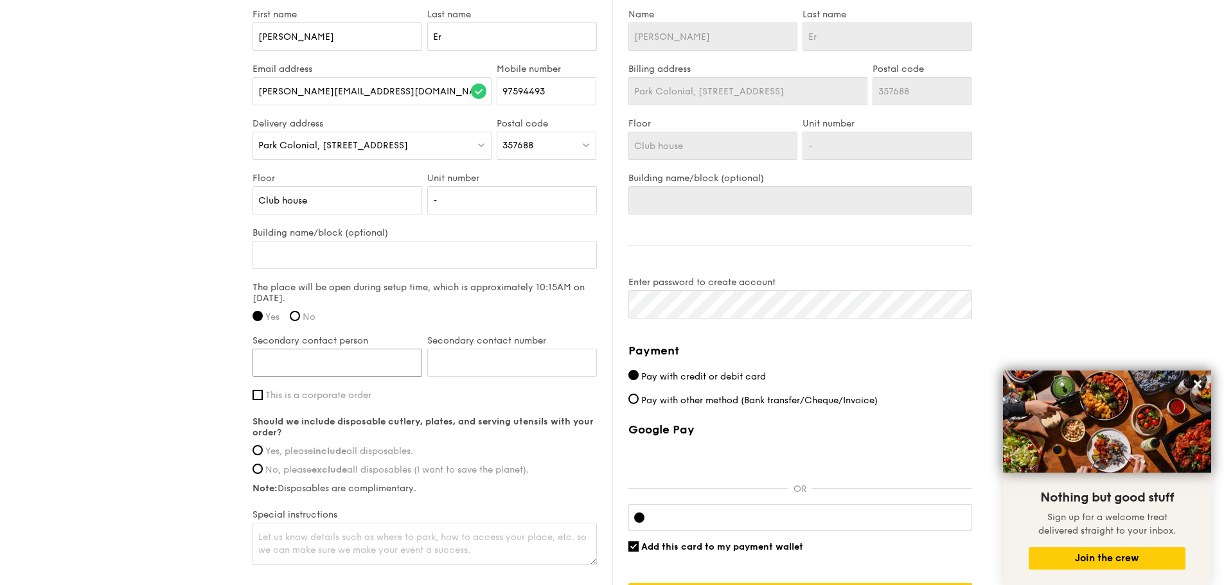
click at [339, 357] on input "Secondary contact person" at bounding box center [338, 363] width 170 height 28
type input "[PERSON_NAME]"
type input "9"
type input "93228066"
click at [260, 454] on input "Yes, please include all disposables." at bounding box center [258, 450] width 10 height 10
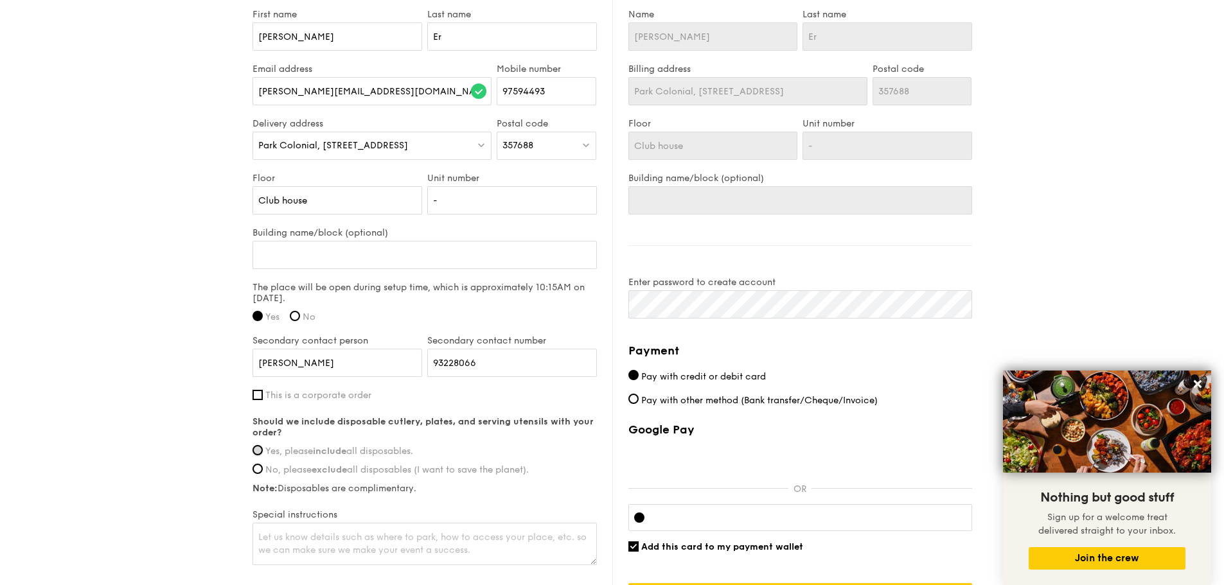
radio input "true"
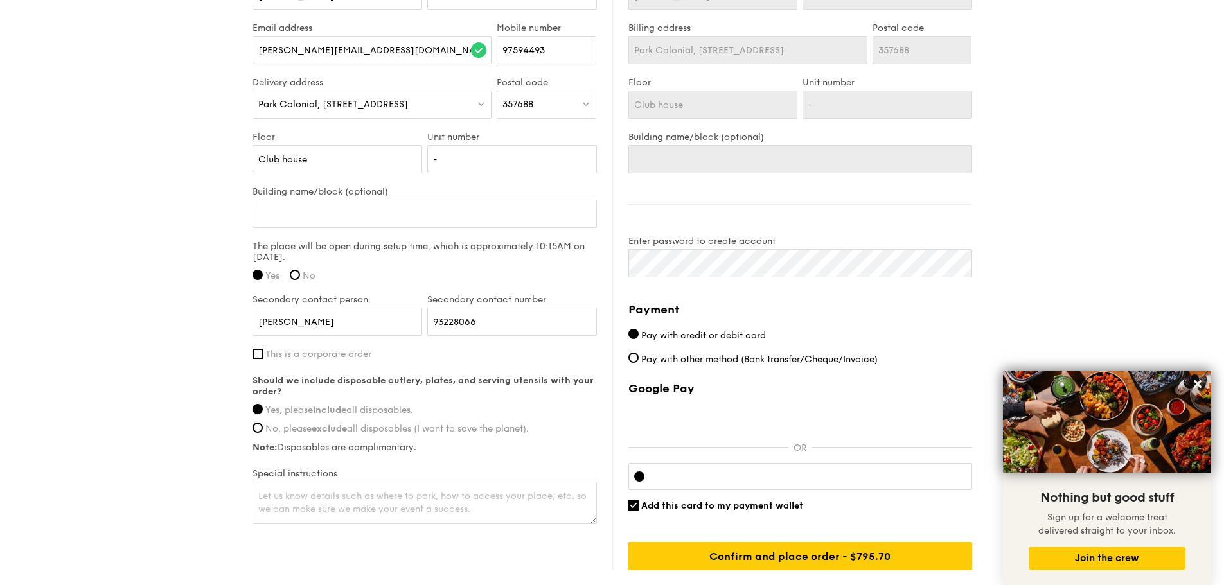
scroll to position [900, 0]
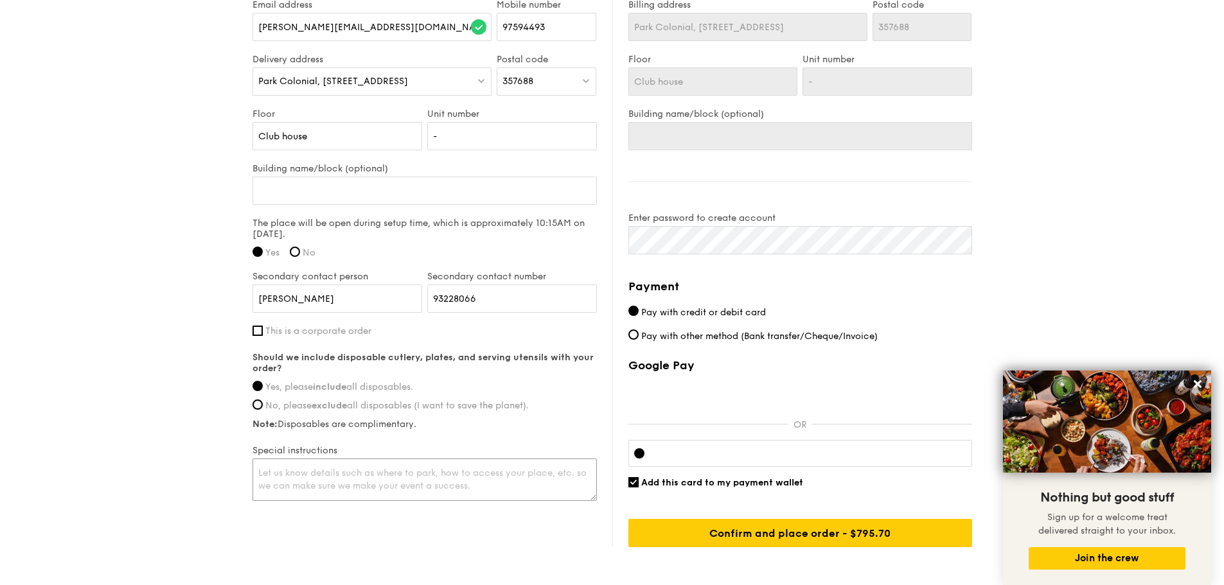
click at [447, 486] on textarea at bounding box center [425, 480] width 344 height 42
click at [526, 469] on textarea "Could we extend the teardown to 2pm? Thanks." at bounding box center [425, 480] width 344 height 42
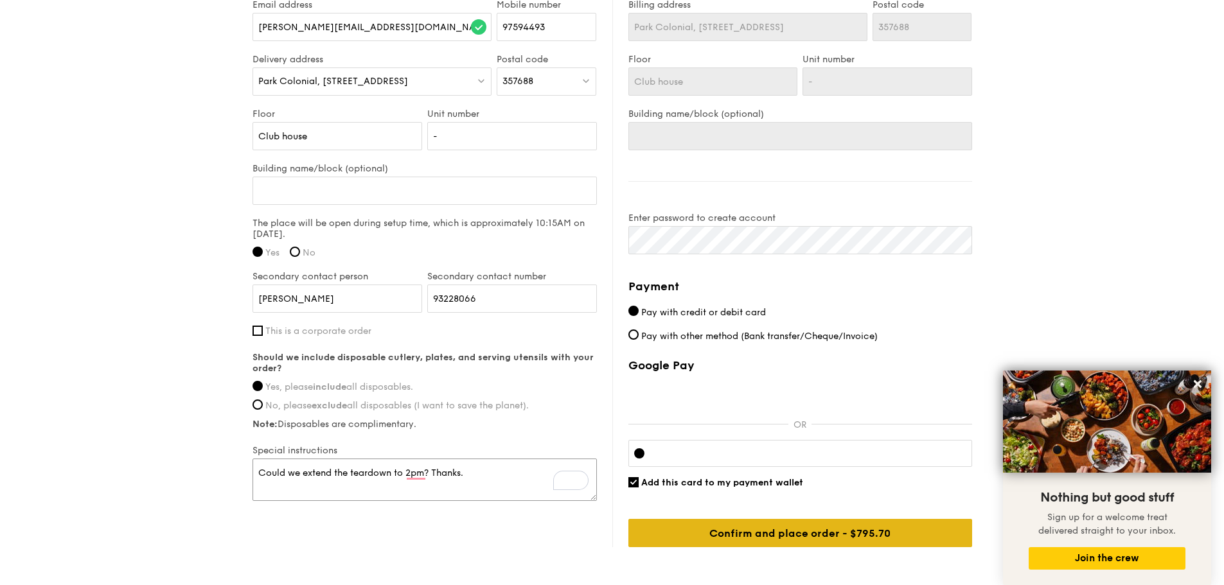
type textarea "Could we extend the teardown to 2pm? Thanks."
click at [798, 528] on input "Confirm and place order - $795.70" at bounding box center [800, 533] width 344 height 28
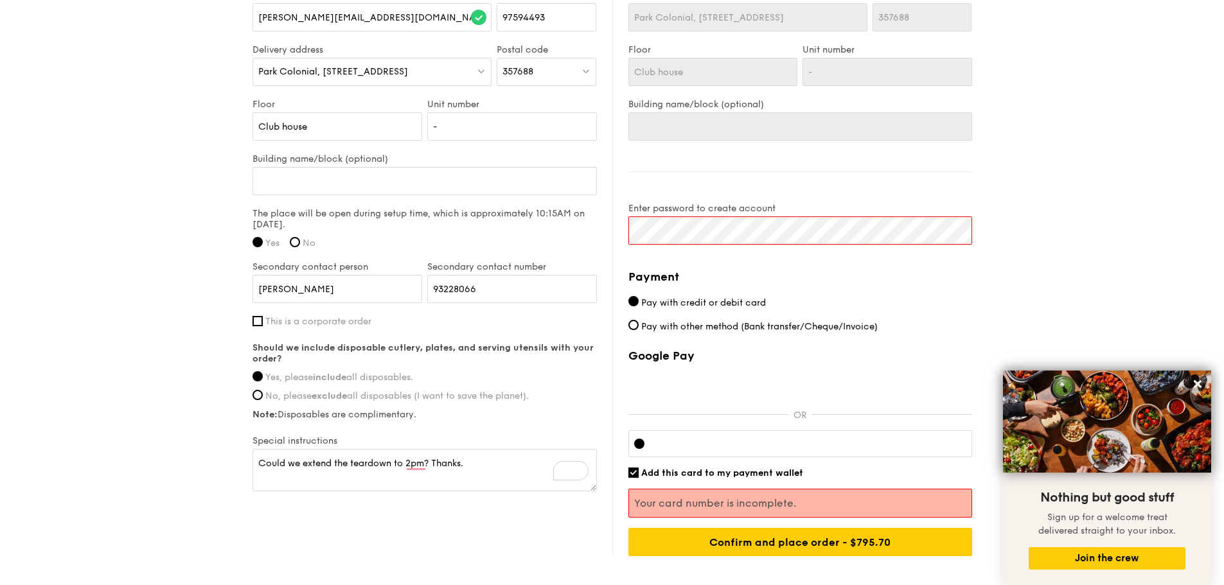
scroll to position [928, 0]
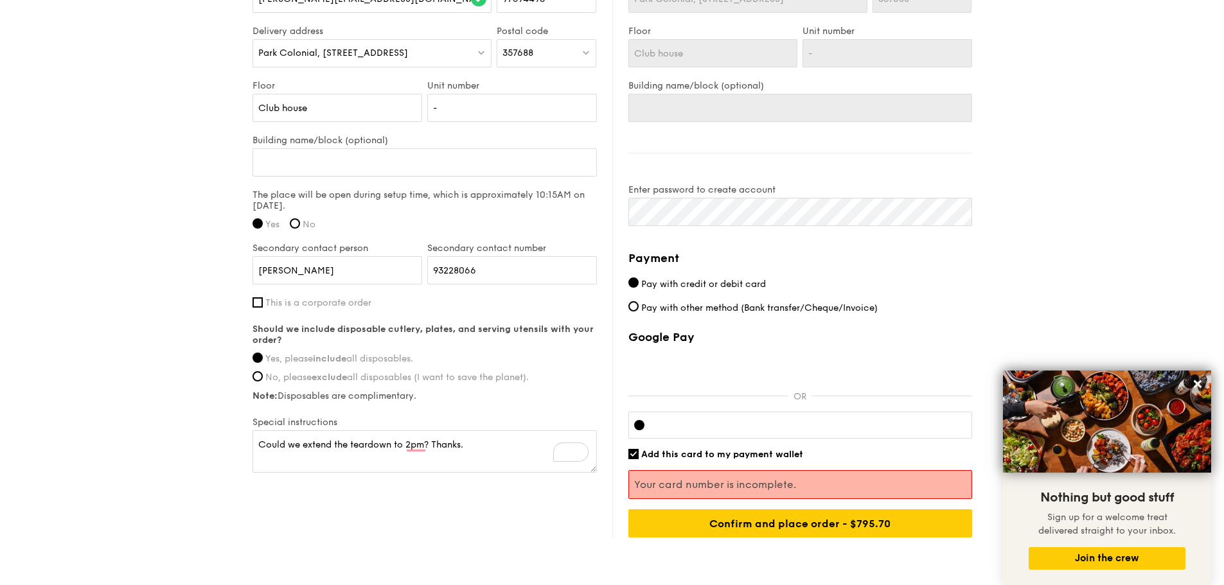
click at [762, 306] on span "Pay with other method (Bank transfer/Cheque/Invoice)" at bounding box center [759, 308] width 236 height 11
click at [639, 306] on input "Pay with other method (Bank transfer/Cheque/Invoice)" at bounding box center [633, 306] width 10 height 10
radio input "true"
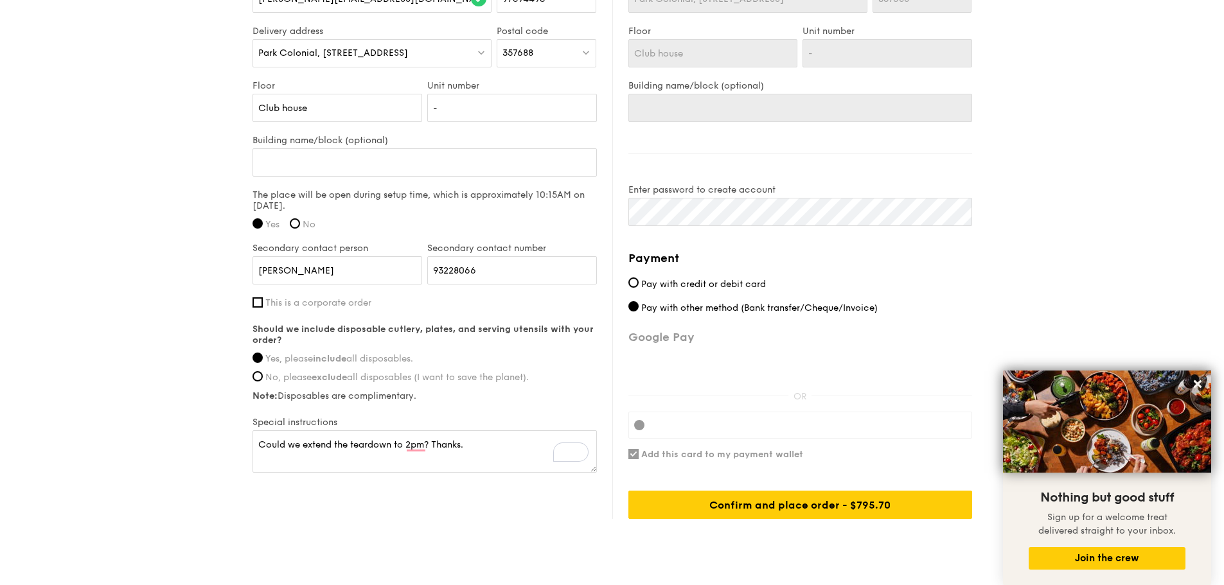
click at [725, 283] on span "Pay with credit or debit card" at bounding box center [703, 284] width 125 height 11
click at [639, 283] on input "Pay with credit or debit card" at bounding box center [633, 283] width 10 height 10
radio input "true"
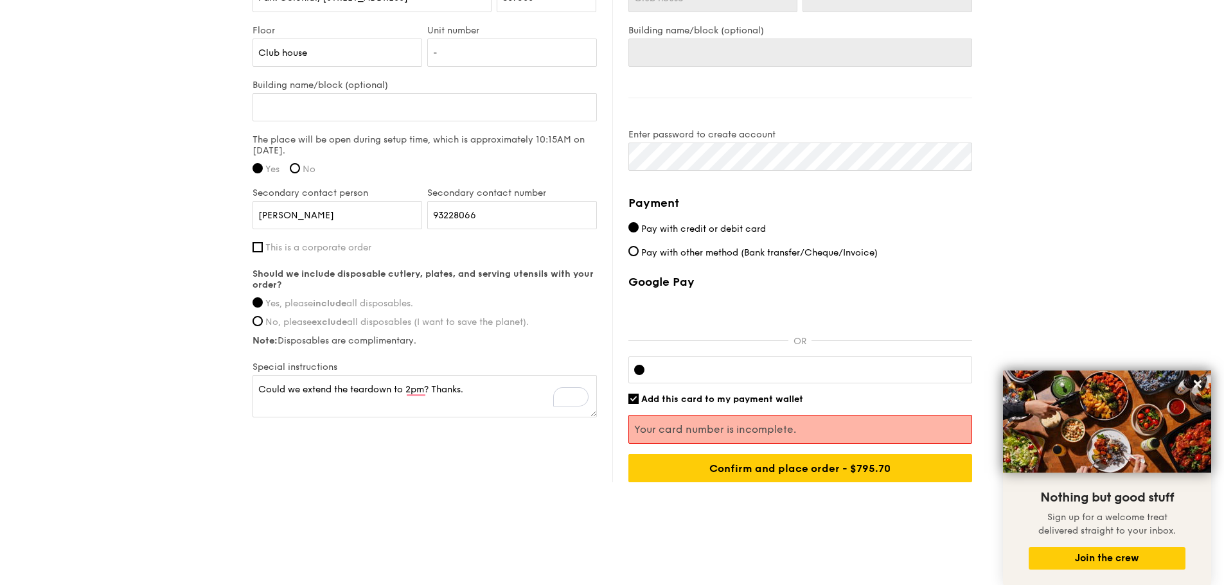
scroll to position [965, 0]
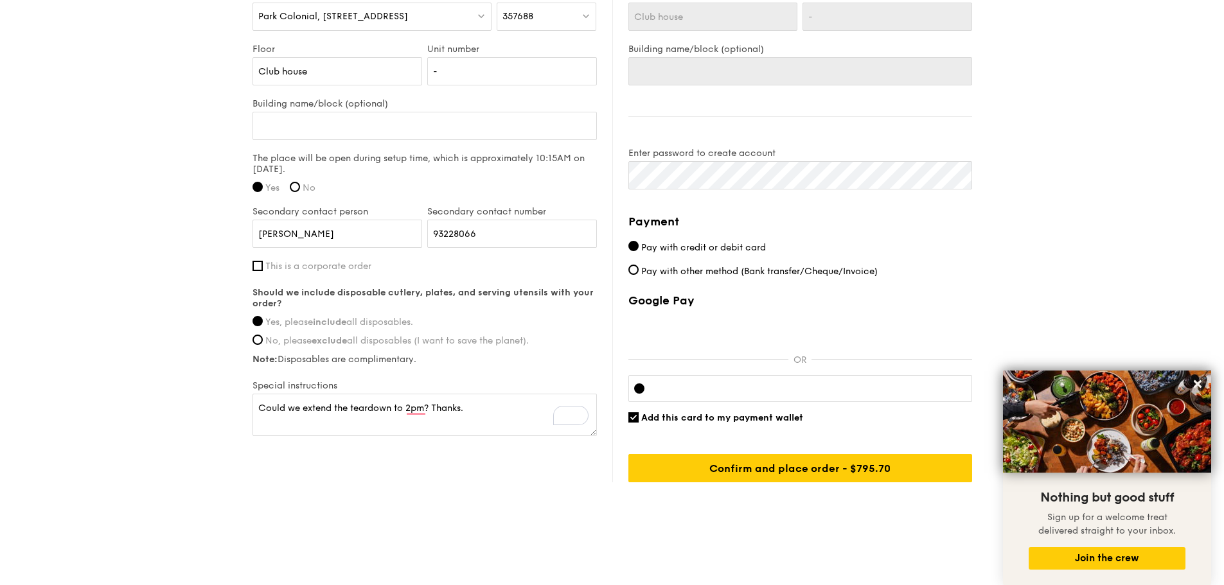
click at [736, 414] on span "Add this card to my payment wallet" at bounding box center [722, 418] width 162 height 11
click at [639, 414] on input "Add this card to my payment wallet" at bounding box center [633, 418] width 10 height 10
checkbox input "false"
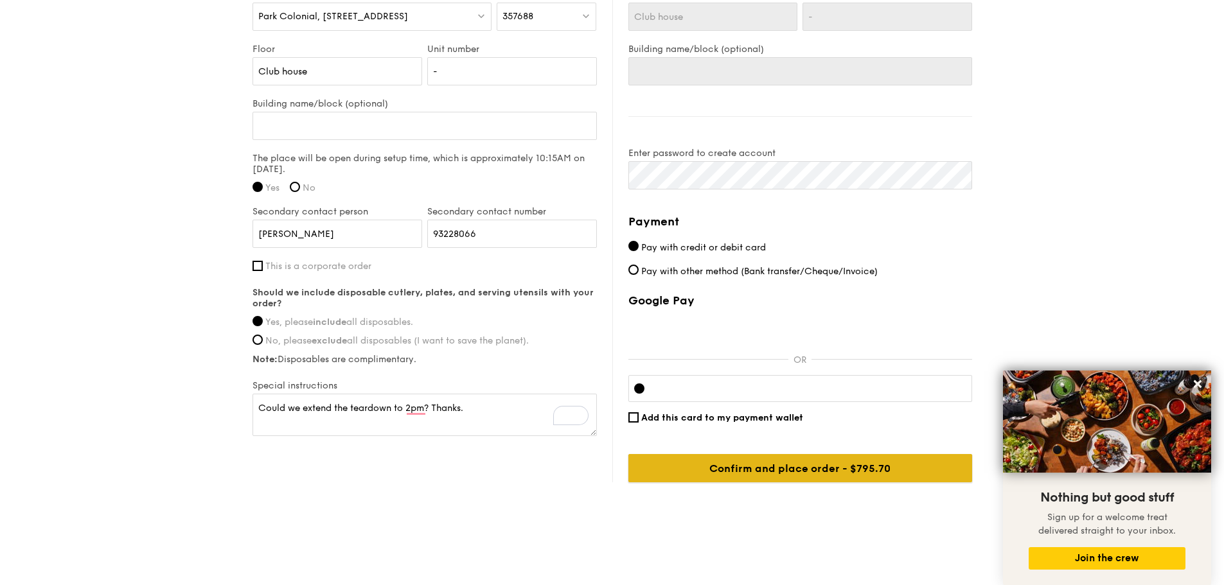
click at [777, 470] on input "Confirm and place order - $795.70" at bounding box center [800, 468] width 344 height 28
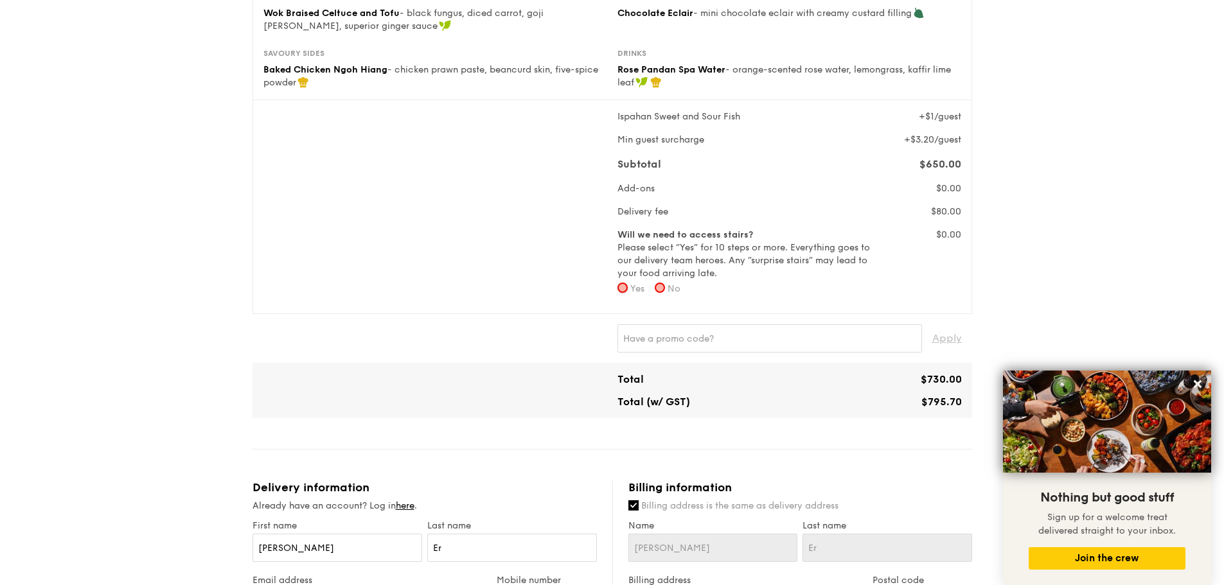
scroll to position [285, 0]
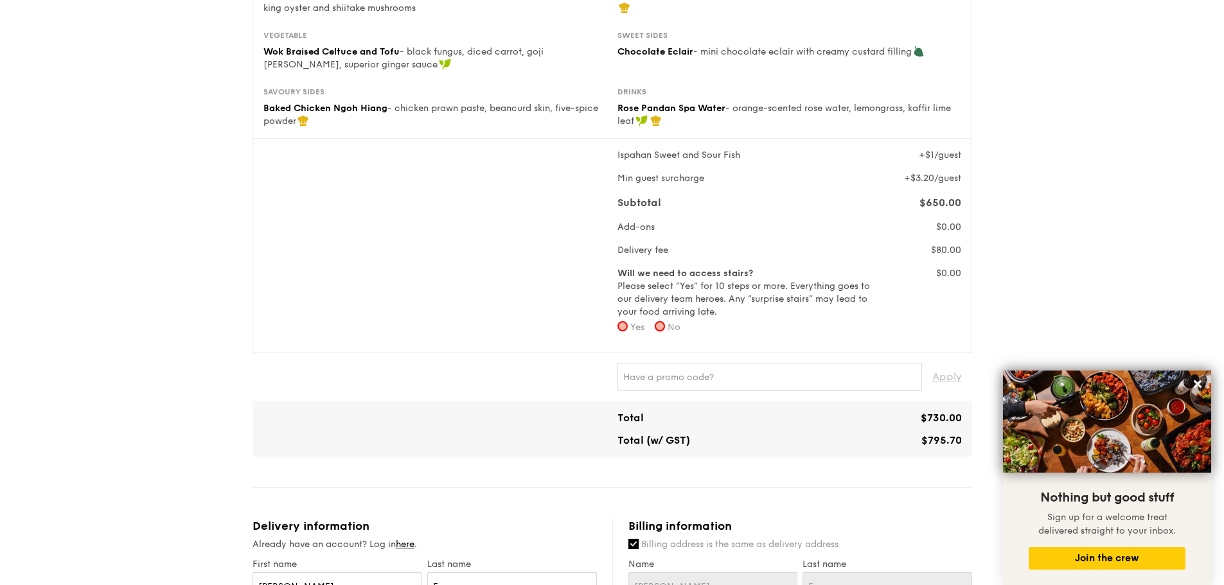
click at [661, 325] on input "No" at bounding box center [660, 326] width 10 height 10
radio input "true"
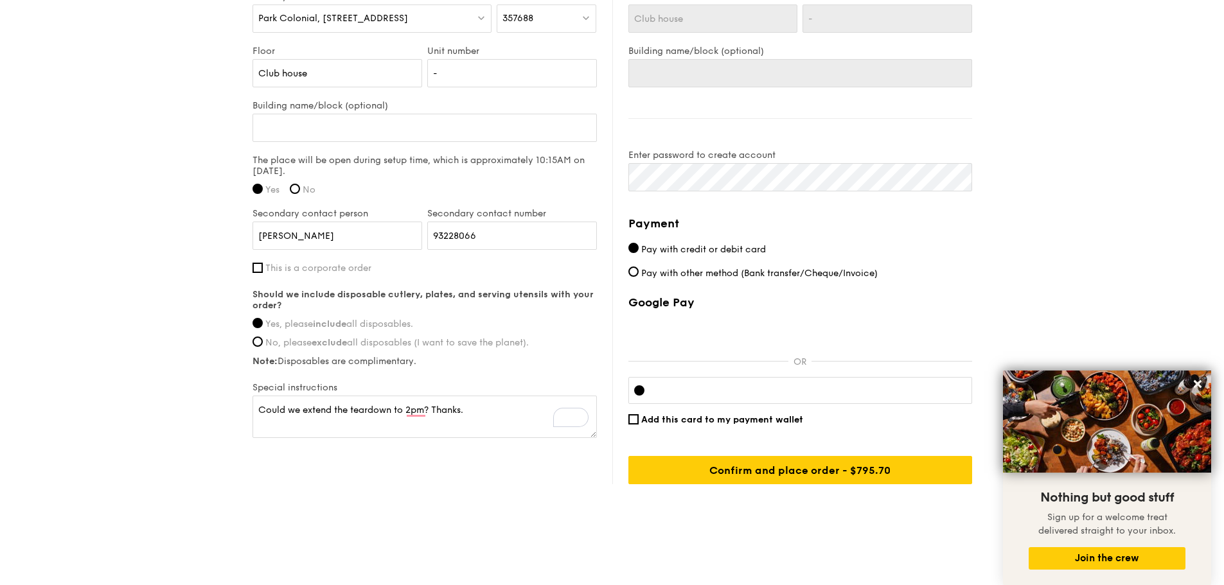
scroll to position [965, 0]
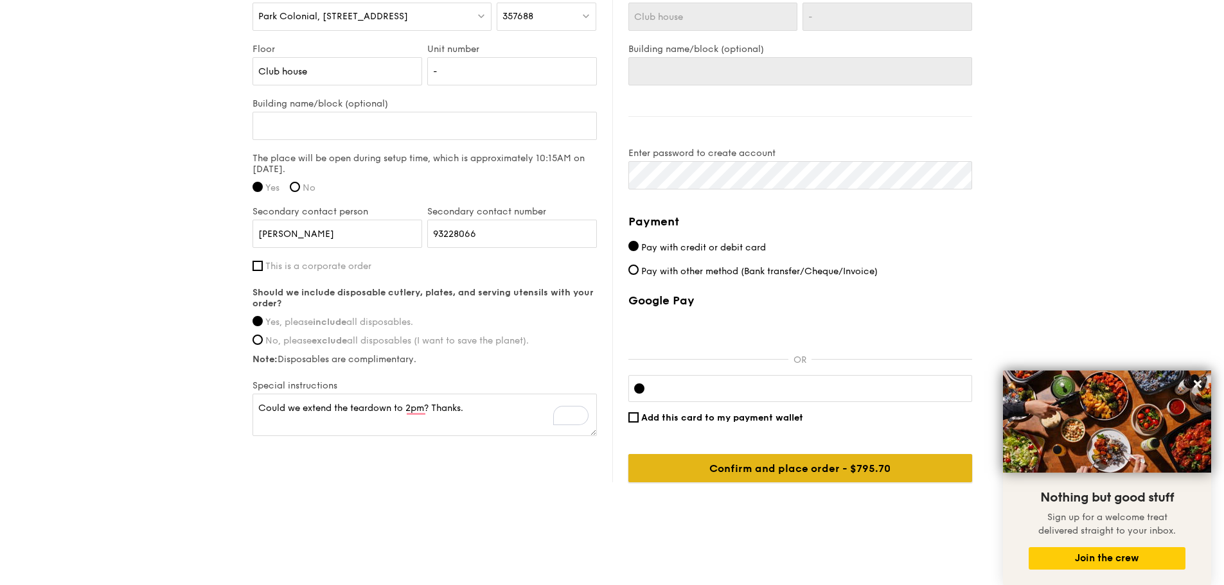
click at [796, 468] on input "Confirm and place order - $795.70" at bounding box center [800, 468] width 344 height 28
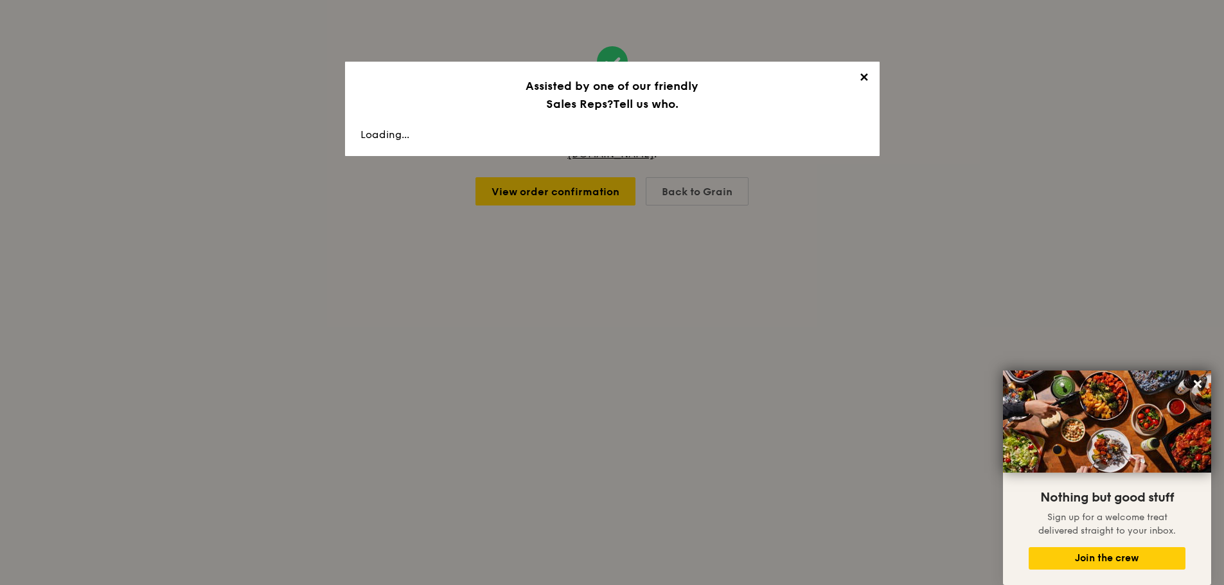
scroll to position [580, 0]
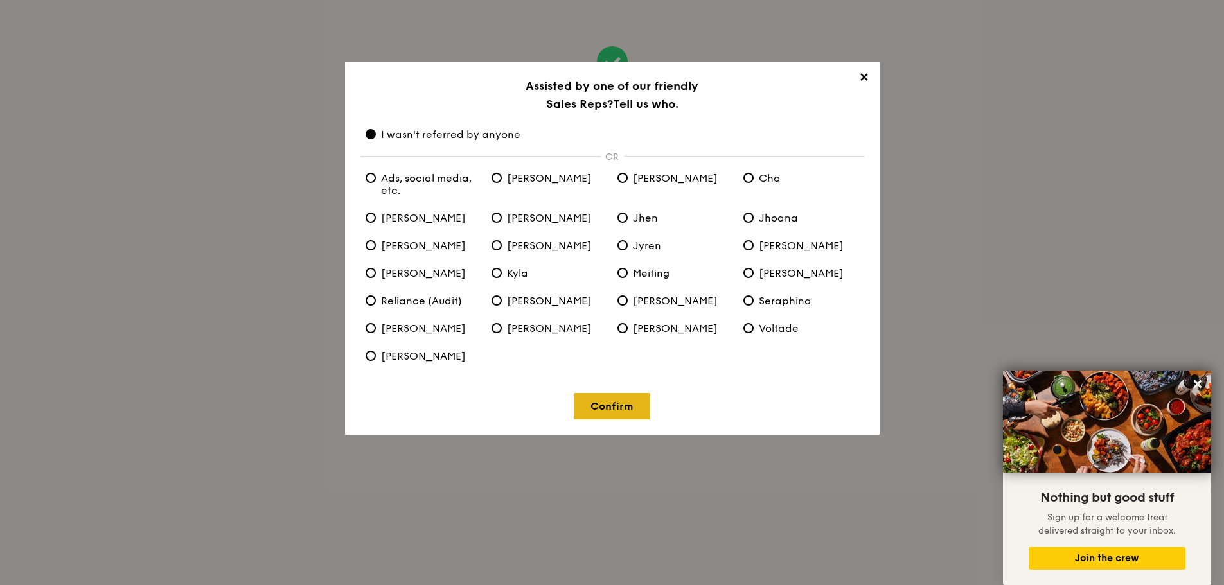
click at [620, 404] on link "Confirm" at bounding box center [612, 406] width 76 height 26
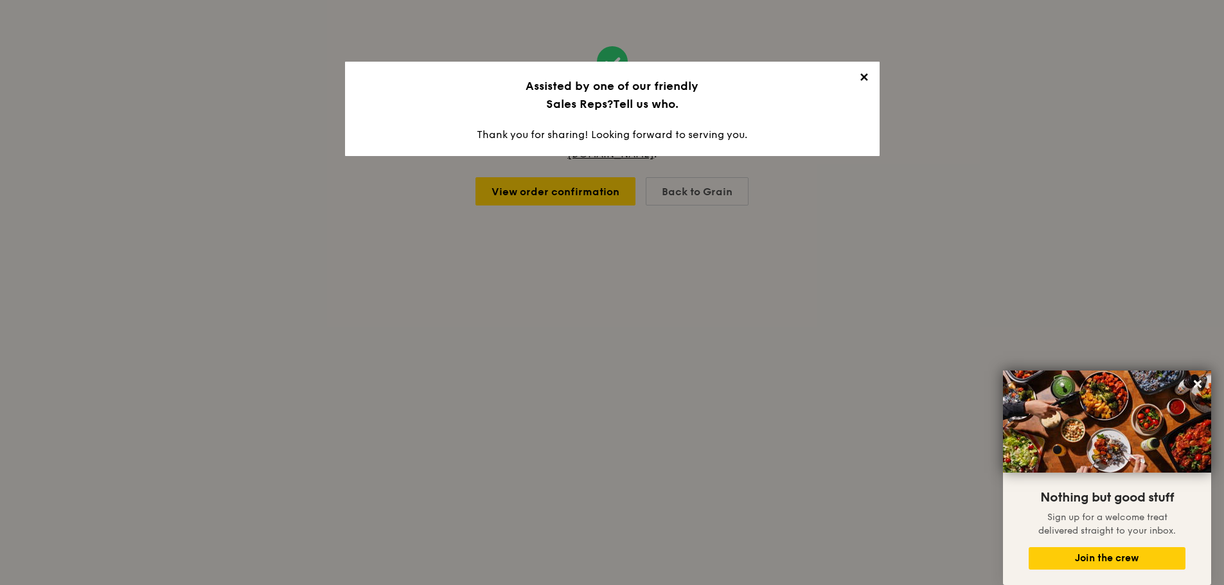
click at [865, 82] on span "✕" at bounding box center [864, 80] width 18 height 18
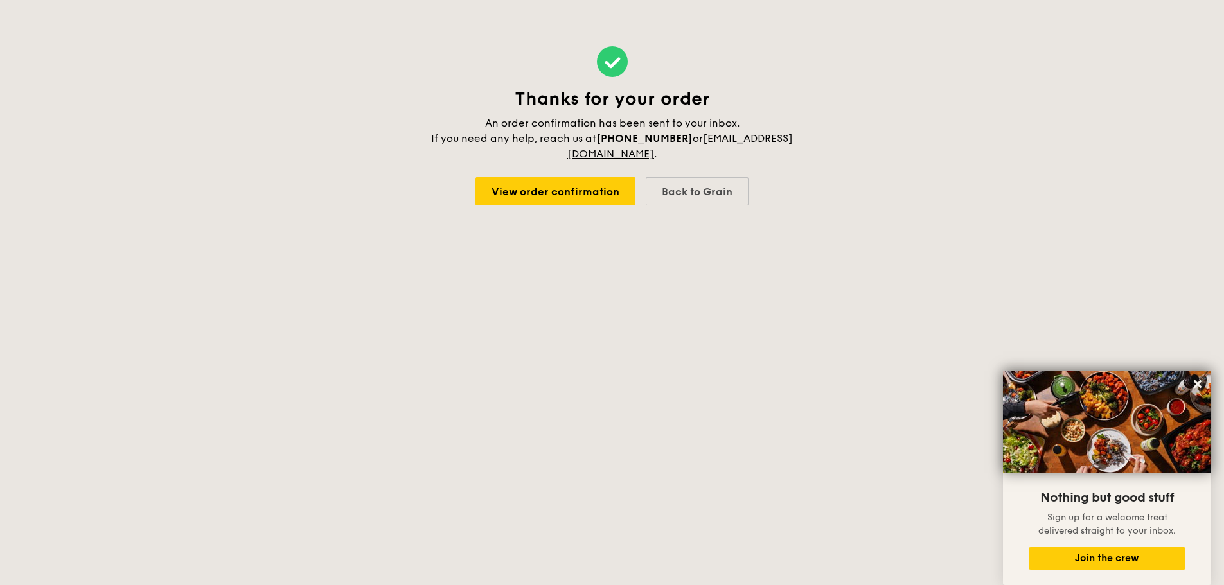
click at [669, 135] on html "Thanks for your order An order confirmation has been sent to your inbox. If you…" at bounding box center [612, 292] width 1224 height 585
